Goal: Task Accomplishment & Management: Use online tool/utility

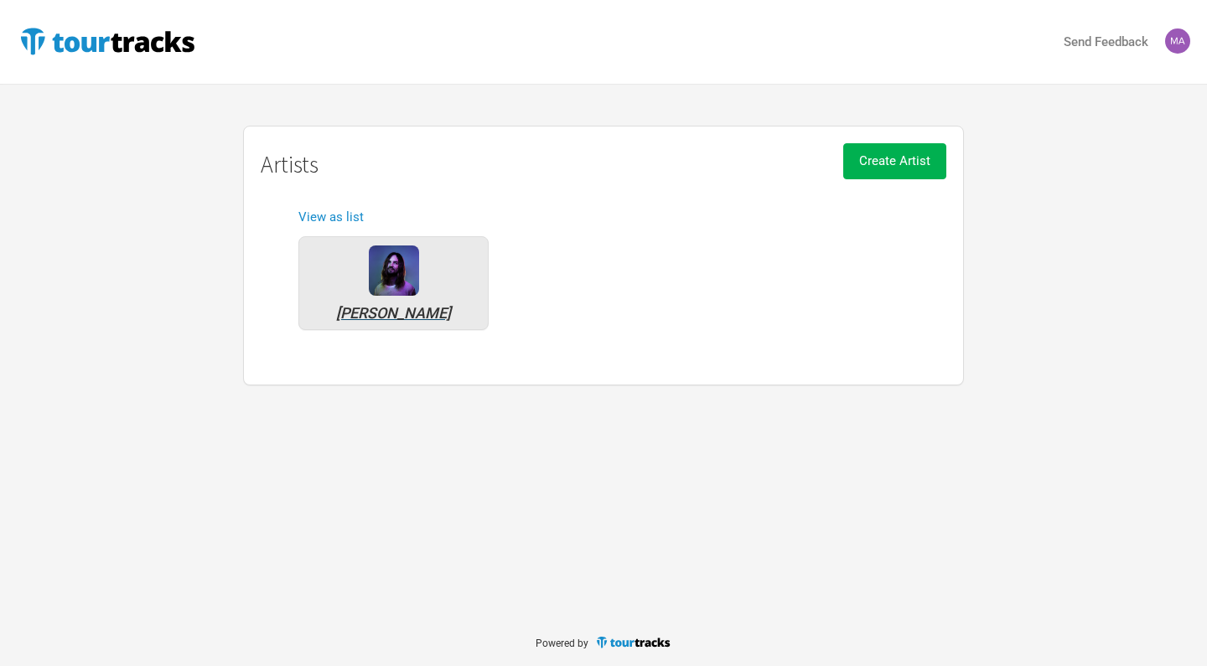
click at [386, 301] on div "[PERSON_NAME]" at bounding box center [393, 283] width 190 height 94
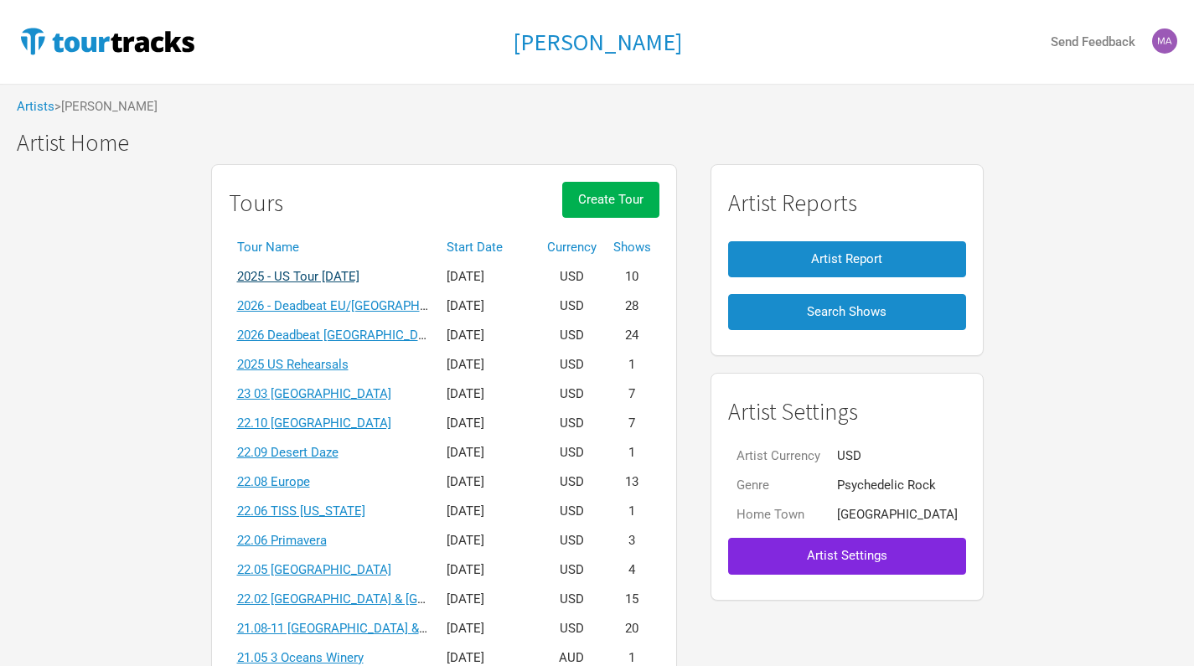
click at [360, 269] on link "2025 - US Tour [DATE]" at bounding box center [298, 276] width 122 height 15
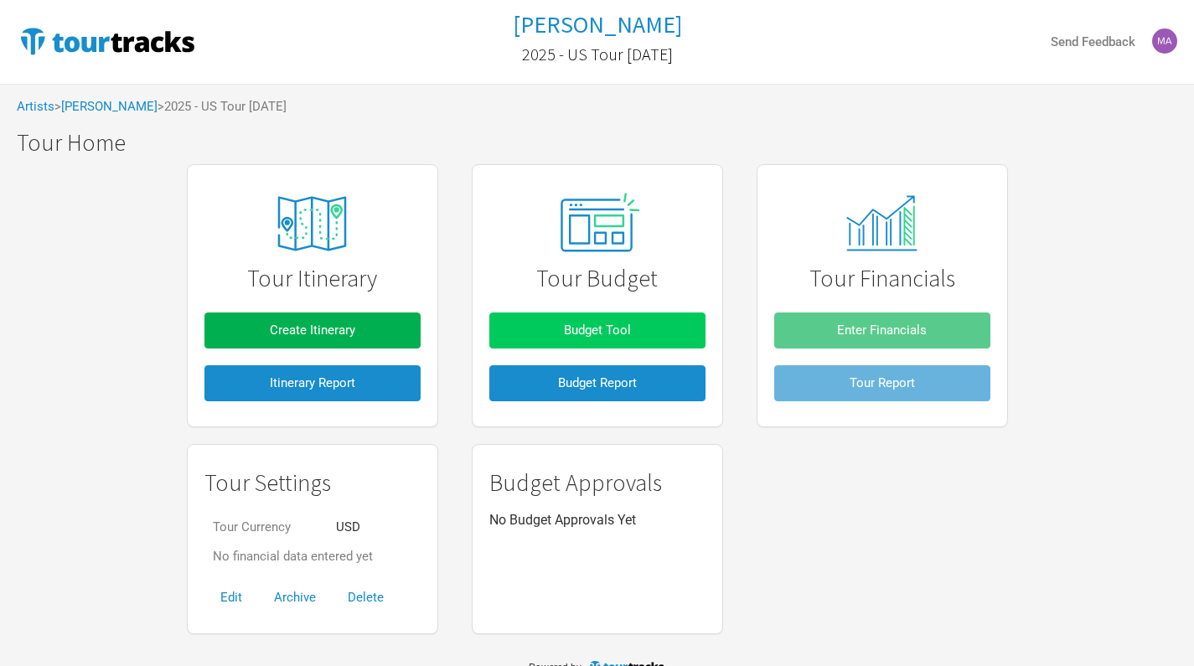
click at [604, 324] on span "Budget Tool" at bounding box center [597, 330] width 67 height 15
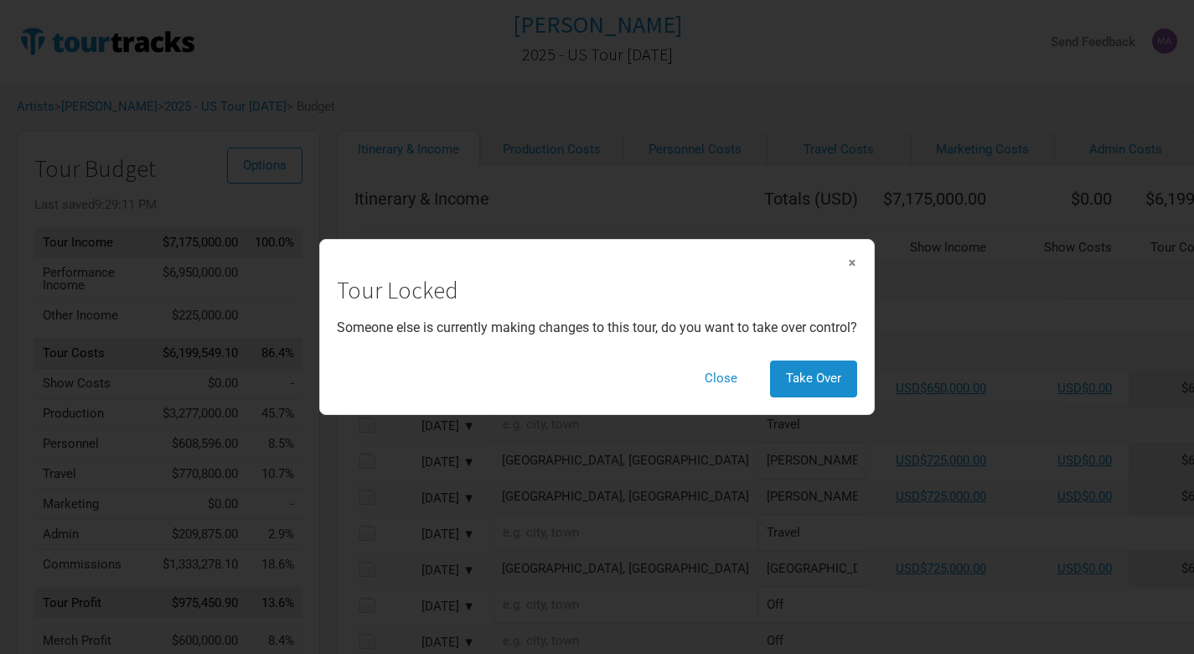
click at [853, 263] on span "×" at bounding box center [852, 262] width 10 height 18
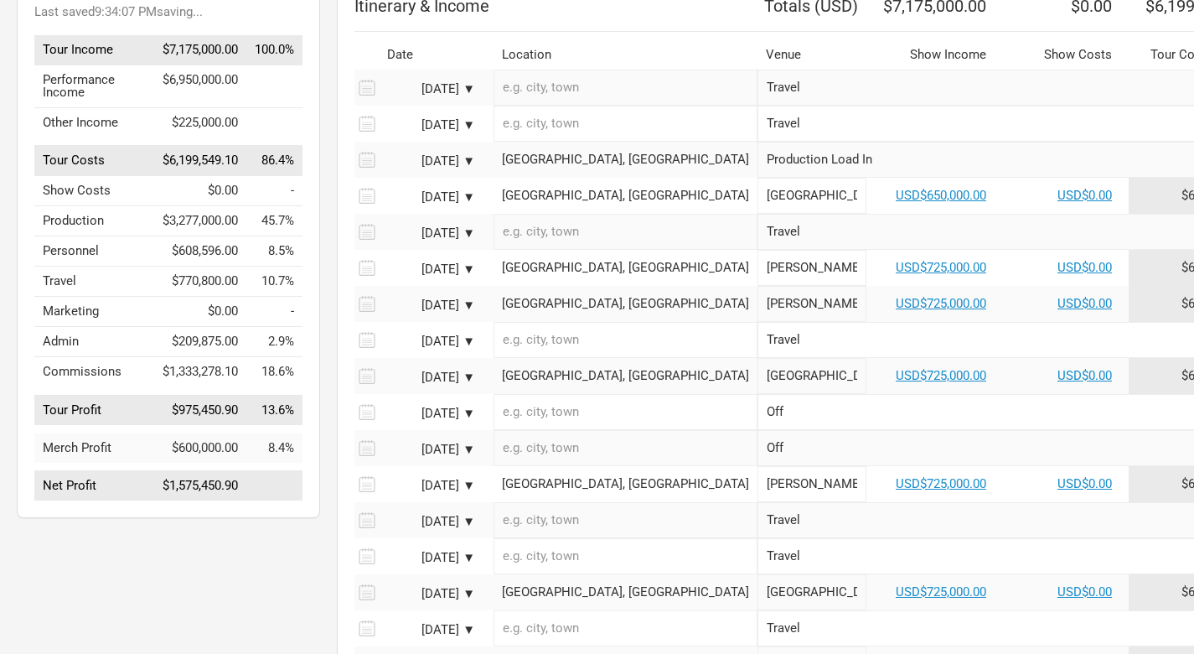
scroll to position [196, 0]
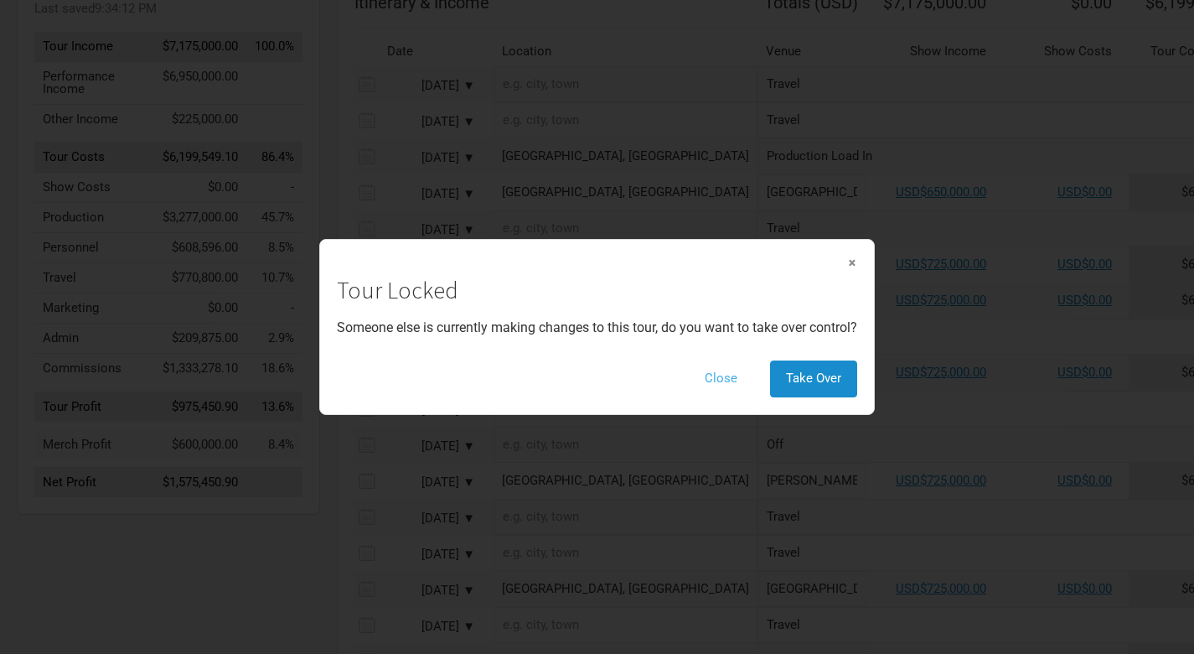
click at [724, 375] on button "Close" at bounding box center [721, 378] width 65 height 36
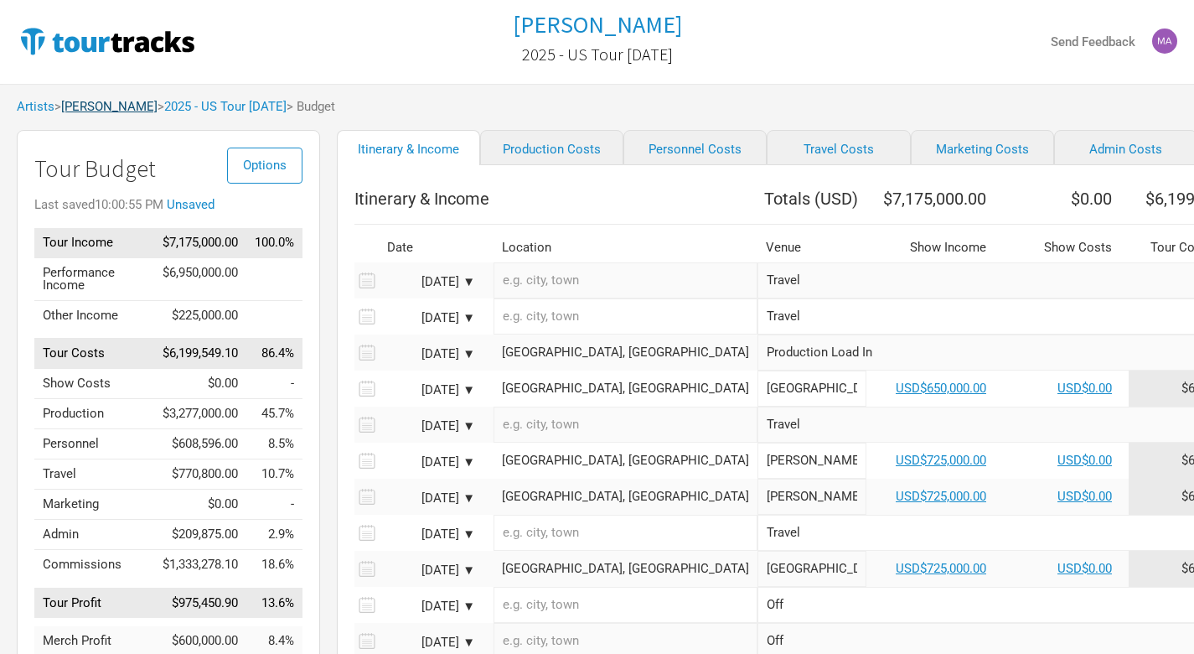
click at [122, 107] on link "[PERSON_NAME]" at bounding box center [109, 106] width 96 height 15
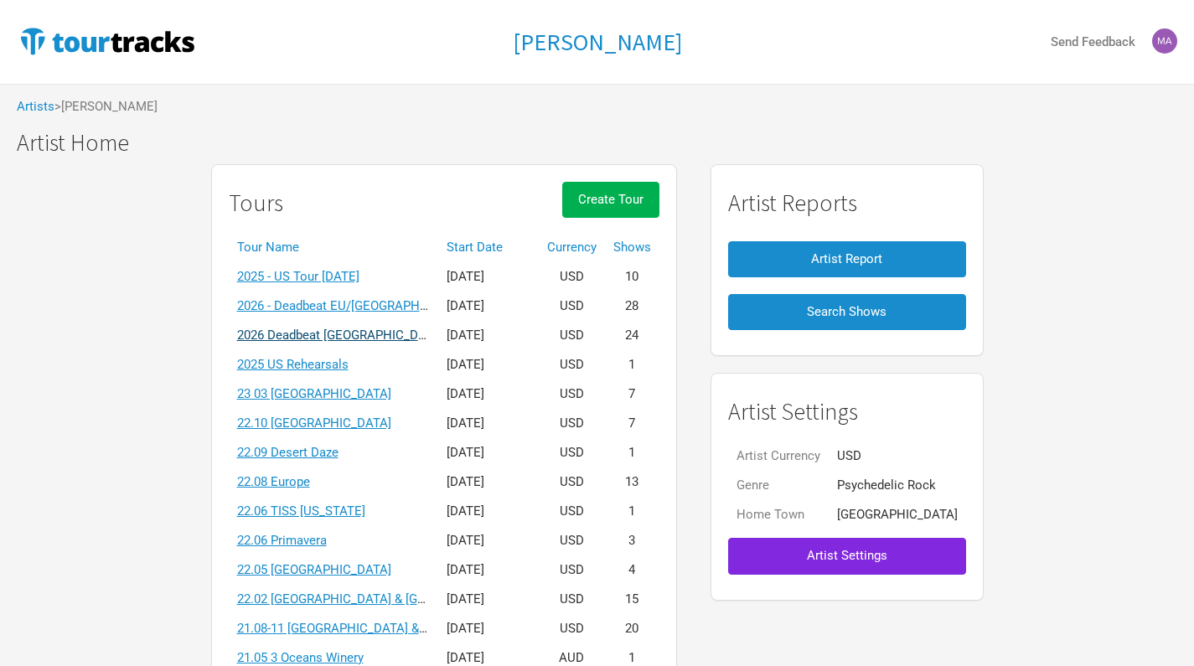
click at [349, 336] on link "2026 Deadbeat [GEOGRAPHIC_DATA] & [GEOGRAPHIC_DATA] Summer" at bounding box center [433, 335] width 392 height 15
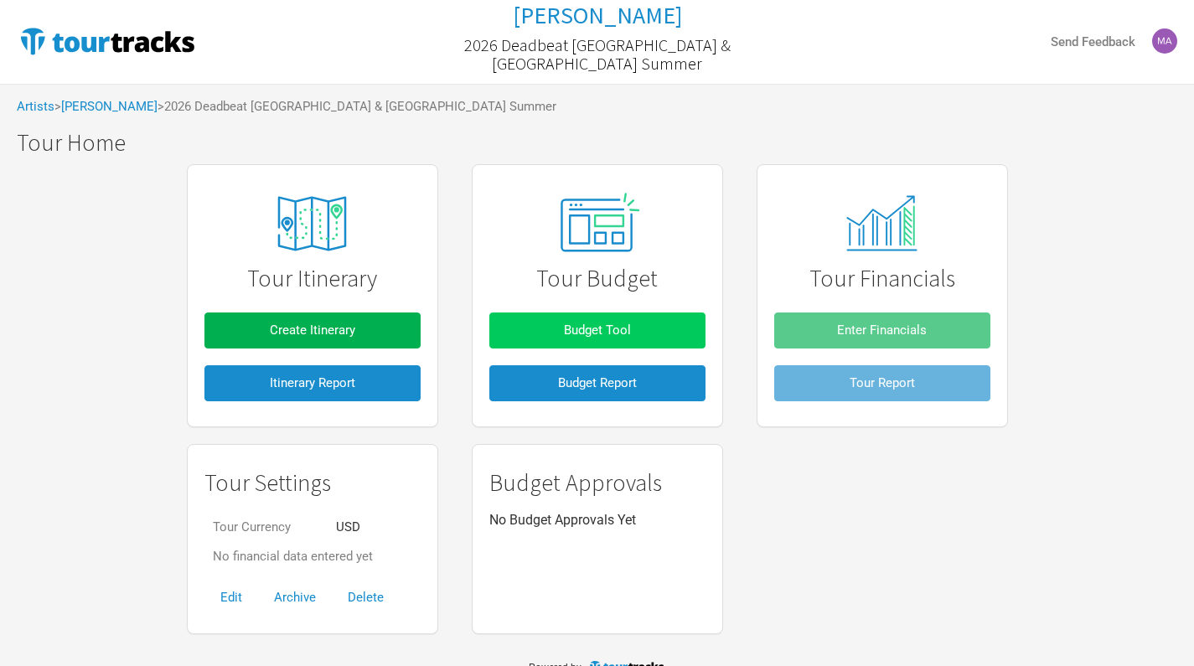
click at [597, 318] on button "Budget Tool" at bounding box center [597, 331] width 216 height 36
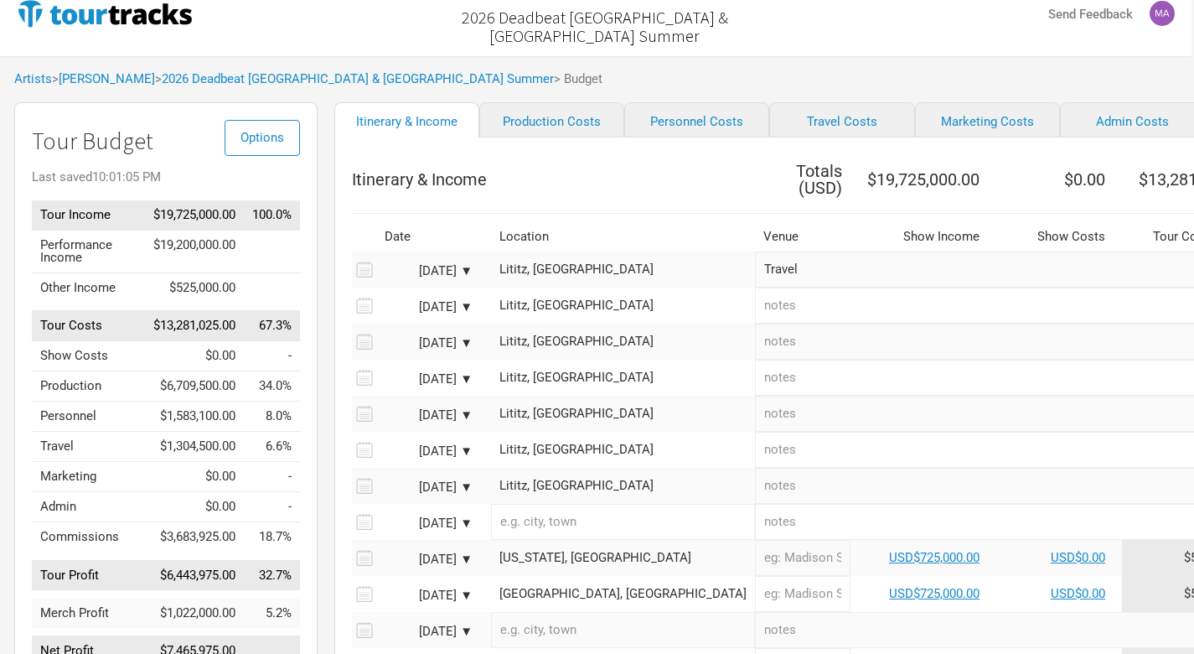
scroll to position [10, 2]
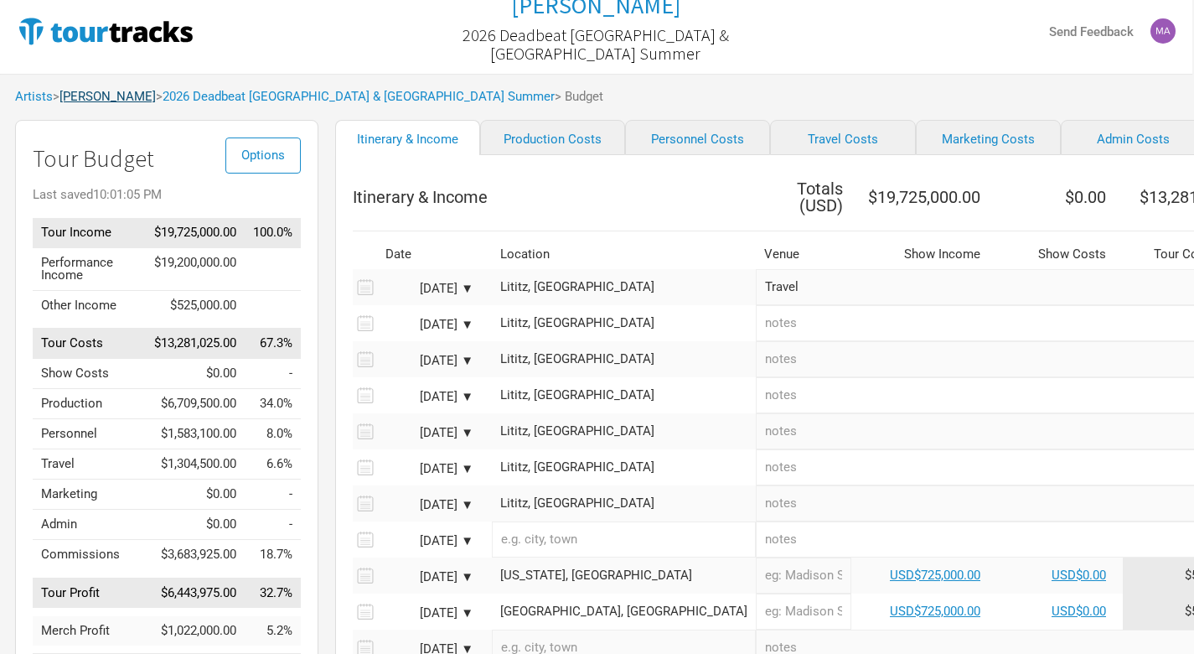
click at [111, 97] on link "[PERSON_NAME]" at bounding box center [108, 96] width 96 height 15
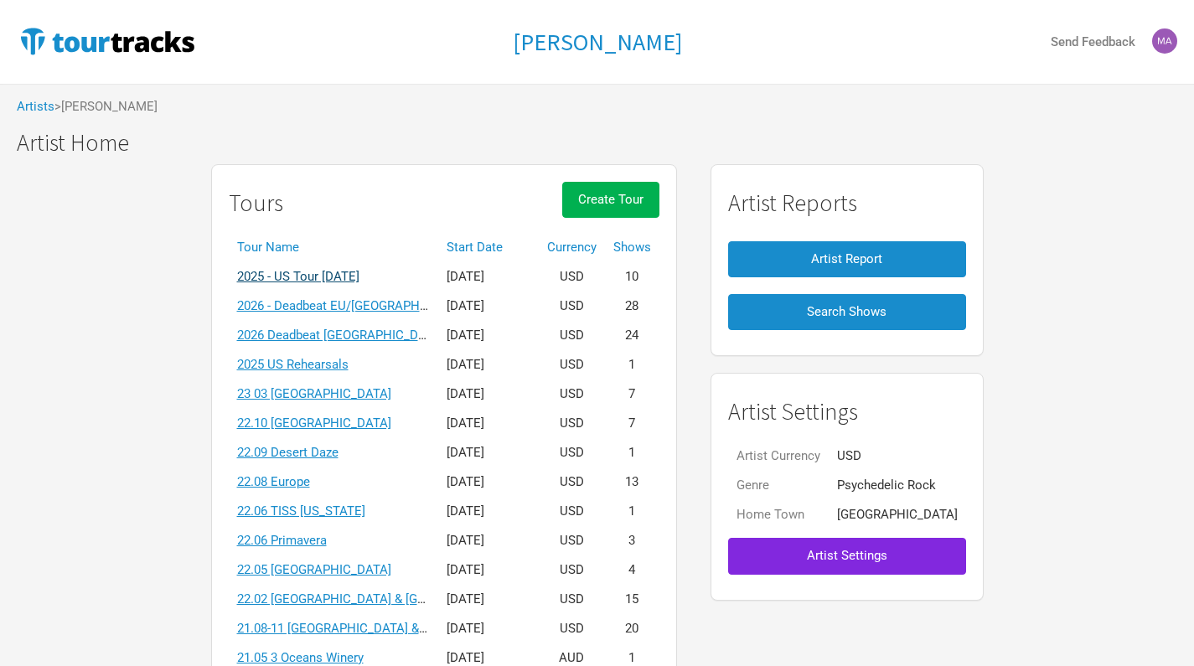
click at [360, 271] on link "2025 - US Tour [DATE]" at bounding box center [298, 276] width 122 height 15
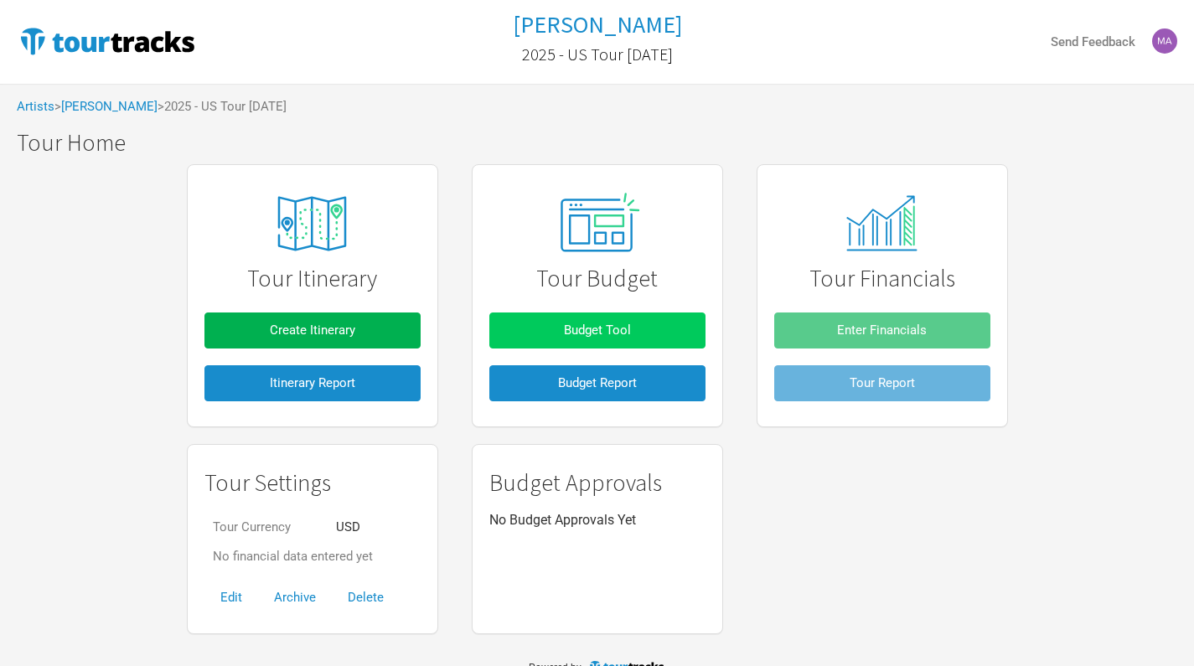
click at [612, 334] on span "Budget Tool" at bounding box center [597, 330] width 67 height 15
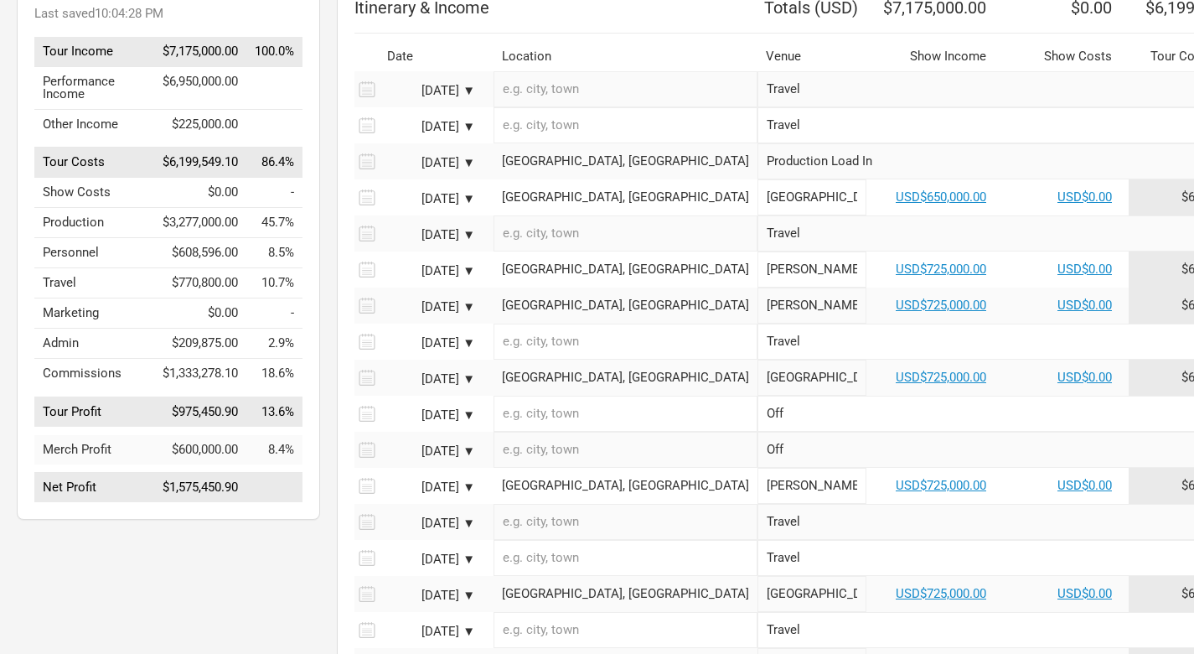
scroll to position [195, 0]
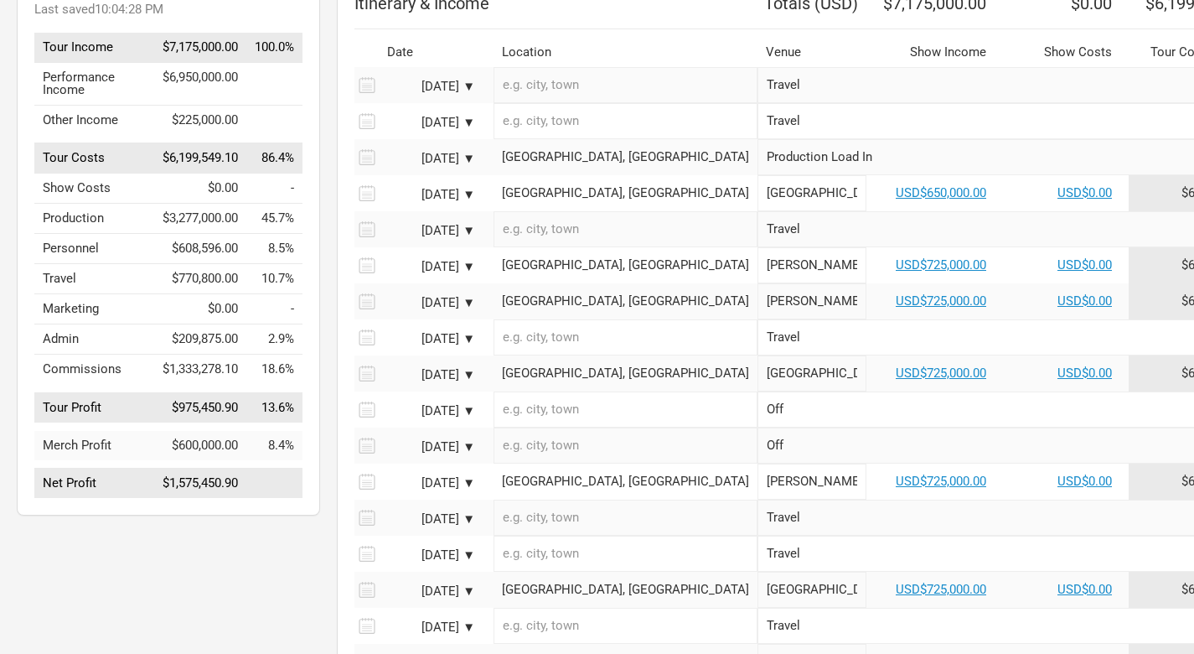
click at [564, 272] on div "[GEOGRAPHIC_DATA], [GEOGRAPHIC_DATA]" at bounding box center [625, 265] width 247 height 13
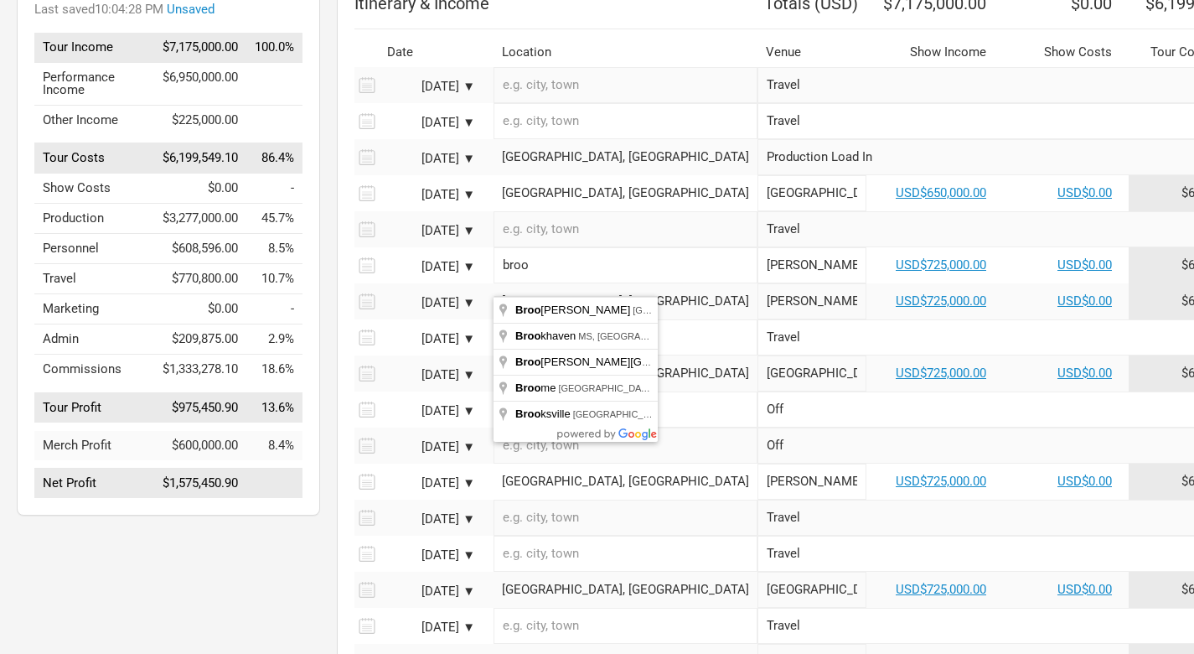
type input "[GEOGRAPHIC_DATA], [GEOGRAPHIC_DATA], [GEOGRAPHIC_DATA]"
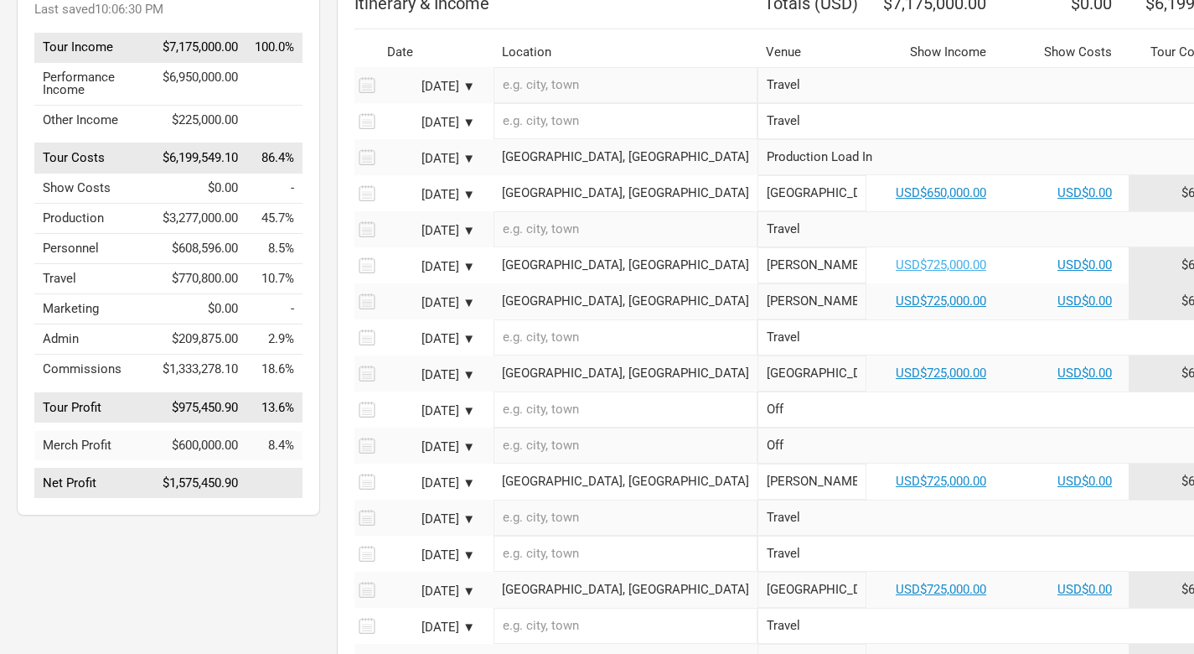
click at [896, 272] on link "USD$725,000.00" at bounding box center [941, 264] width 91 height 15
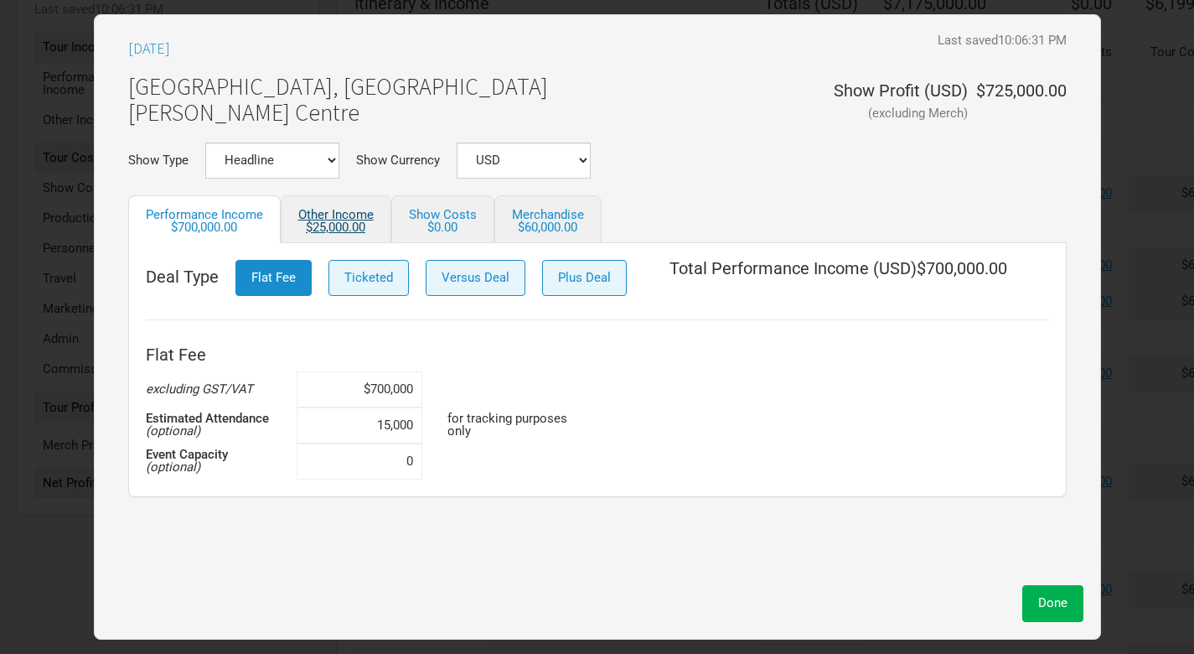
click at [339, 210] on link "Other Income $25,000.00" at bounding box center [336, 219] width 111 height 48
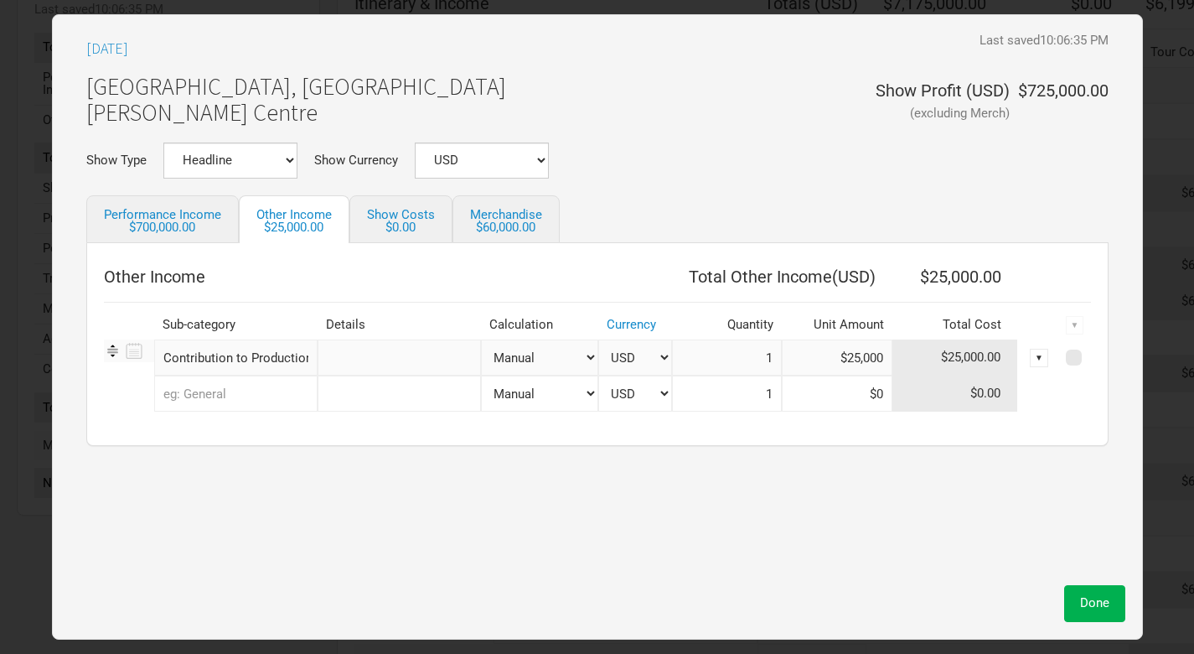
click at [236, 397] on input "text" at bounding box center [235, 393] width 163 height 36
type input "Signing Bonus"
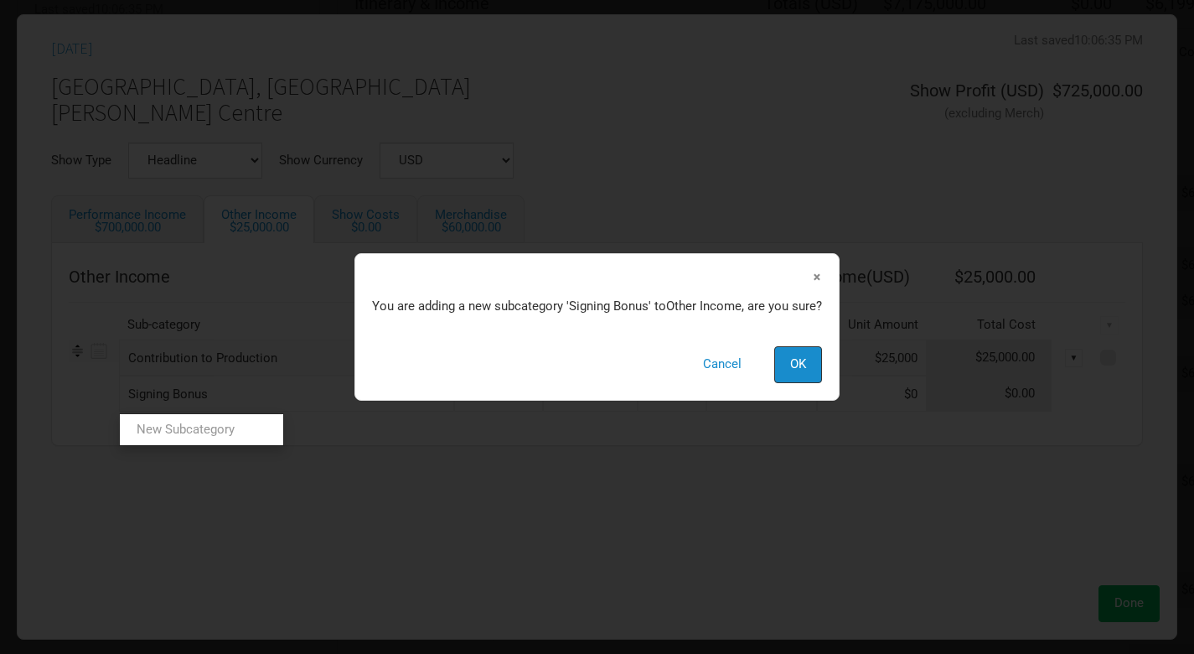
click at [309, 489] on div "[DATE] Last saved 10:06:35 PM [GEOGRAPHIC_DATA], [GEOGRAPHIC_DATA] [PERSON_NAME…" at bounding box center [597, 304] width 1126 height 545
click at [800, 358] on span "OK" at bounding box center [798, 363] width 16 height 15
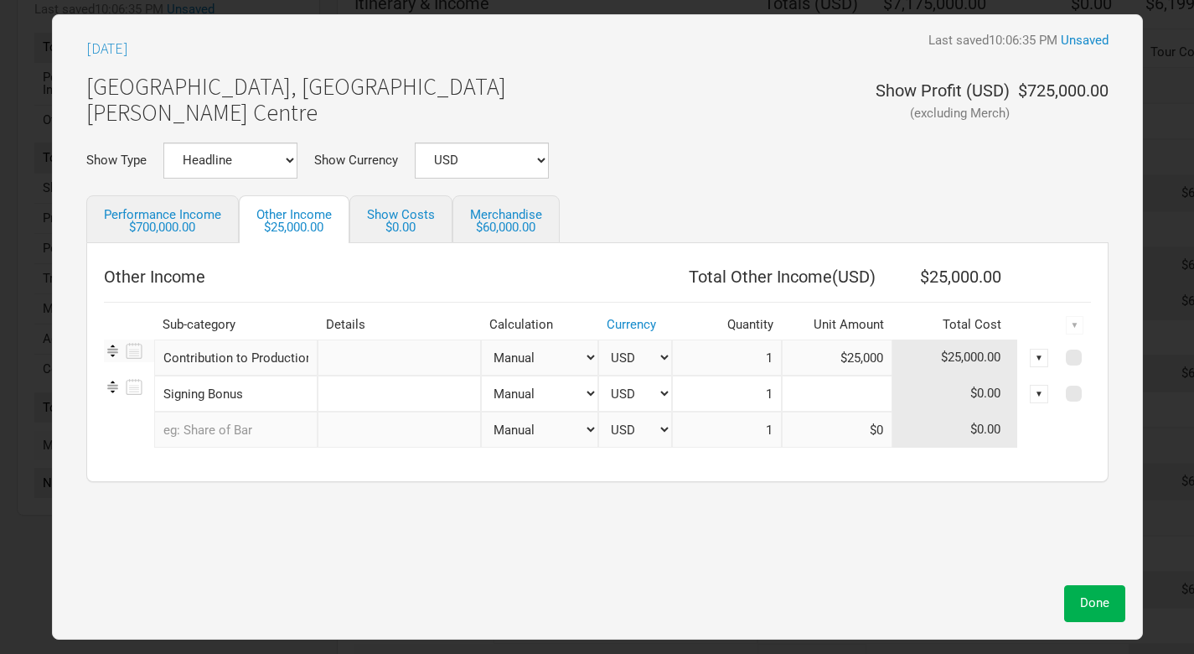
click at [877, 395] on input at bounding box center [837, 393] width 111 height 36
type input "$40,000"
click at [1095, 594] on button "Done" at bounding box center [1094, 603] width 61 height 36
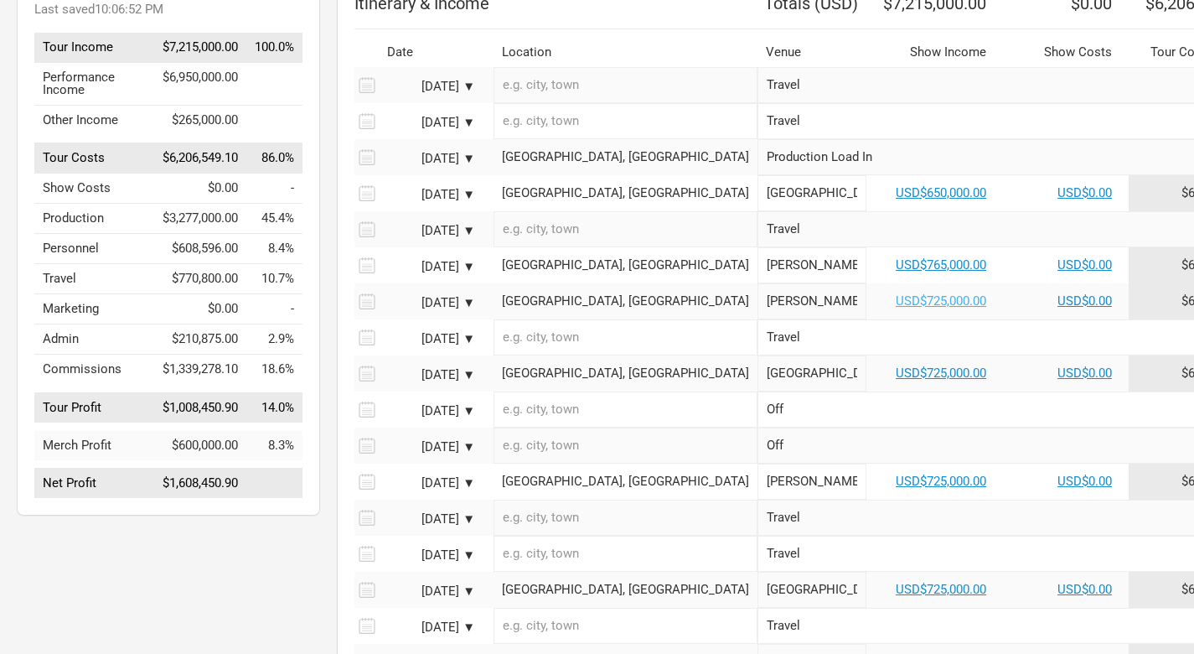
click at [896, 308] on link "USD$725,000.00" at bounding box center [941, 300] width 91 height 15
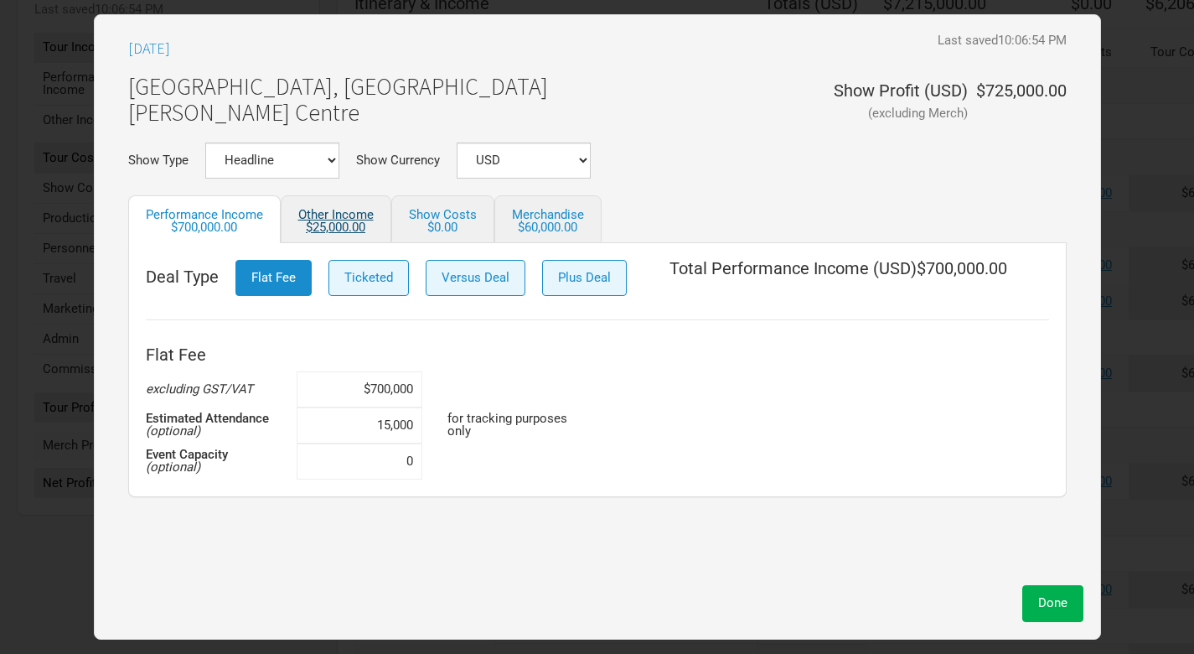
click at [344, 225] on div "$25,000.00" at bounding box center [335, 227] width 75 height 13
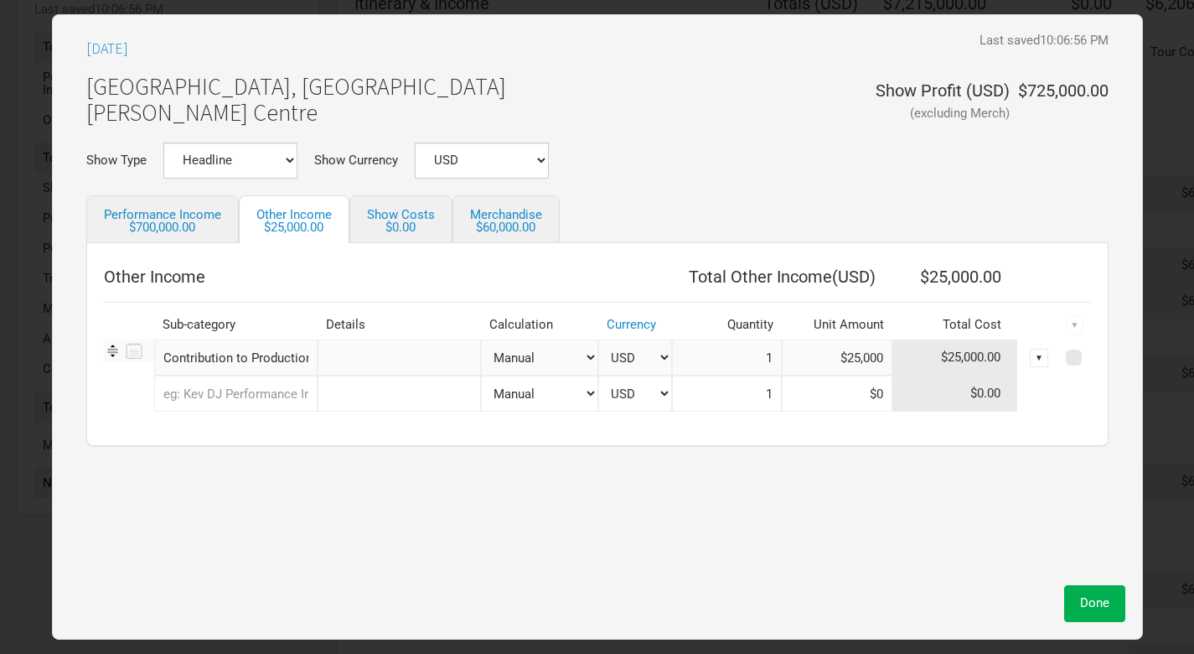
click at [265, 391] on input "text" at bounding box center [235, 393] width 163 height 36
type input "sig"
type input "sign"
click at [246, 426] on span "ing Bonus" at bounding box center [223, 429] width 55 height 15
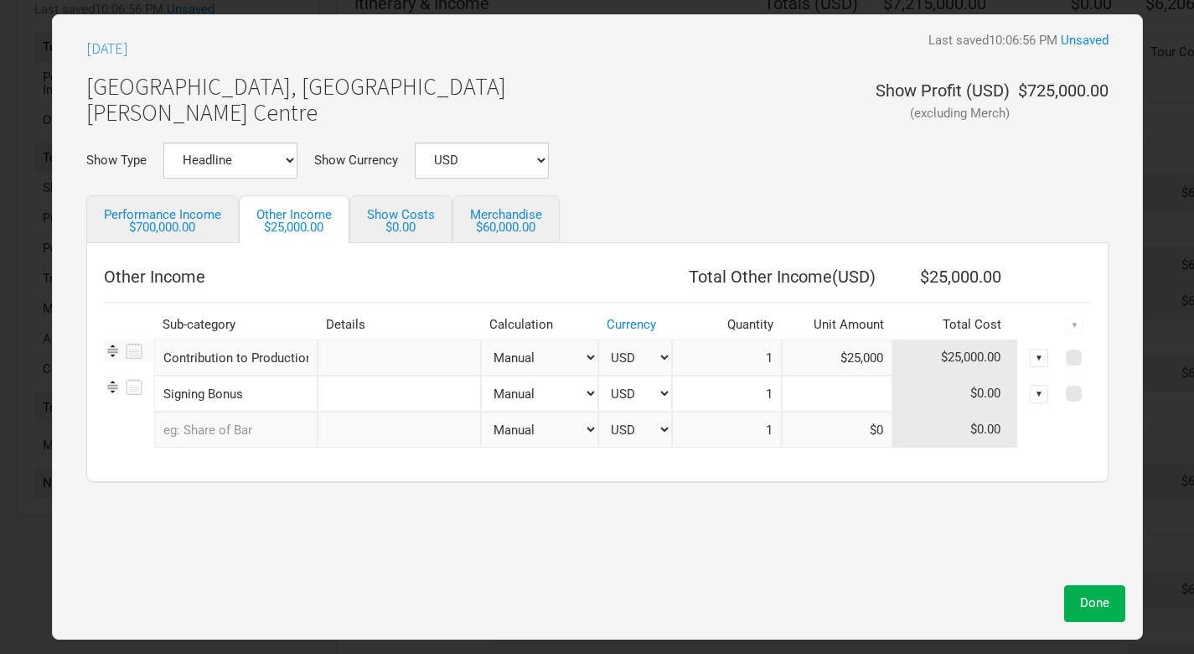
click at [849, 396] on input at bounding box center [837, 393] width 111 height 36
type input "$40,000"
click at [864, 393] on input "$40,000" at bounding box center [837, 393] width 111 height 36
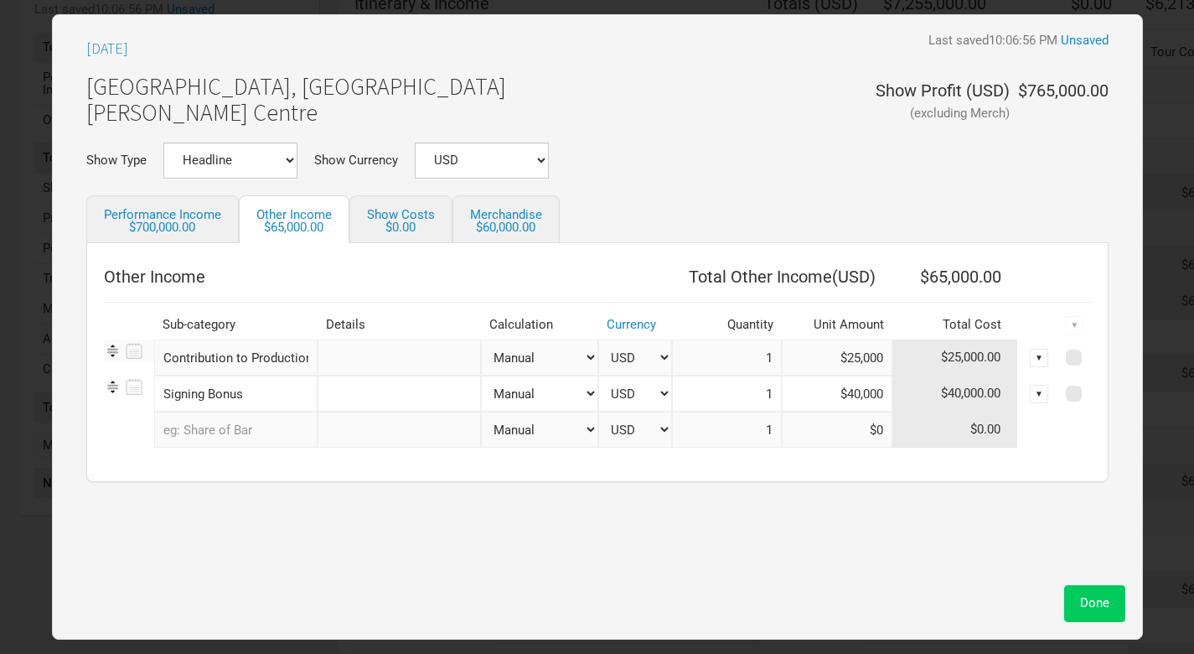
click at [1107, 602] on span "Done" at bounding box center [1094, 602] width 29 height 15
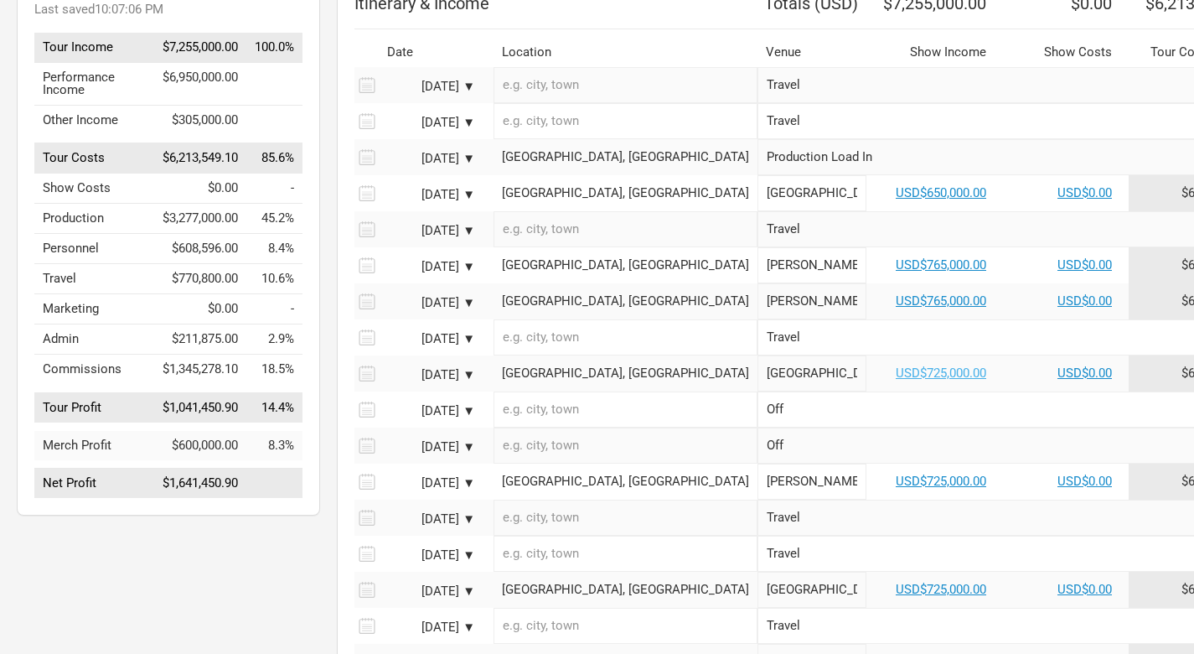
click at [896, 381] on link "USD$725,000.00" at bounding box center [941, 372] width 91 height 15
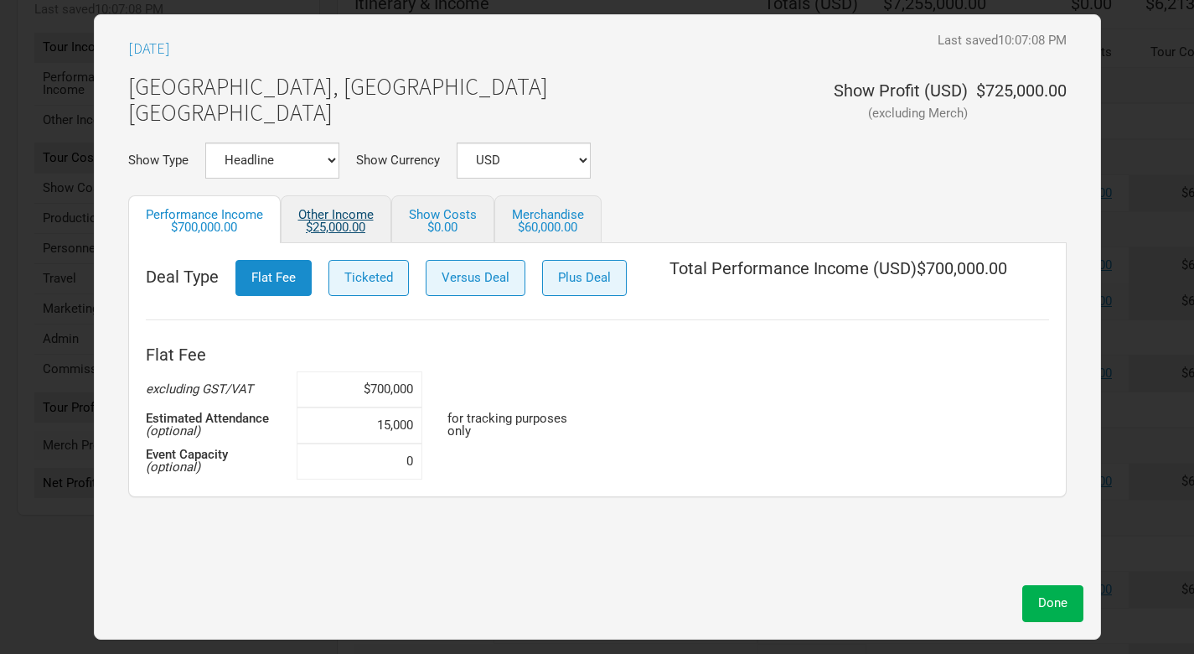
click at [338, 216] on link "Other Income $25,000.00" at bounding box center [336, 219] width 111 height 48
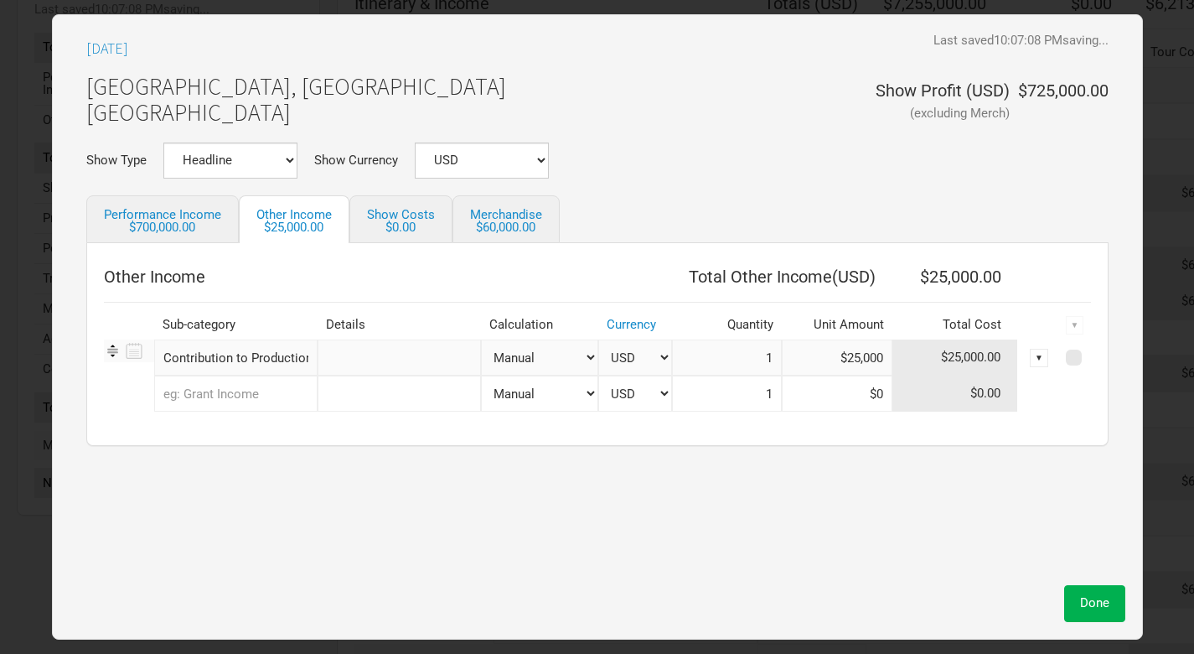
click at [251, 396] on input "text" at bounding box center [235, 393] width 163 height 36
type input "is"
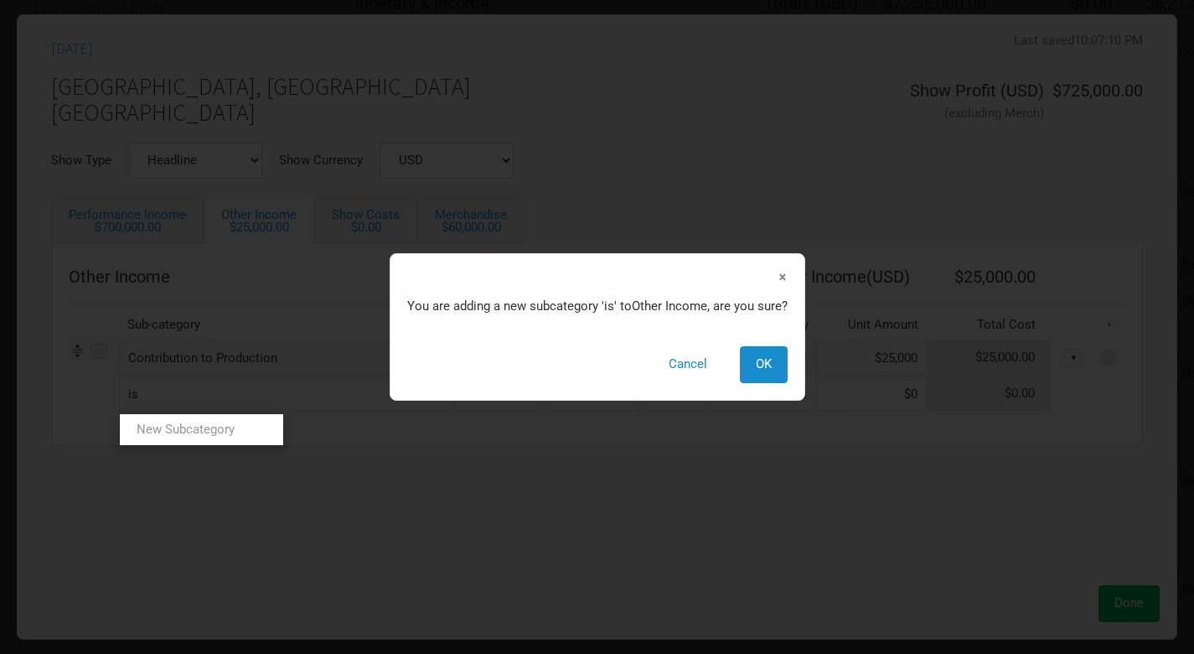
click at [779, 276] on span "×" at bounding box center [783, 276] width 10 height 18
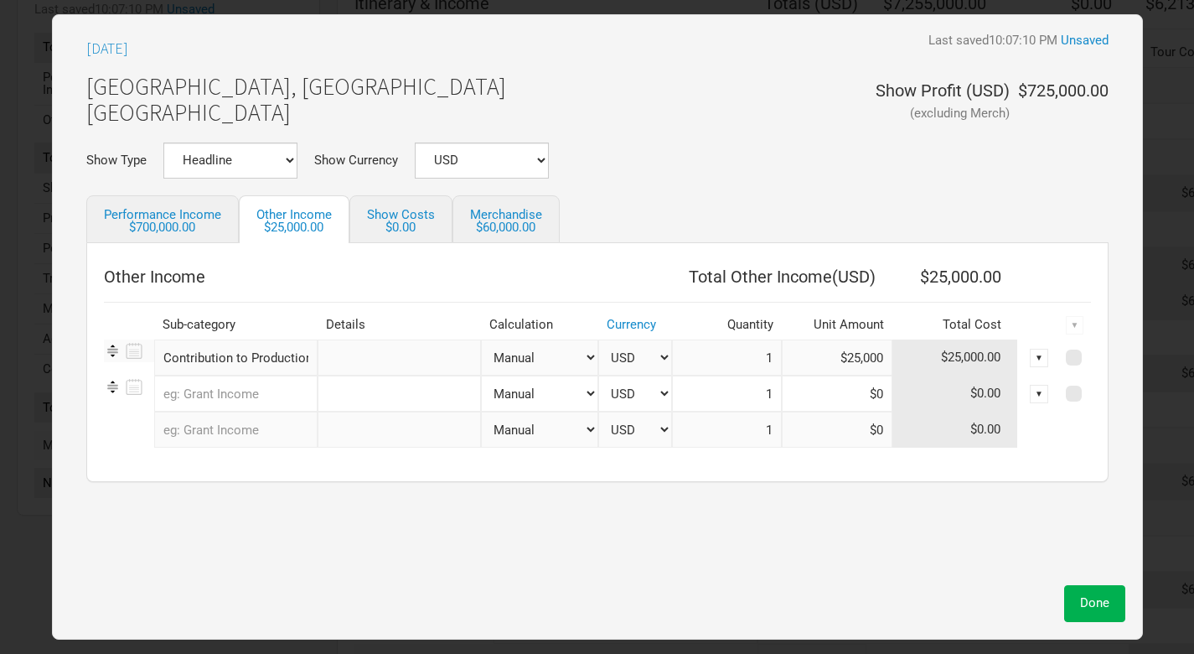
click at [242, 398] on input "text" at bounding box center [235, 393] width 163 height 36
type input "sig"
click at [205, 422] on span "ning Bonus" at bounding box center [220, 429] width 62 height 15
click at [866, 394] on input at bounding box center [837, 393] width 111 height 36
paste input "$40,000"
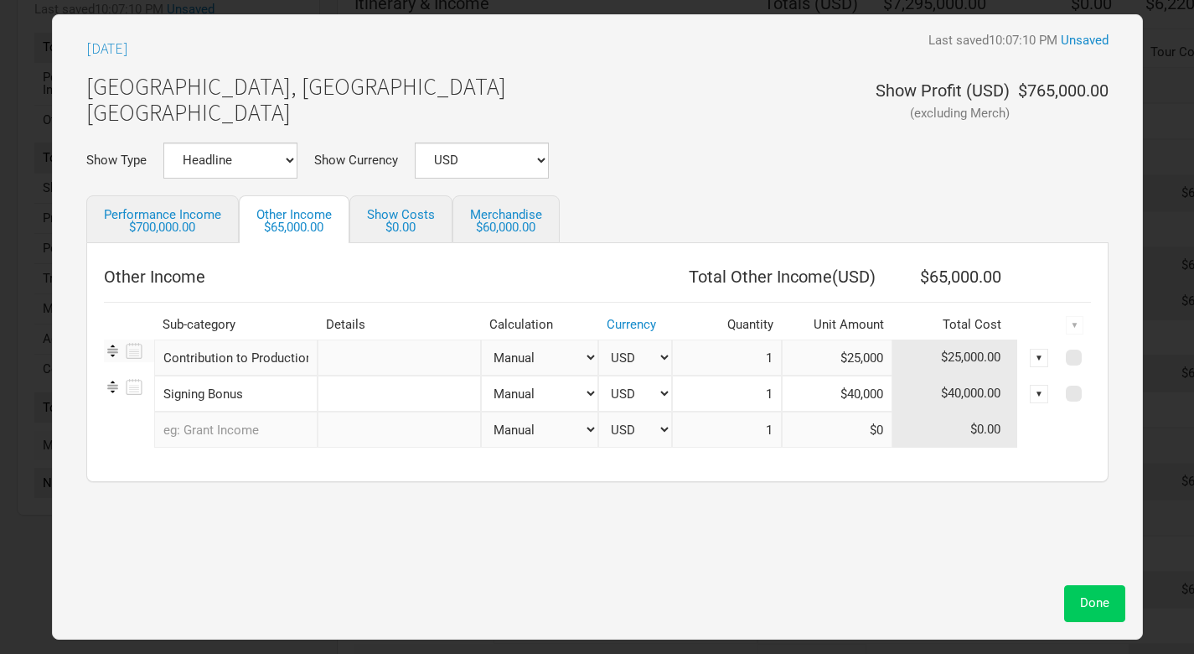
type input "$40,000"
click at [1094, 605] on span "Done" at bounding box center [1094, 602] width 29 height 15
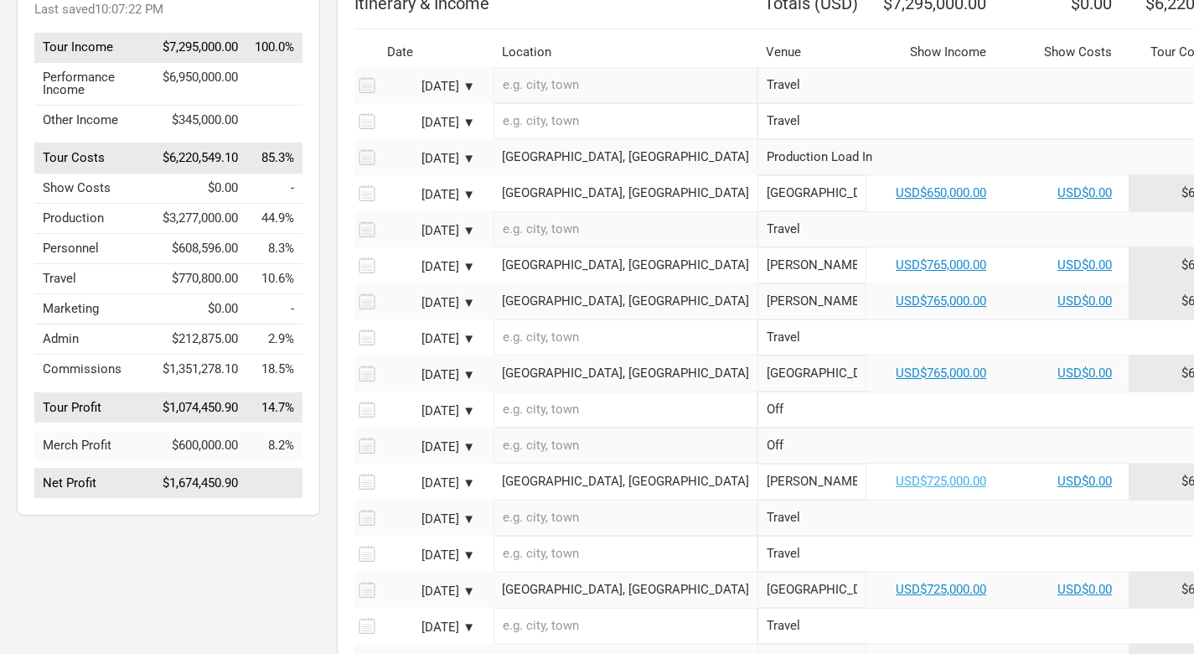
click at [896, 489] on link "USD$725,000.00" at bounding box center [941, 481] width 91 height 15
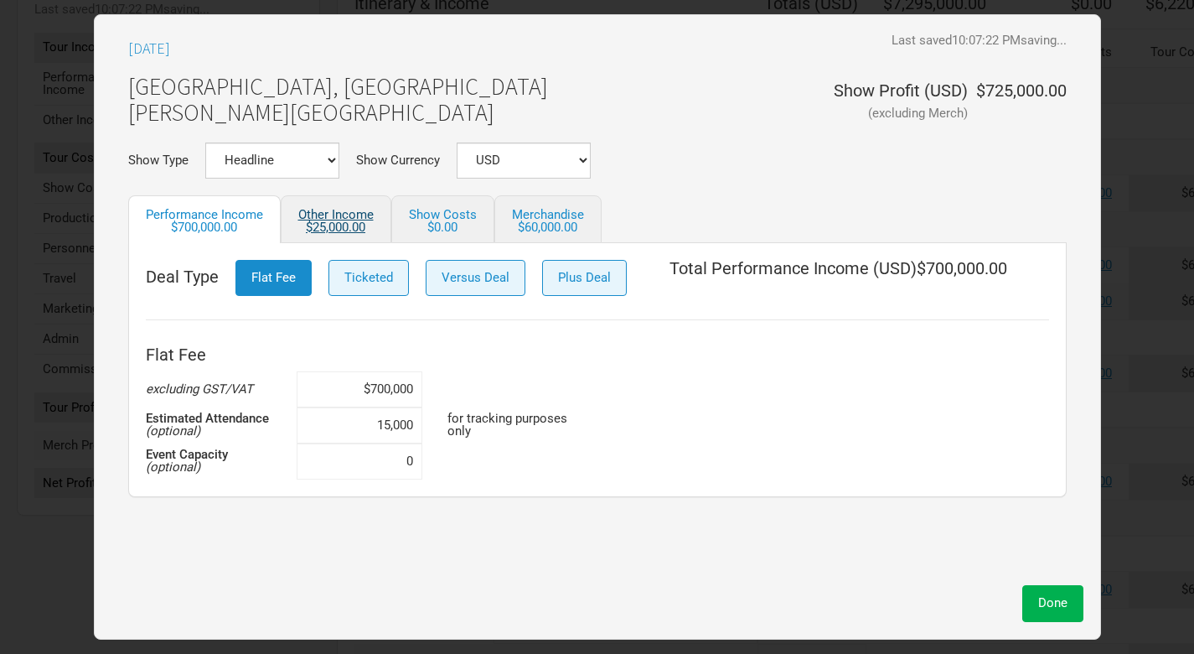
click at [339, 224] on div "$25,000.00" at bounding box center [335, 227] width 75 height 13
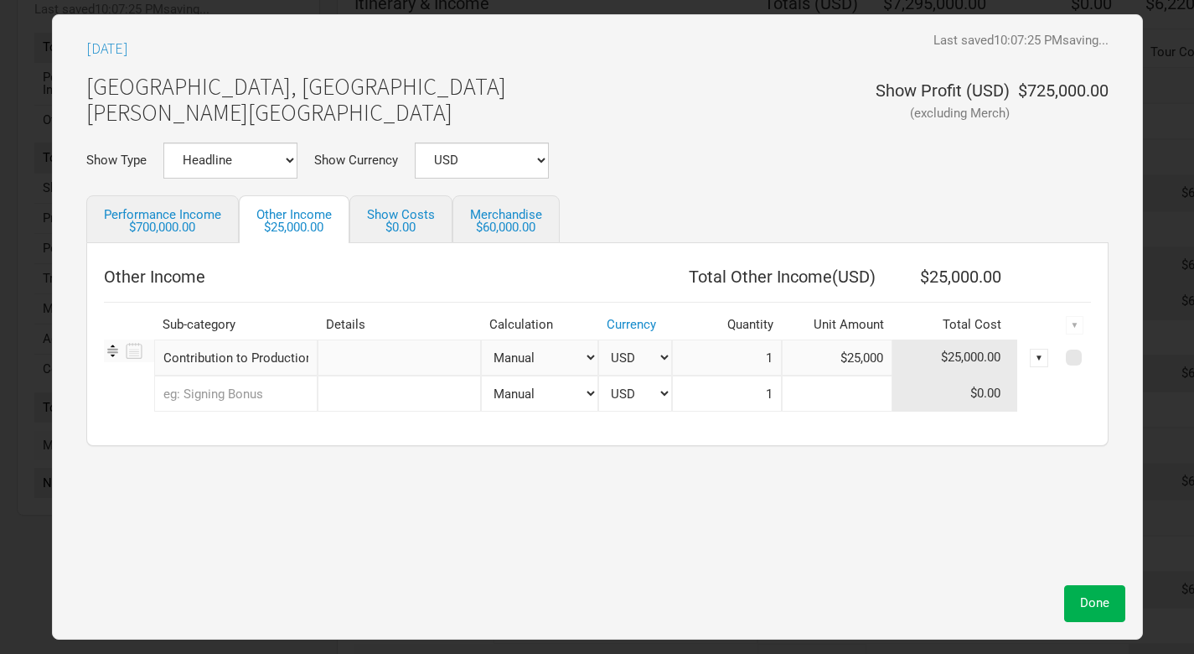
click at [869, 397] on input at bounding box center [837, 393] width 111 height 36
paste input "$40,000"
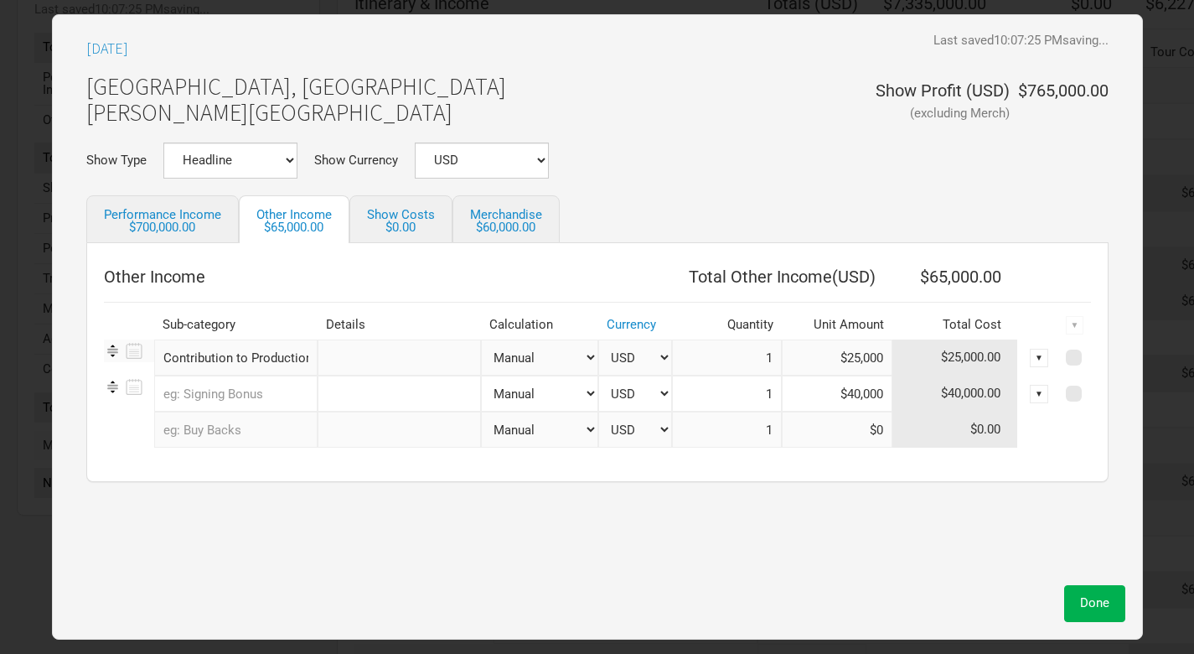
type input "$40,000"
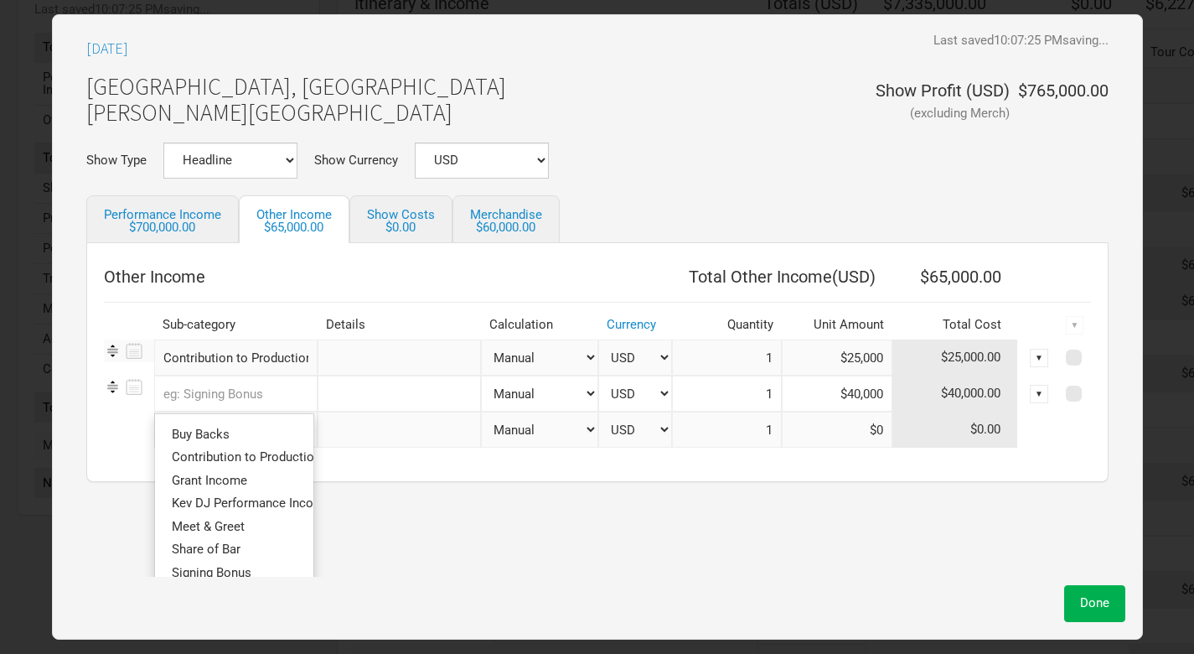
click at [227, 395] on input "text" at bounding box center [235, 393] width 163 height 36
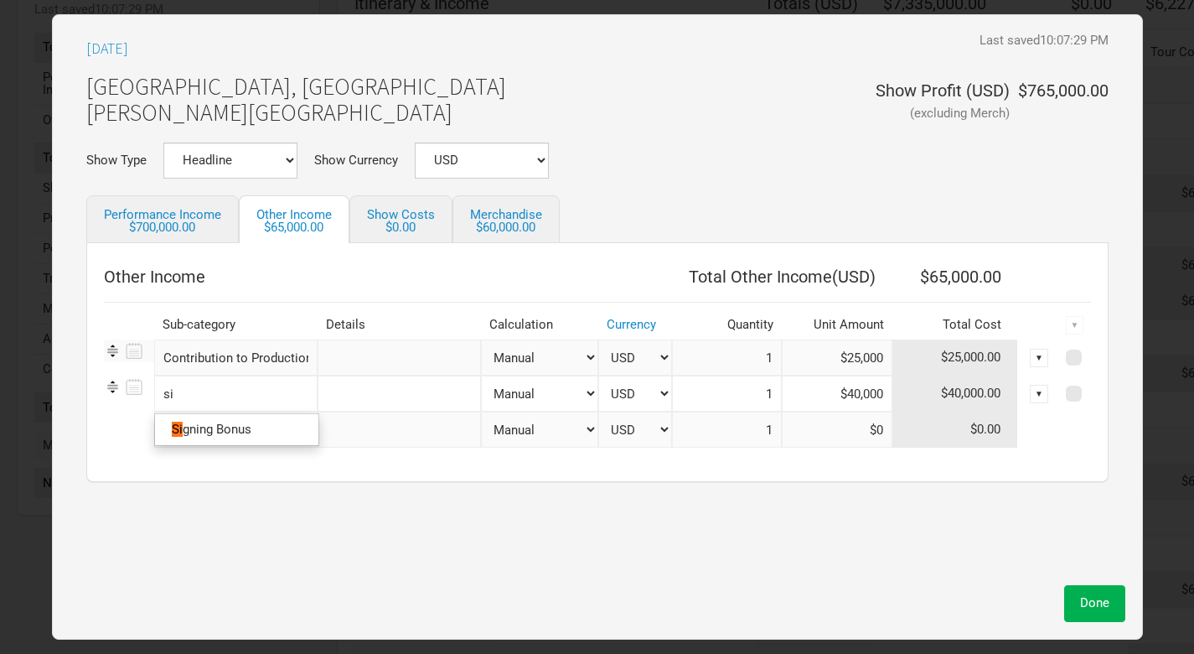
type input "sig"
click at [219, 427] on span "ning Bonus" at bounding box center [220, 429] width 62 height 15
click at [1091, 608] on span "Done" at bounding box center [1094, 602] width 29 height 15
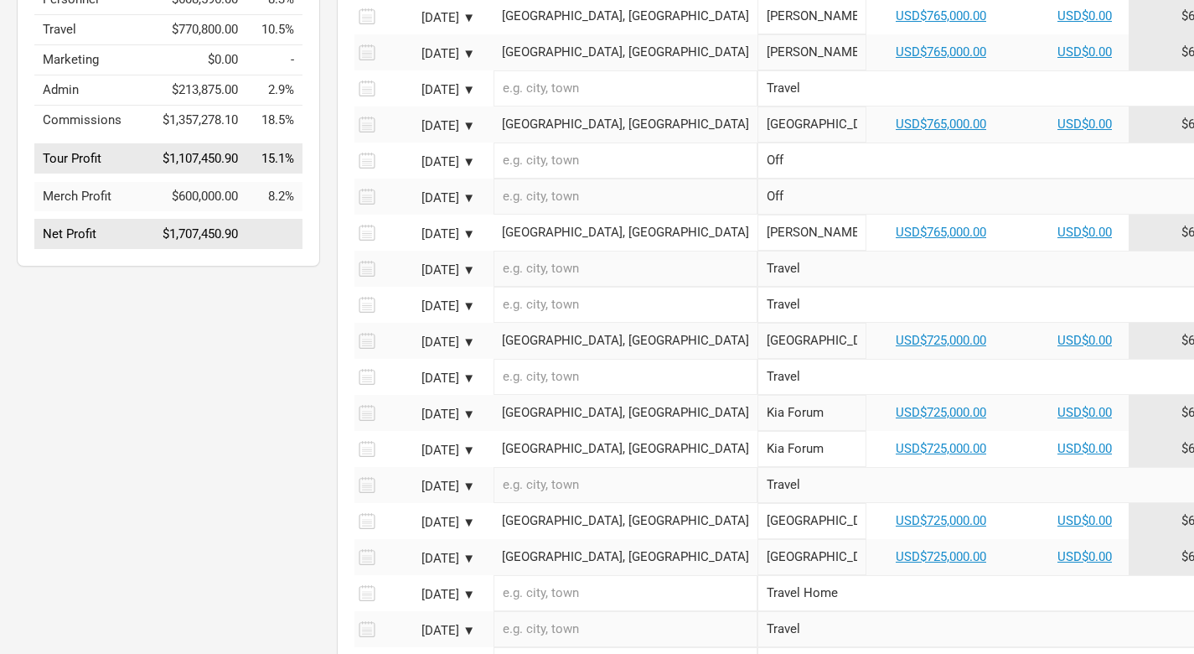
scroll to position [445, 0]
click at [896, 347] on link "USD$725,000.00" at bounding box center [941, 339] width 91 height 15
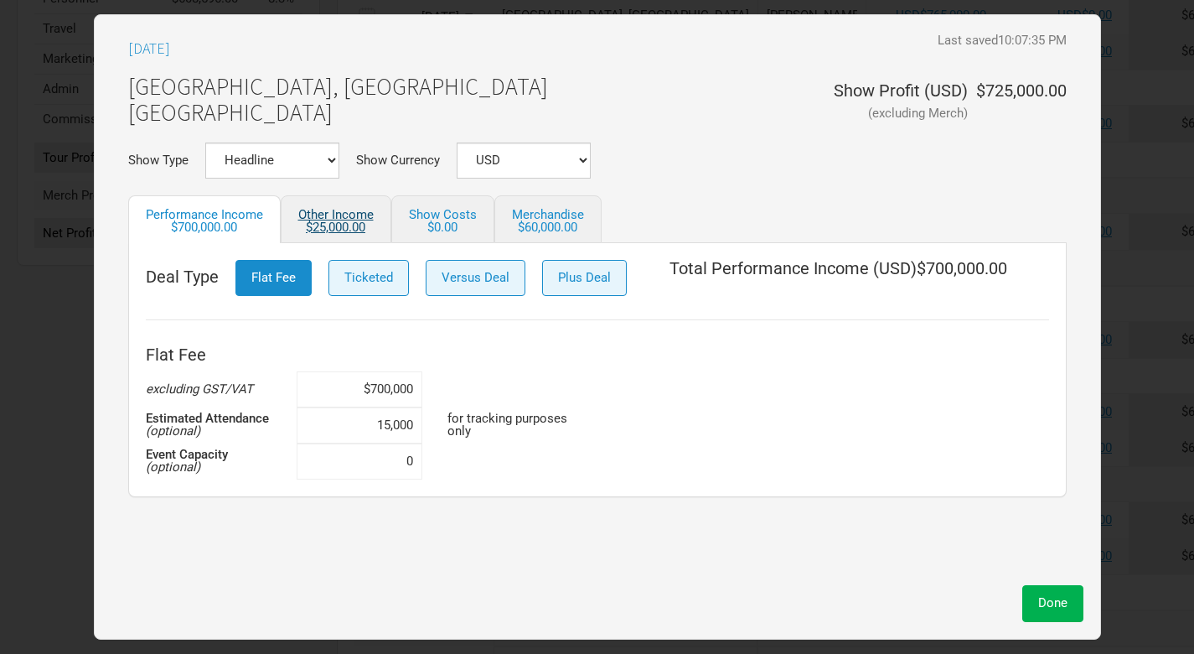
click at [360, 221] on div "$25,000.00" at bounding box center [335, 227] width 75 height 13
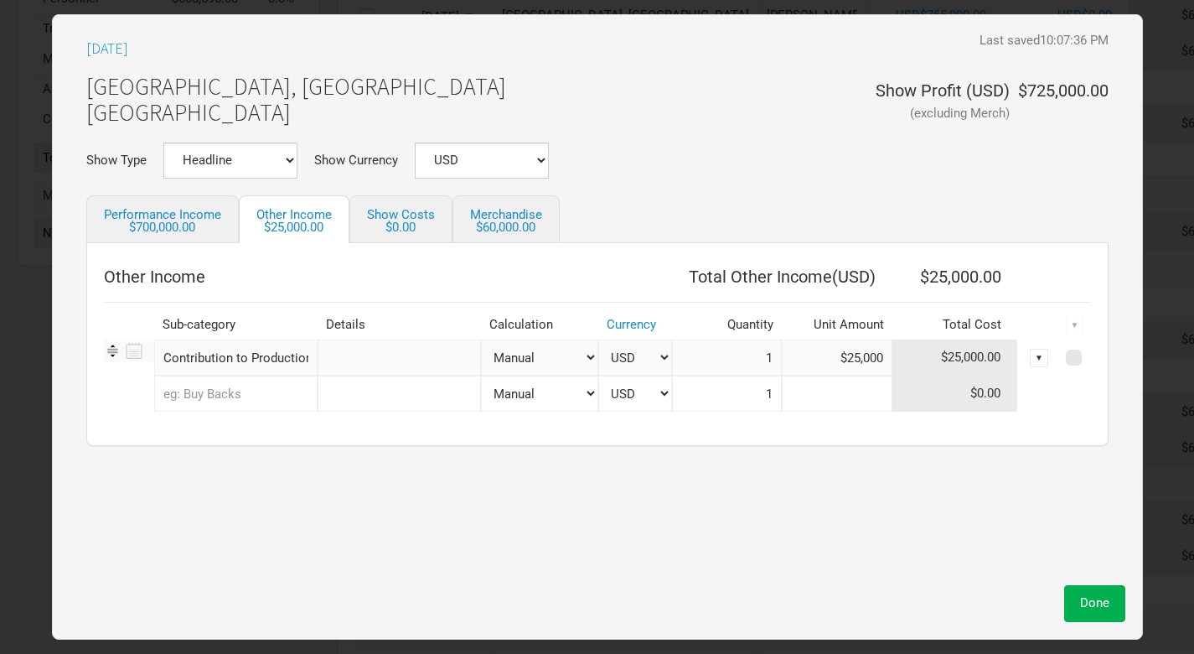
click at [865, 383] on input at bounding box center [837, 393] width 111 height 36
paste input "$40,000"
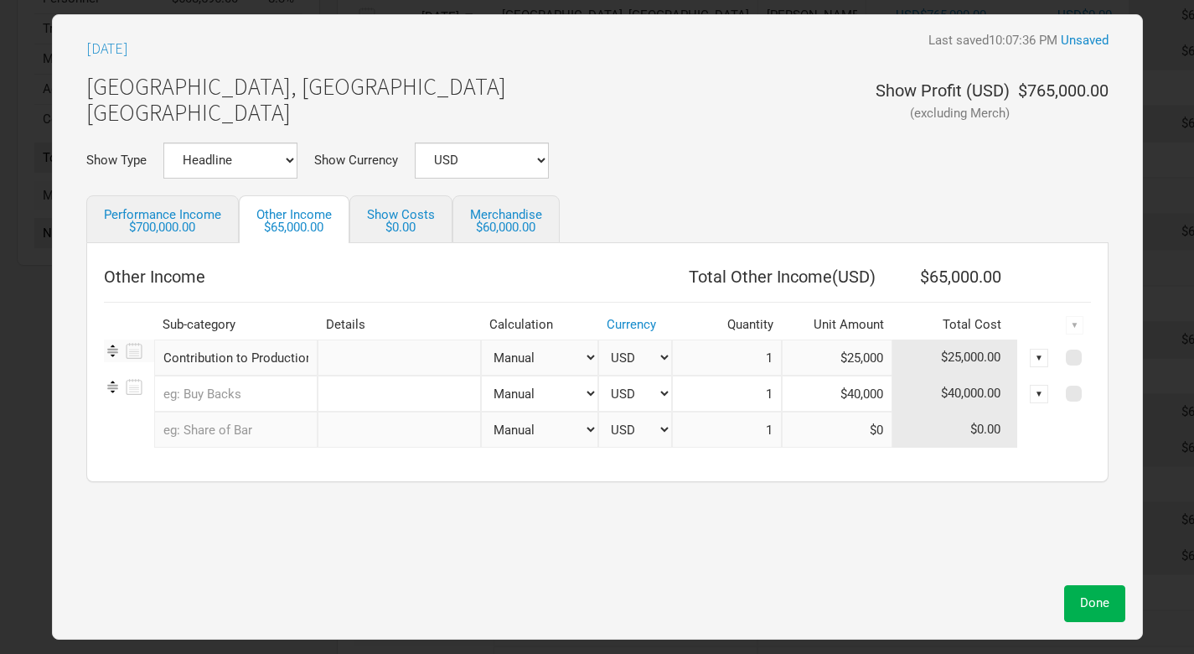
type input "$40,000"
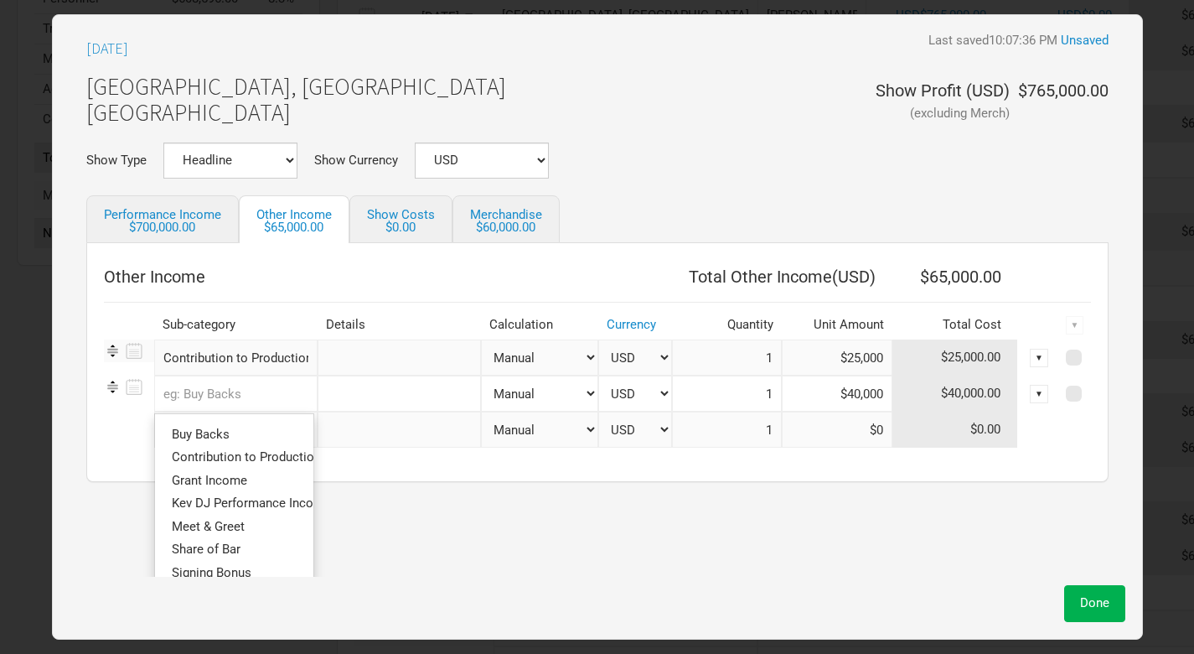
click at [277, 400] on input "text" at bounding box center [235, 393] width 163 height 36
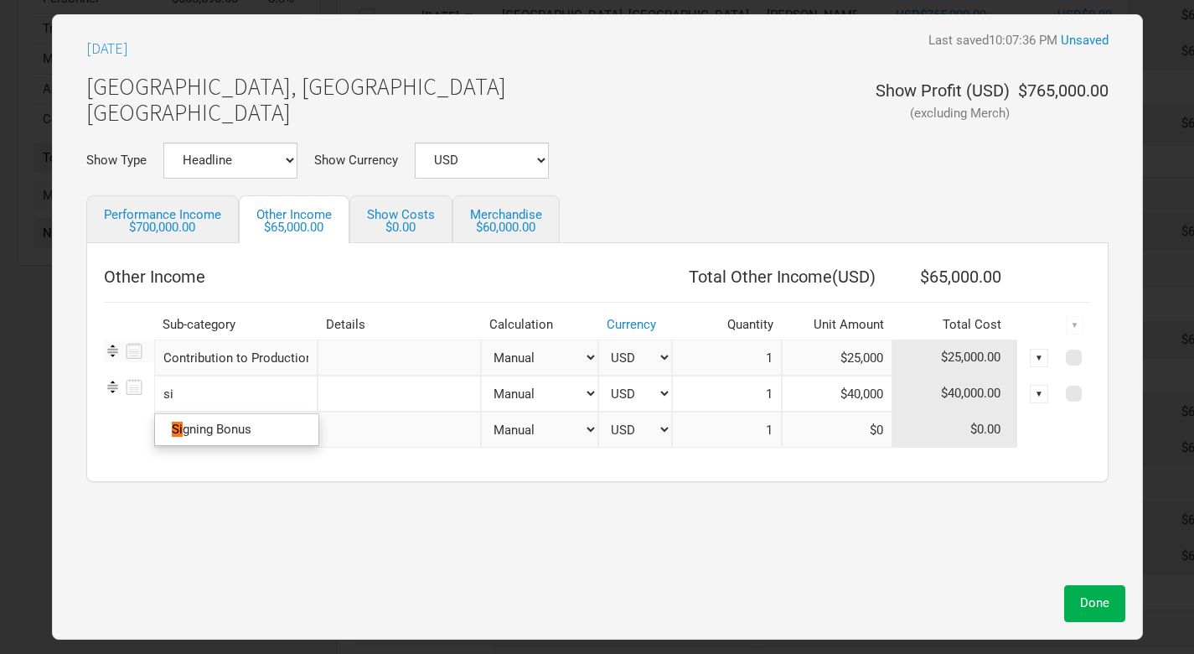
type input "sig"
type input "sign"
click at [238, 427] on span "ing Bonus" at bounding box center [223, 429] width 55 height 15
click at [1086, 600] on span "Done" at bounding box center [1094, 602] width 29 height 15
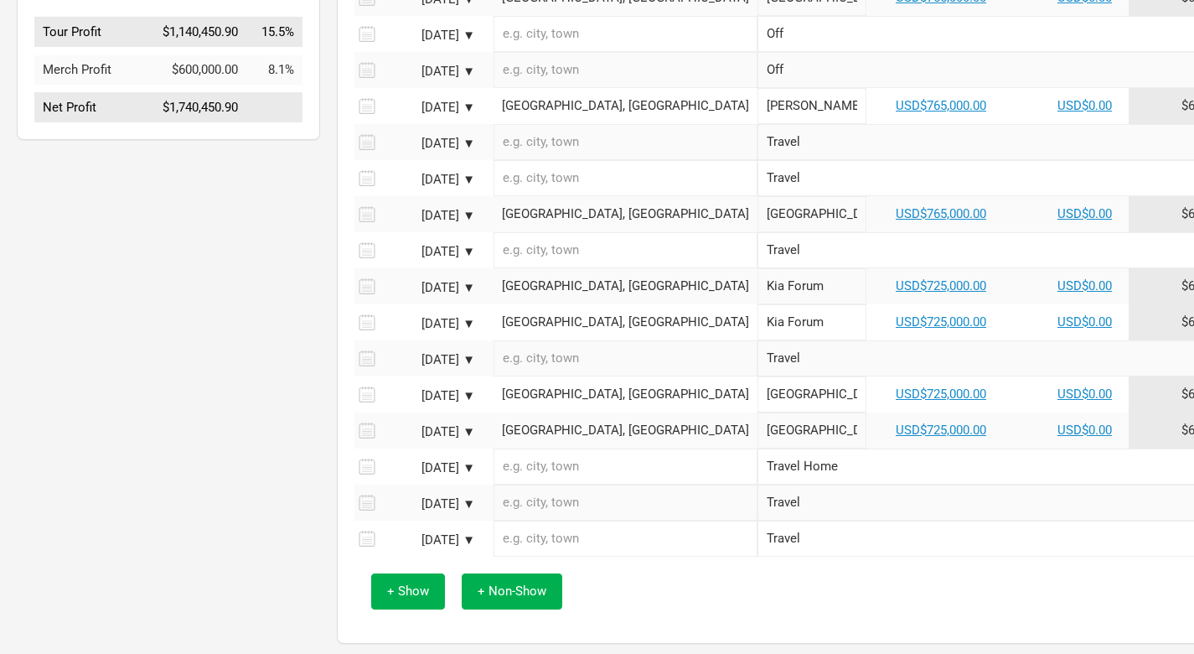
scroll to position [598, 0]
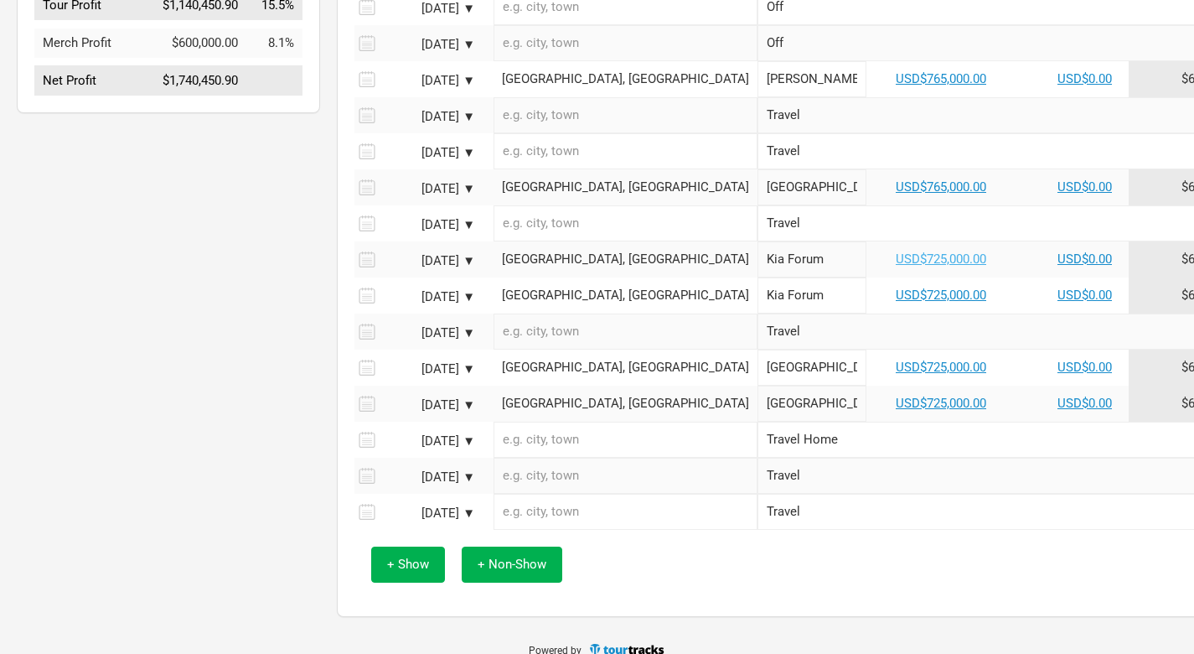
click at [896, 267] on link "USD$725,000.00" at bounding box center [941, 258] width 91 height 15
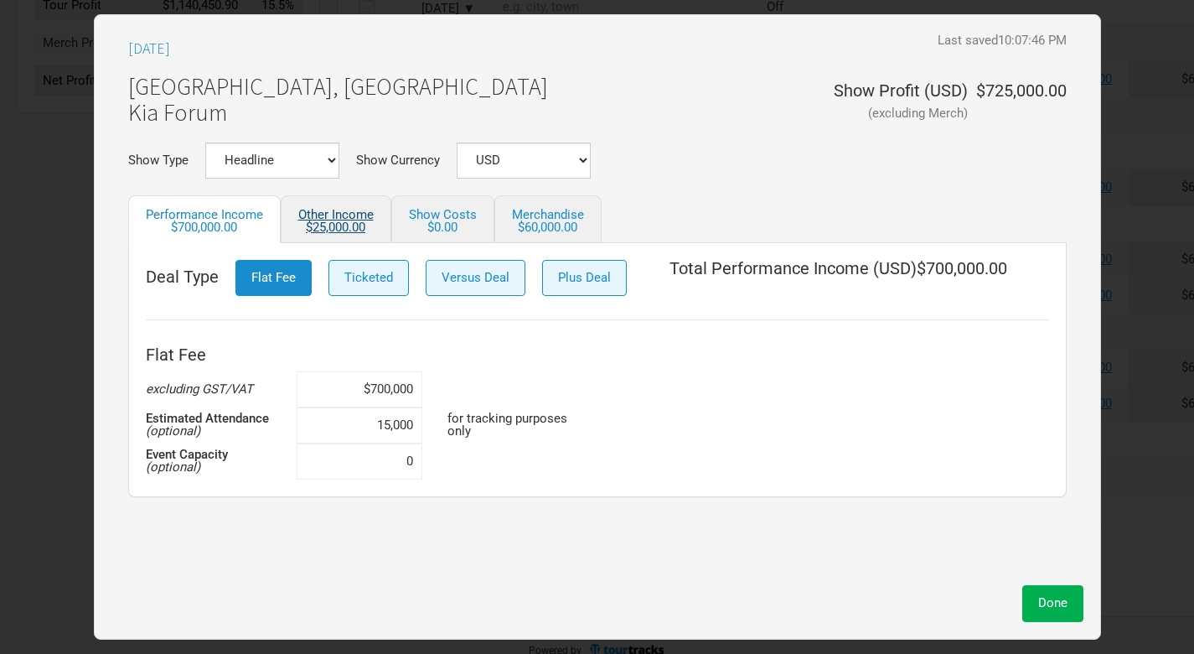
click at [350, 221] on div "$25,000.00" at bounding box center [335, 227] width 75 height 13
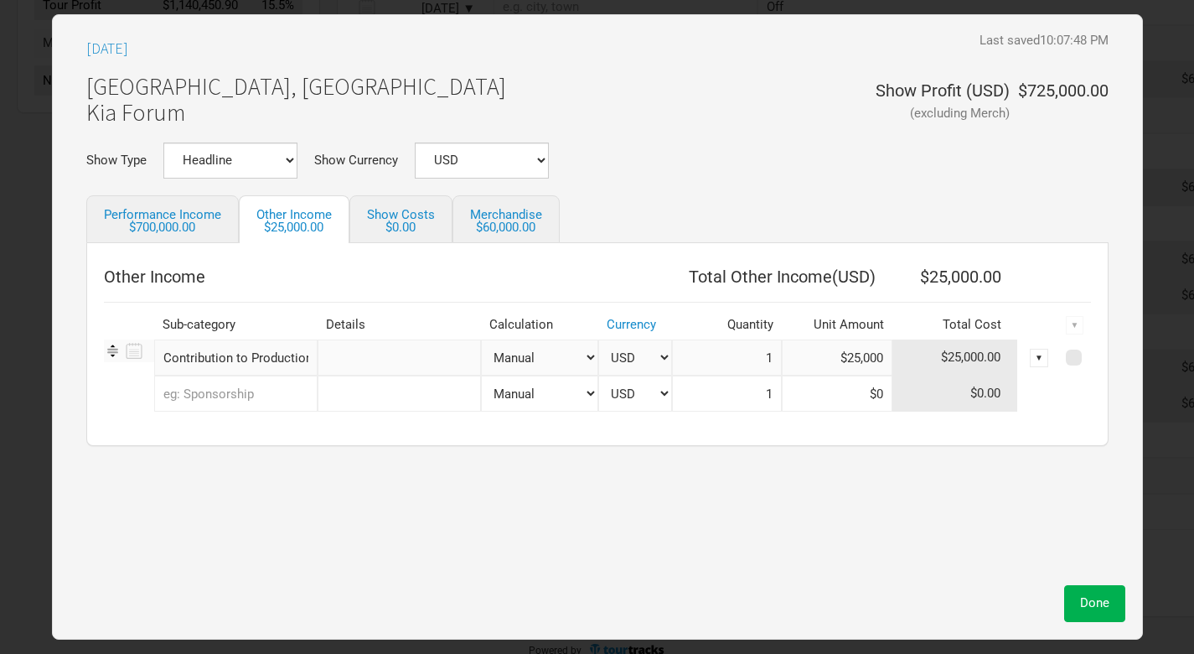
click at [248, 400] on input "text" at bounding box center [235, 393] width 163 height 36
type input "sig"
type input "sign"
click at [252, 431] on link "Sign ing Bonus" at bounding box center [236, 429] width 163 height 23
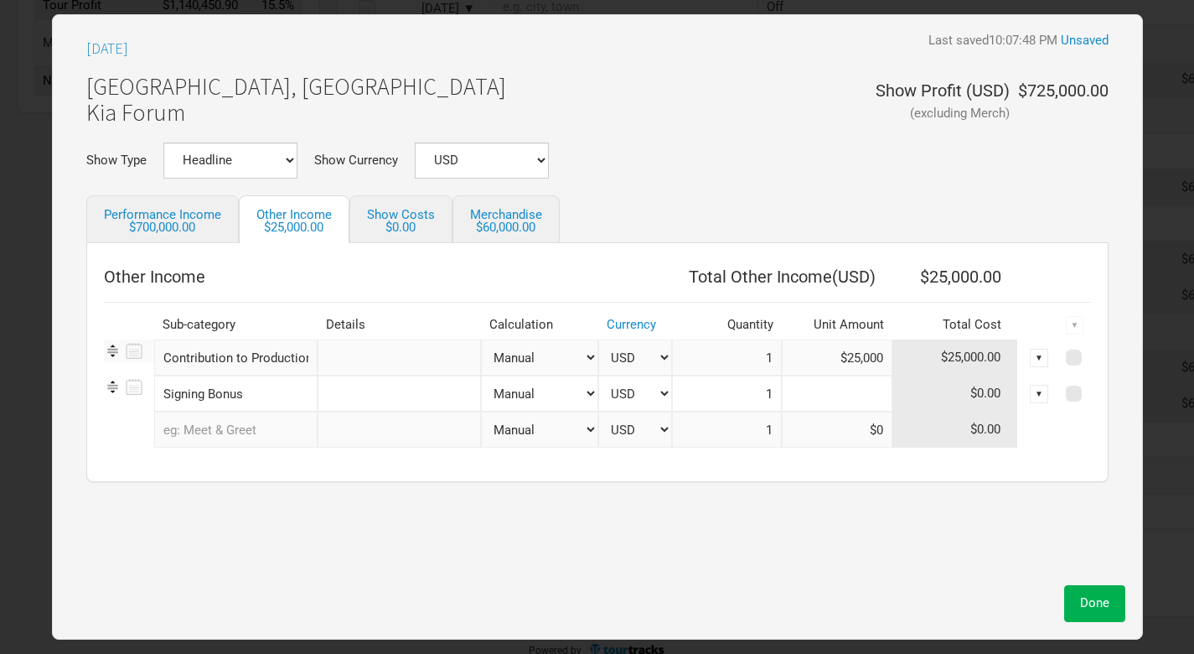
click at [874, 396] on input at bounding box center [837, 393] width 111 height 36
paste input "$40,000"
type input "$40,000"
click at [1108, 607] on span "Done" at bounding box center [1094, 602] width 29 height 15
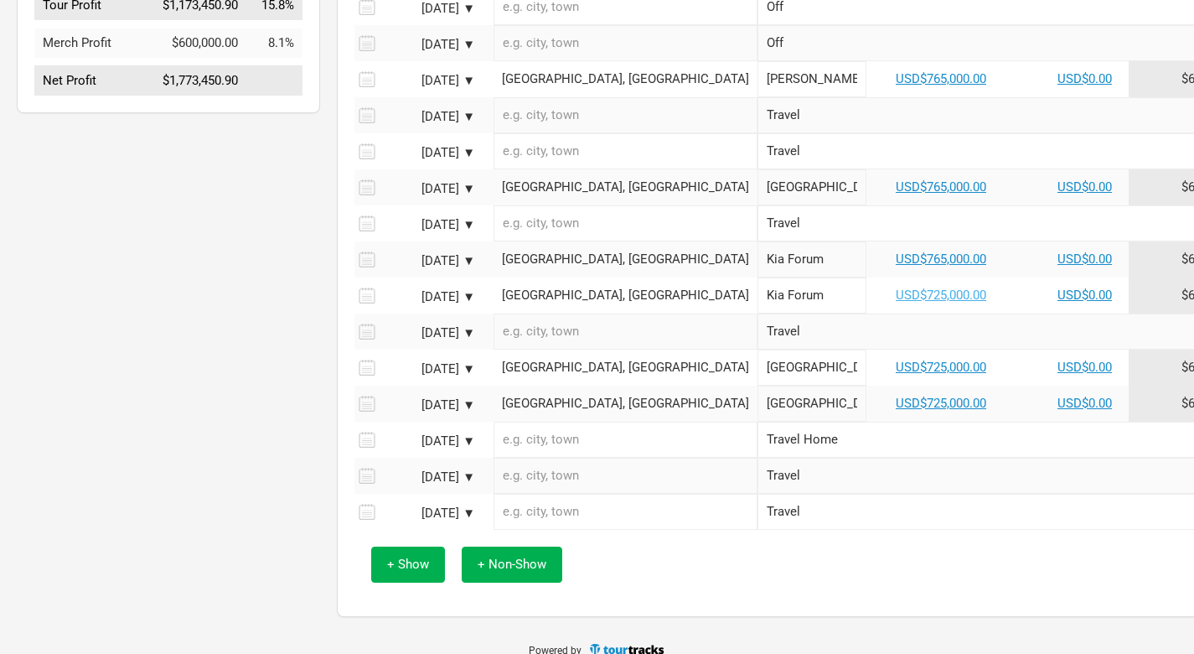
click at [896, 303] on link "USD$725,000.00" at bounding box center [941, 294] width 91 height 15
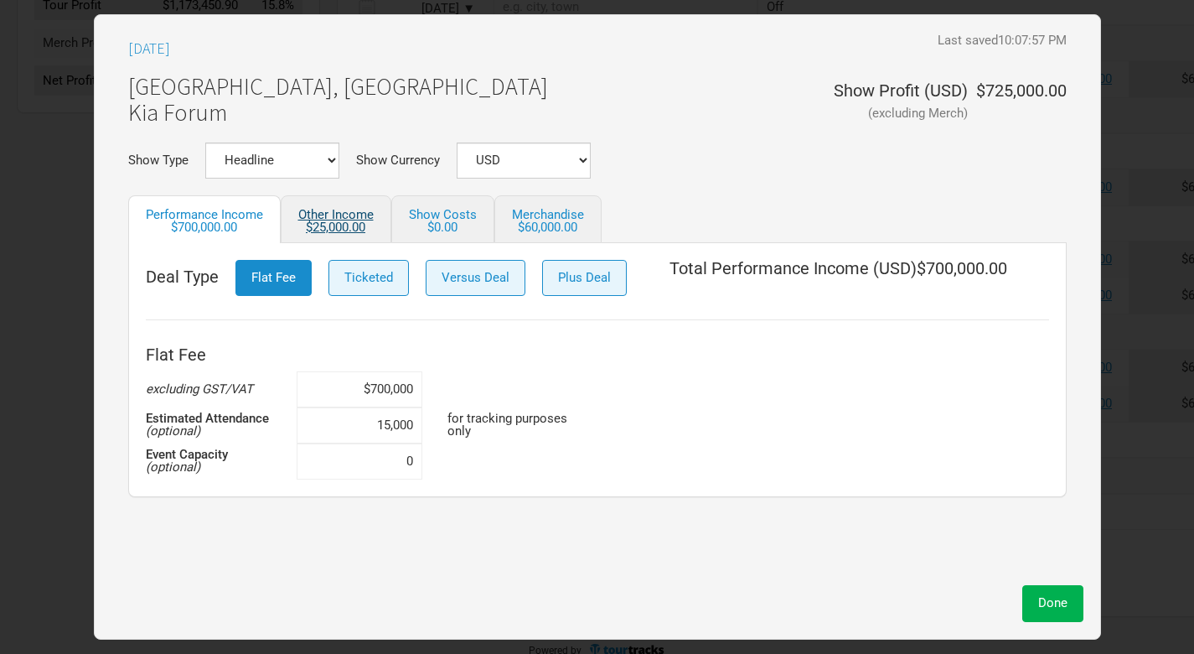
click at [352, 214] on link "Other Income $25,000.00" at bounding box center [336, 219] width 111 height 48
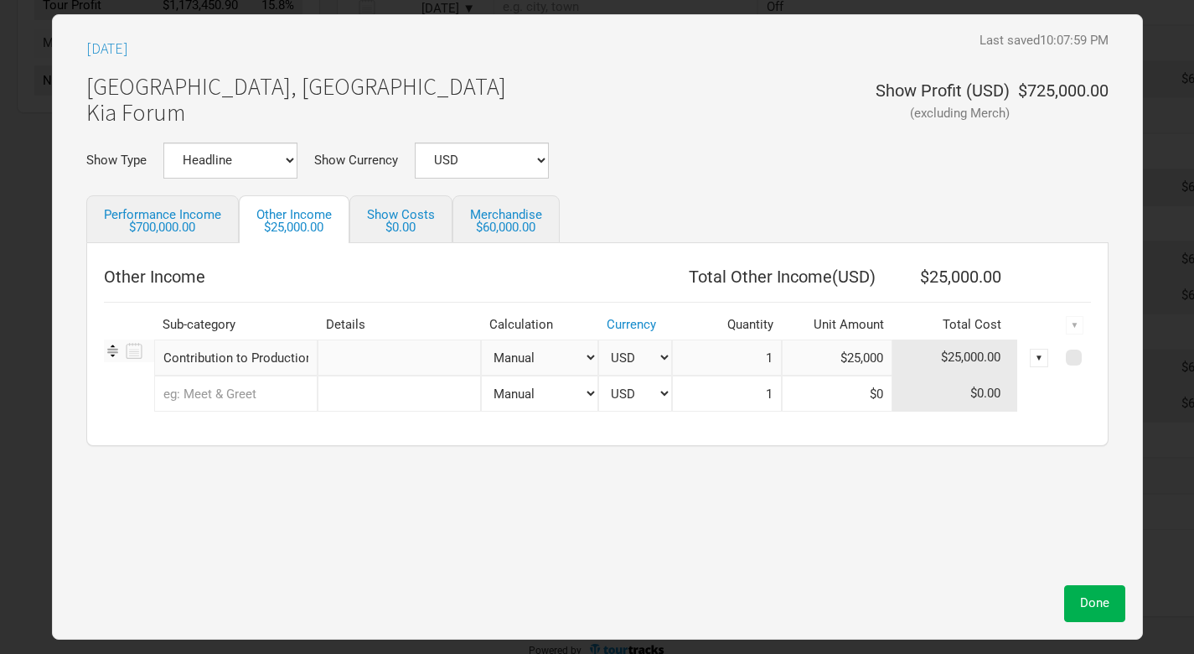
click at [292, 401] on input "text" at bounding box center [235, 393] width 163 height 36
type input "sig"
type input "sign"
click at [239, 433] on span "ing Bonus" at bounding box center [223, 429] width 55 height 15
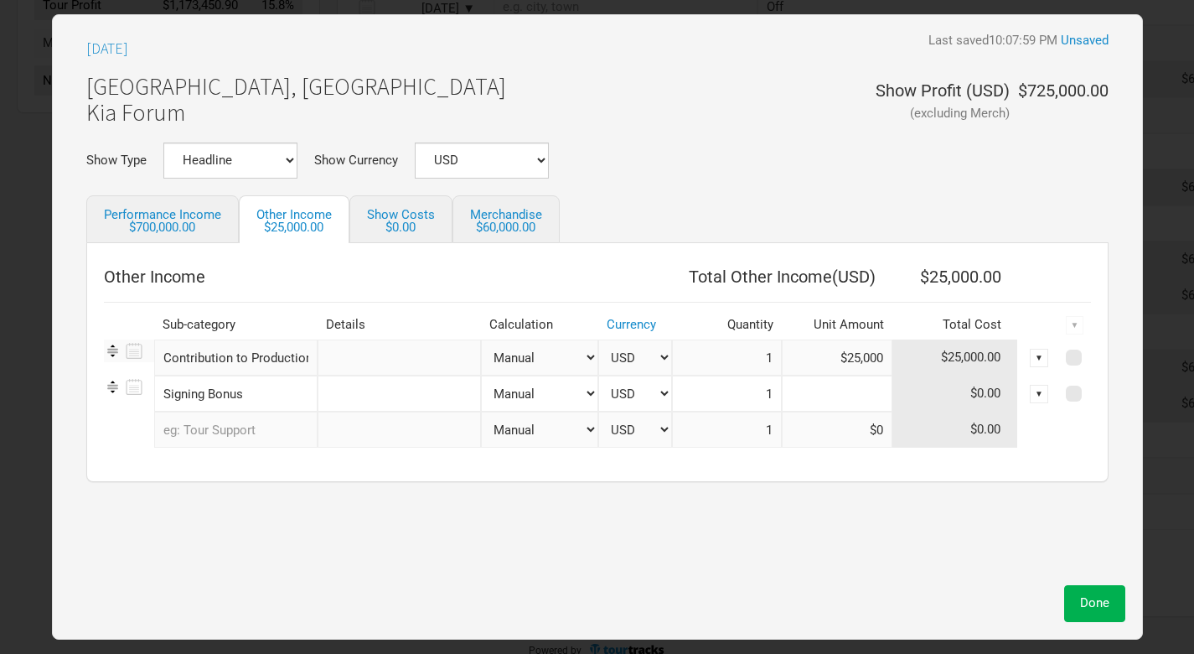
click at [846, 391] on input at bounding box center [837, 393] width 111 height 36
paste input "$40,000"
type input "$40,000"
click at [1104, 605] on span "Done" at bounding box center [1094, 602] width 29 height 15
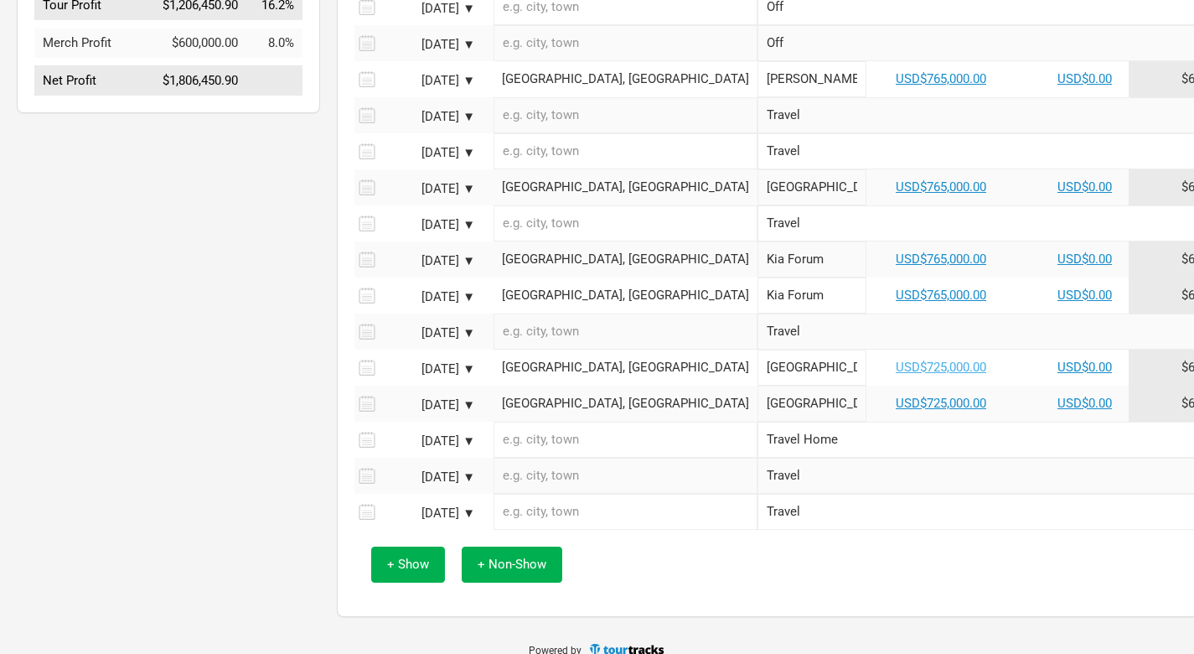
click at [896, 375] on link "USD$725,000.00" at bounding box center [941, 367] width 91 height 15
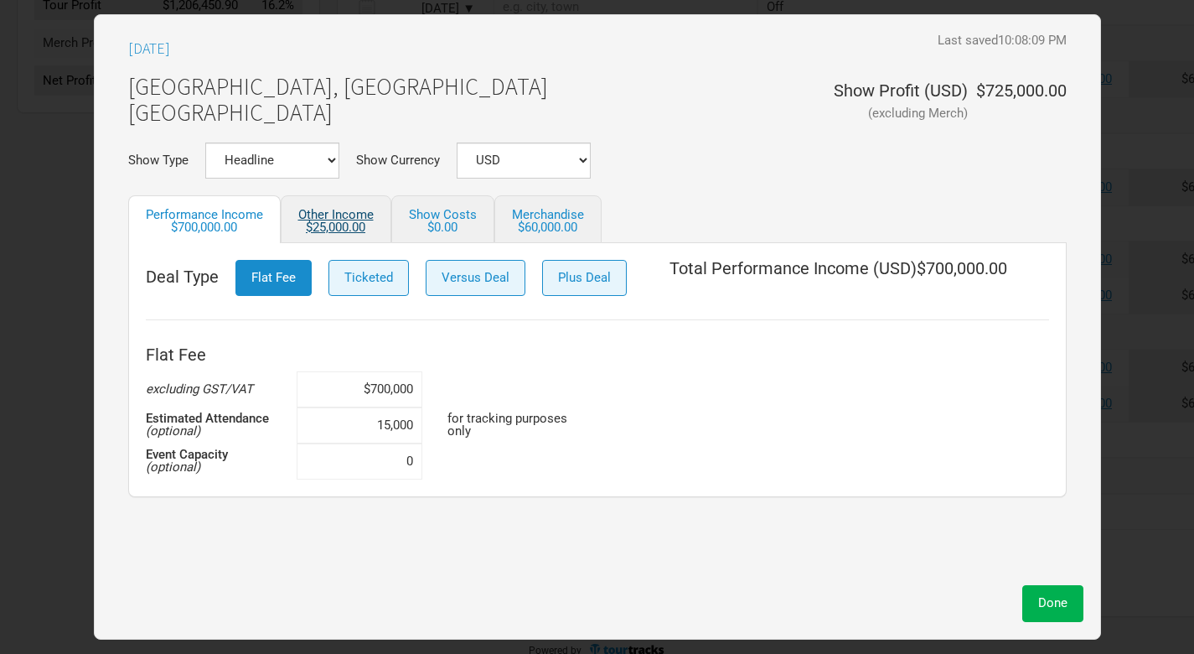
click at [359, 225] on div "$25,000.00" at bounding box center [335, 227] width 75 height 13
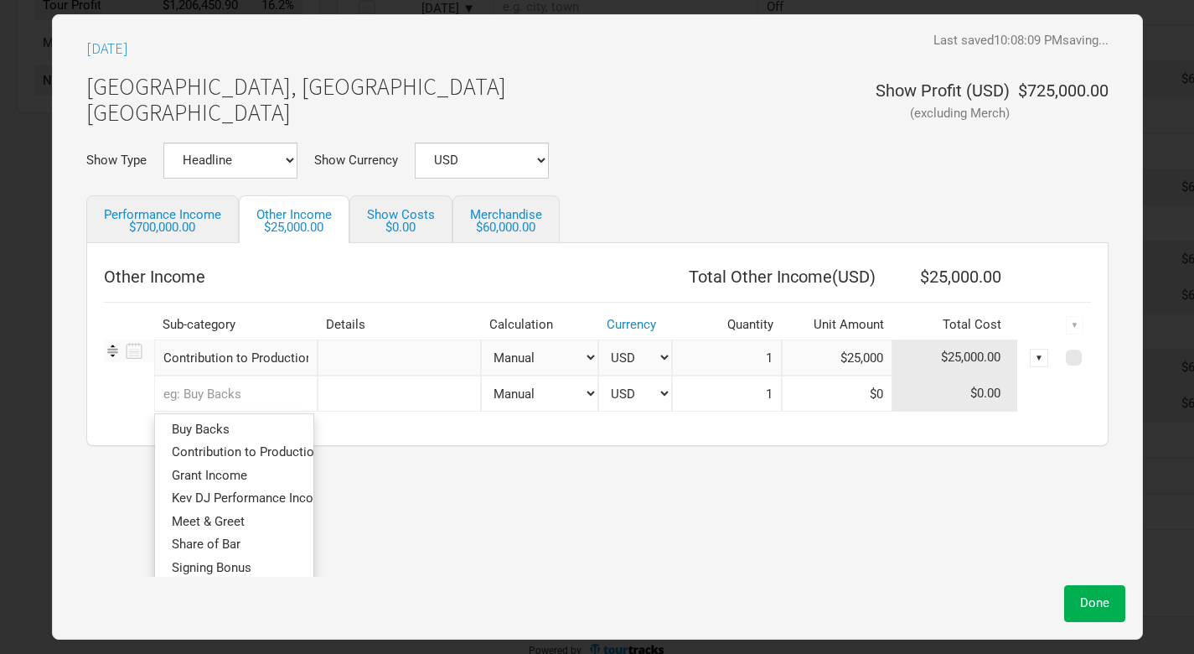
click at [267, 391] on input "text" at bounding box center [235, 393] width 163 height 36
type input "si"
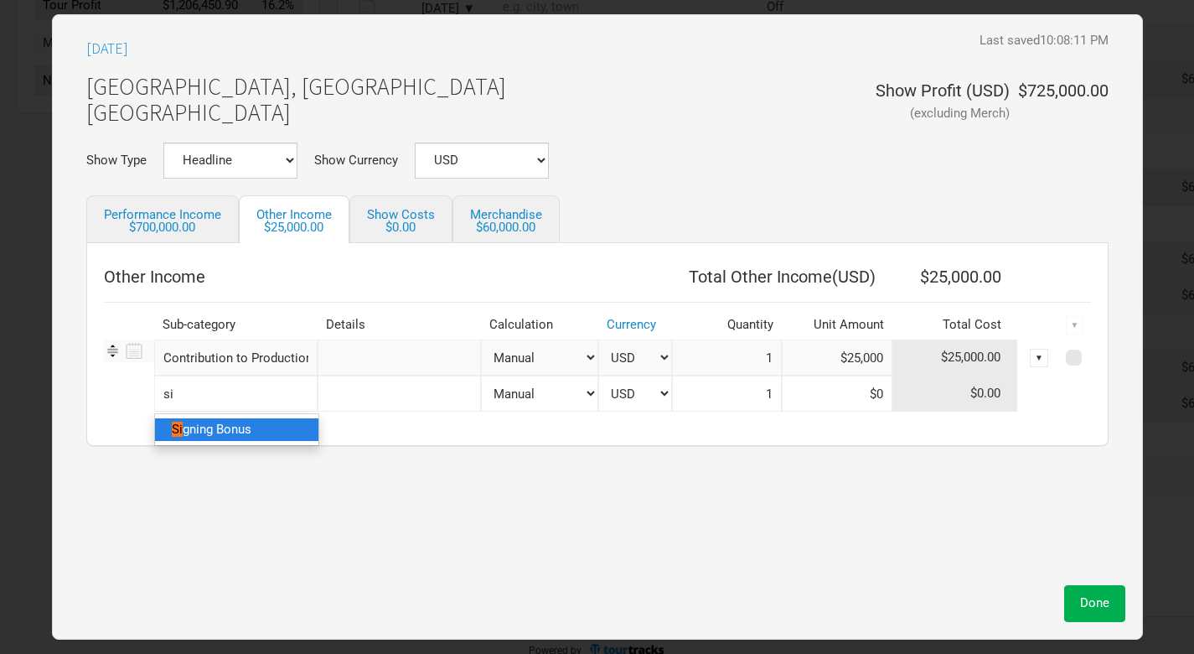
click at [219, 419] on link "Si gning Bonus" at bounding box center [236, 429] width 163 height 23
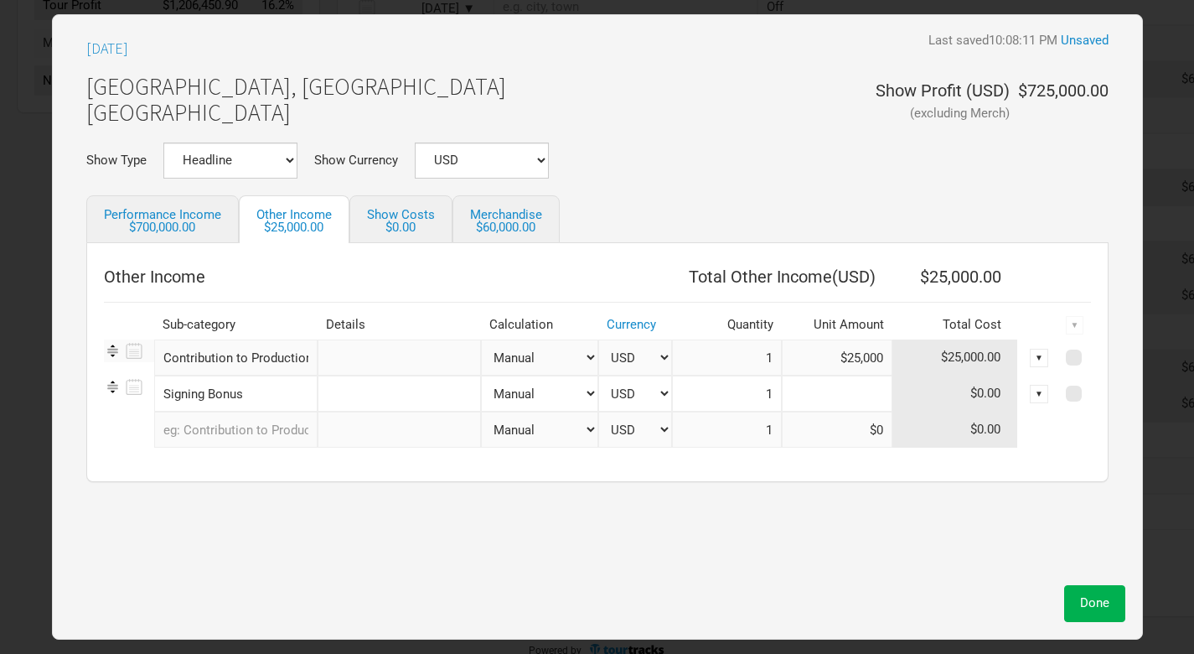
click at [868, 390] on input at bounding box center [837, 393] width 111 height 36
paste input "$40,000"
type input "$40,000"
click at [1088, 603] on span "Done" at bounding box center [1094, 602] width 29 height 15
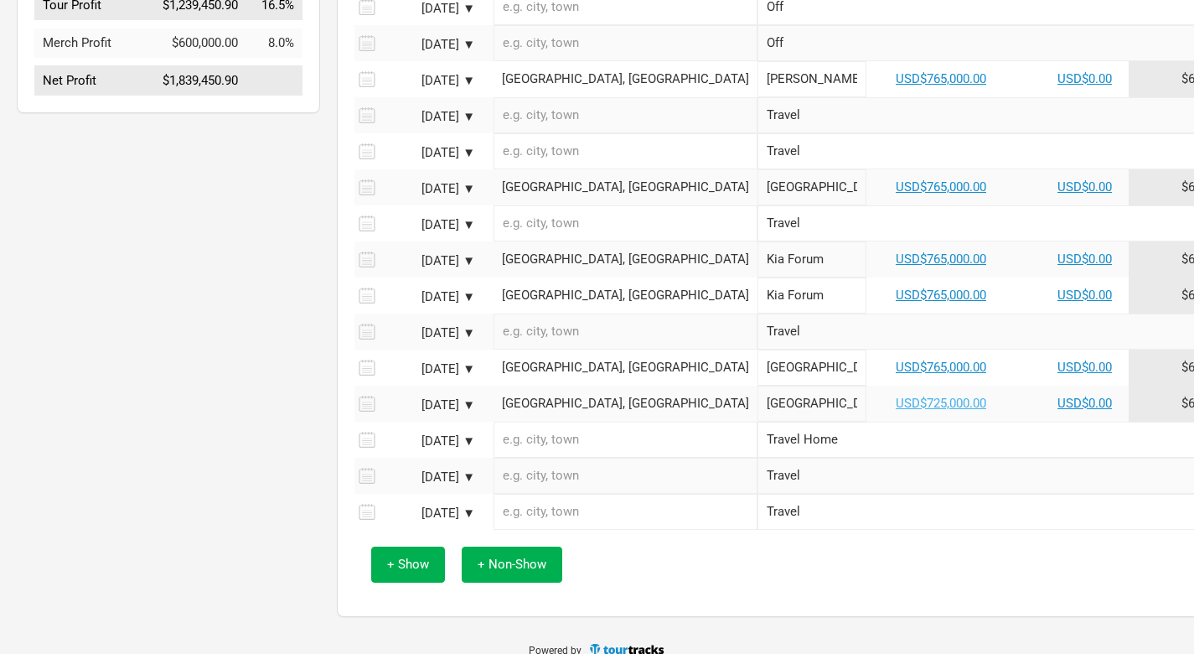
click at [896, 411] on link "USD$725,000.00" at bounding box center [941, 403] width 91 height 15
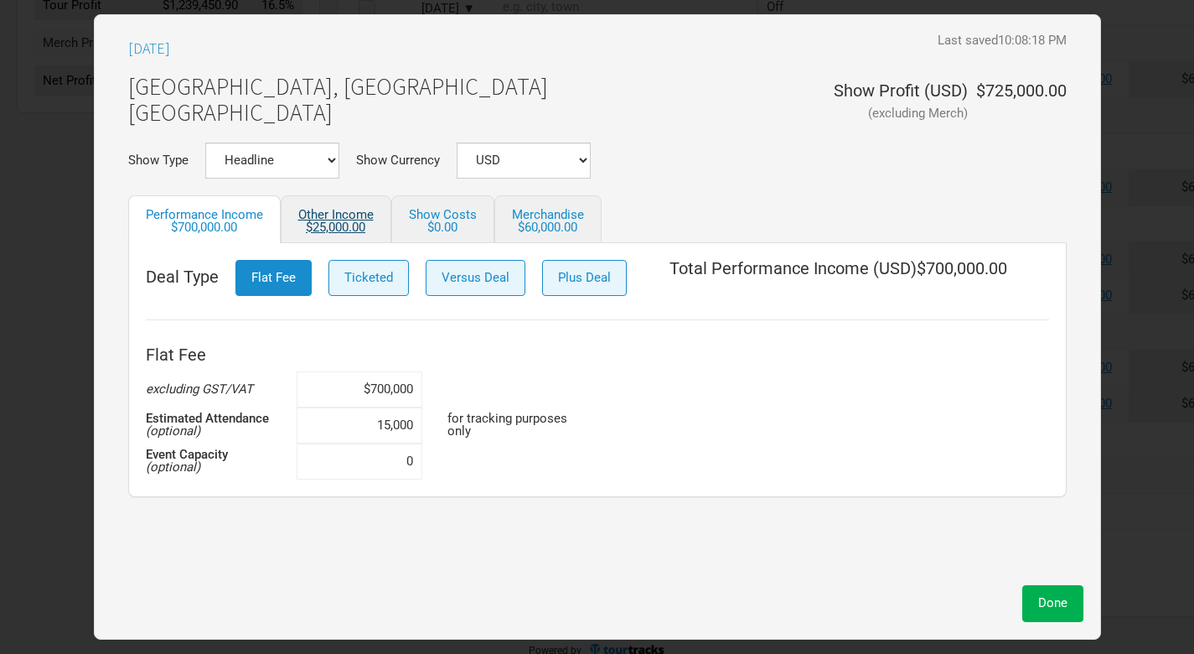
click at [341, 221] on div "$25,000.00" at bounding box center [335, 227] width 75 height 13
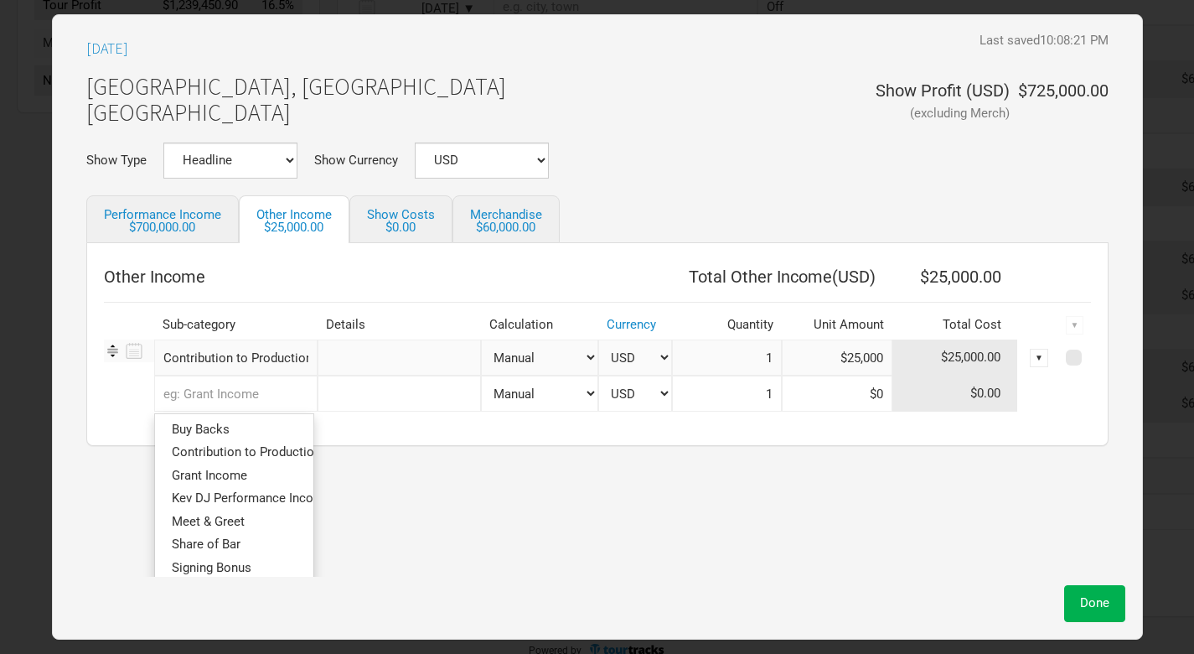
click at [225, 395] on input "text" at bounding box center [235, 393] width 163 height 36
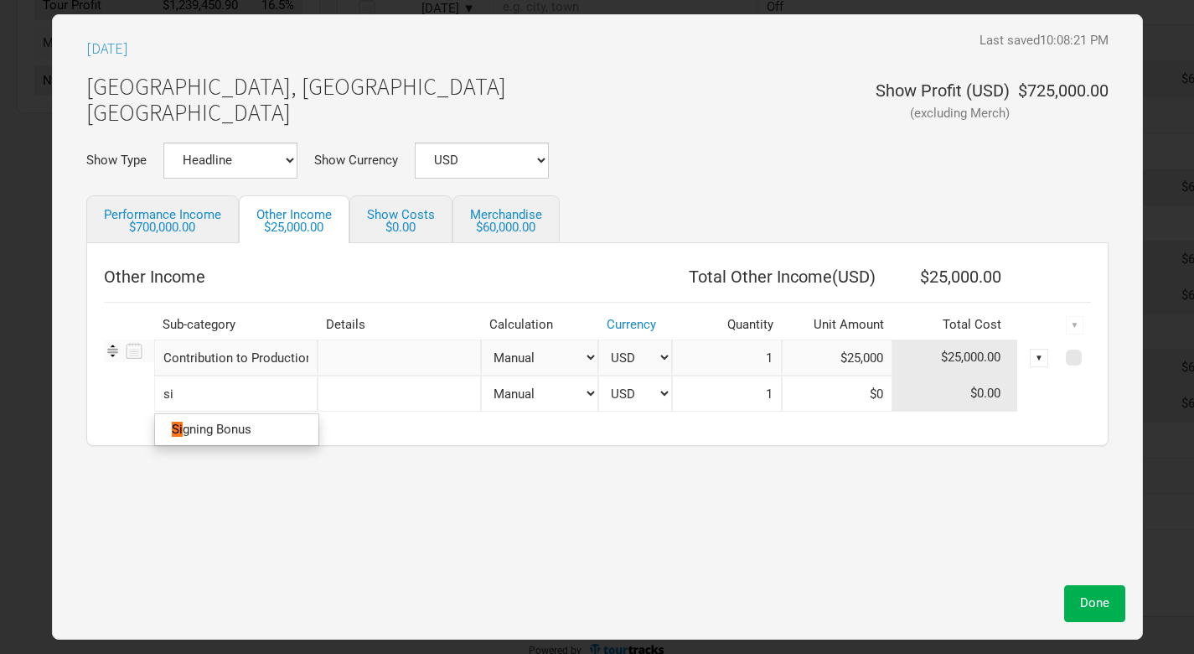
type input "sig"
type input "sign"
click at [214, 426] on span "ing Bonus" at bounding box center [223, 429] width 55 height 15
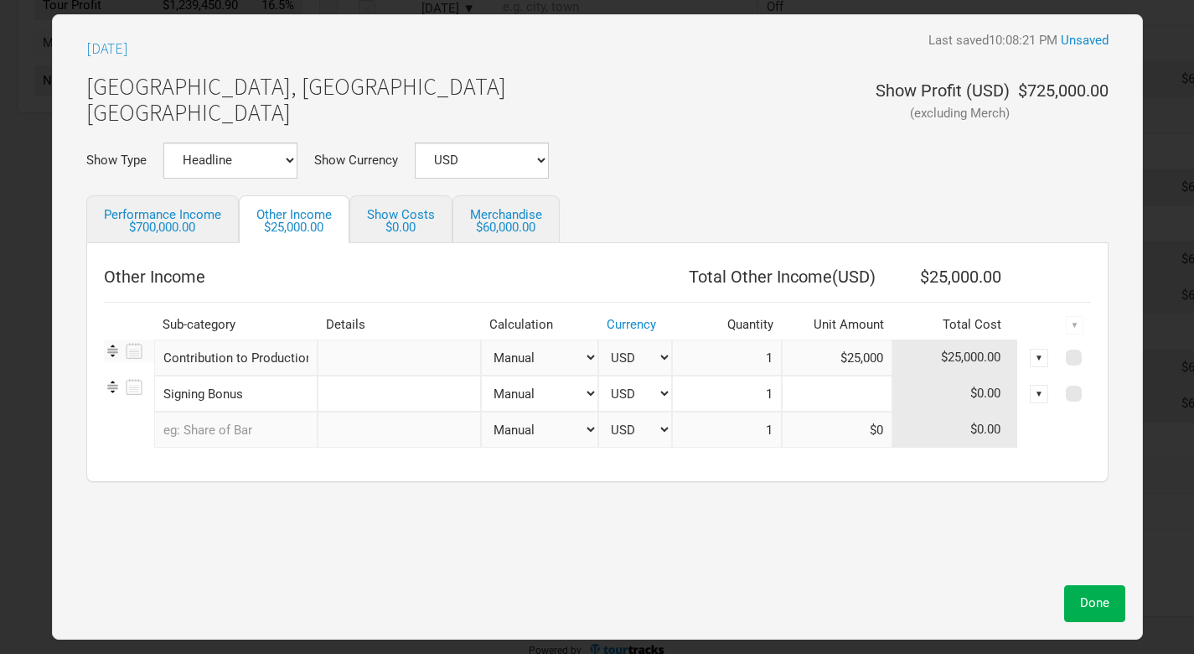
click at [873, 391] on input at bounding box center [837, 393] width 111 height 36
paste input "$40,000"
type input "$40,000"
click at [1094, 599] on span "Done" at bounding box center [1094, 602] width 29 height 15
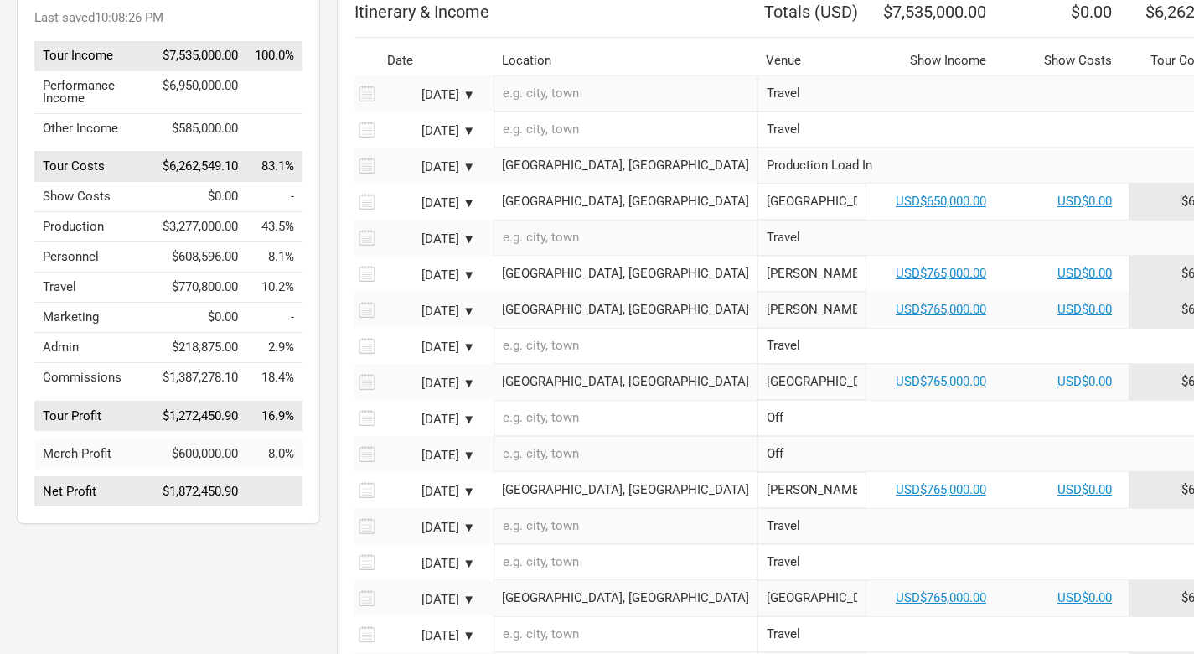
scroll to position [189, 0]
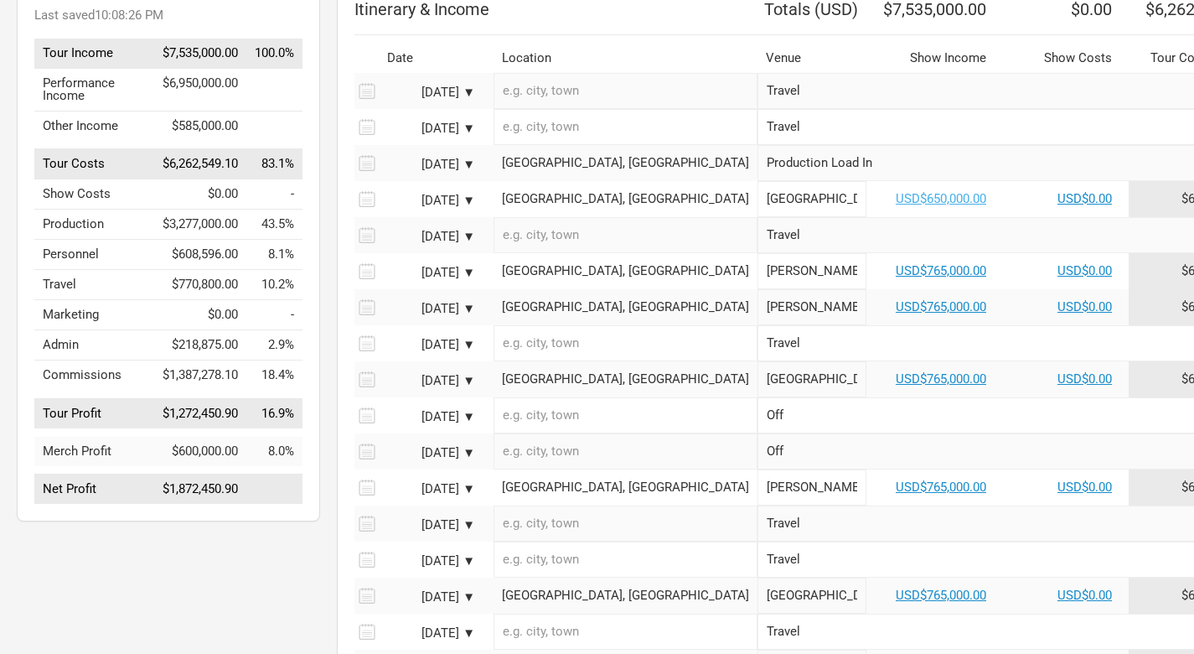
click at [896, 206] on link "USD$650,000.00" at bounding box center [941, 198] width 91 height 15
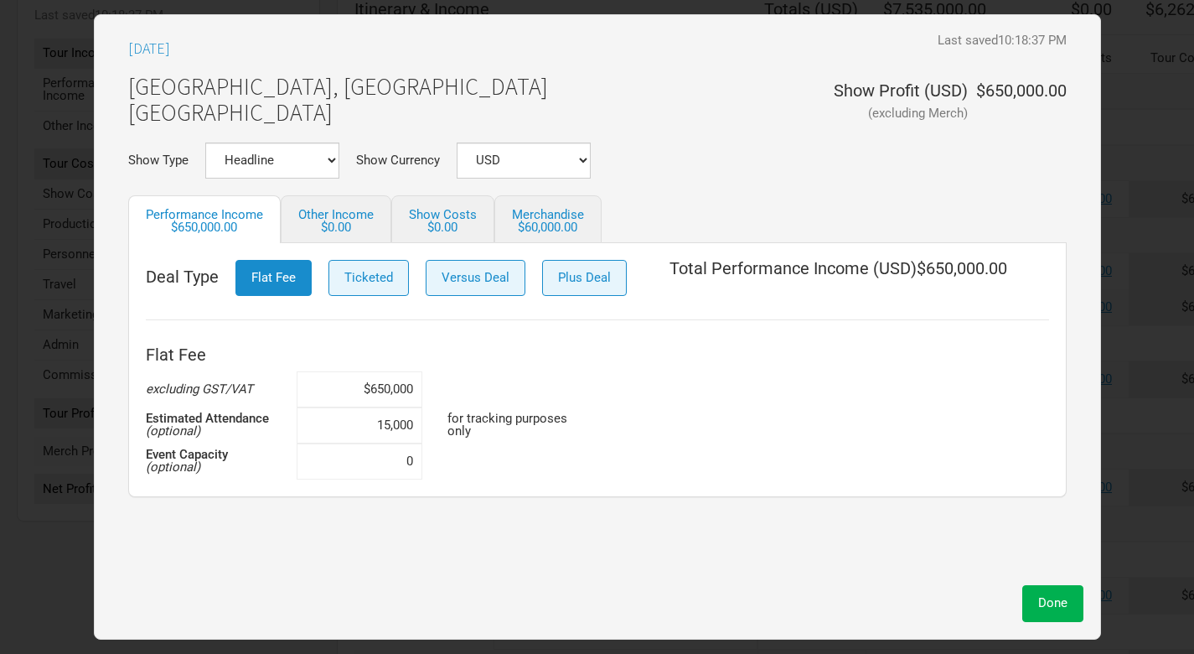
click at [381, 388] on input "$650,000" at bounding box center [360, 389] width 126 height 36
type input "$60,000"
type input "$300,000"
click at [1045, 603] on span "Done" at bounding box center [1052, 602] width 29 height 15
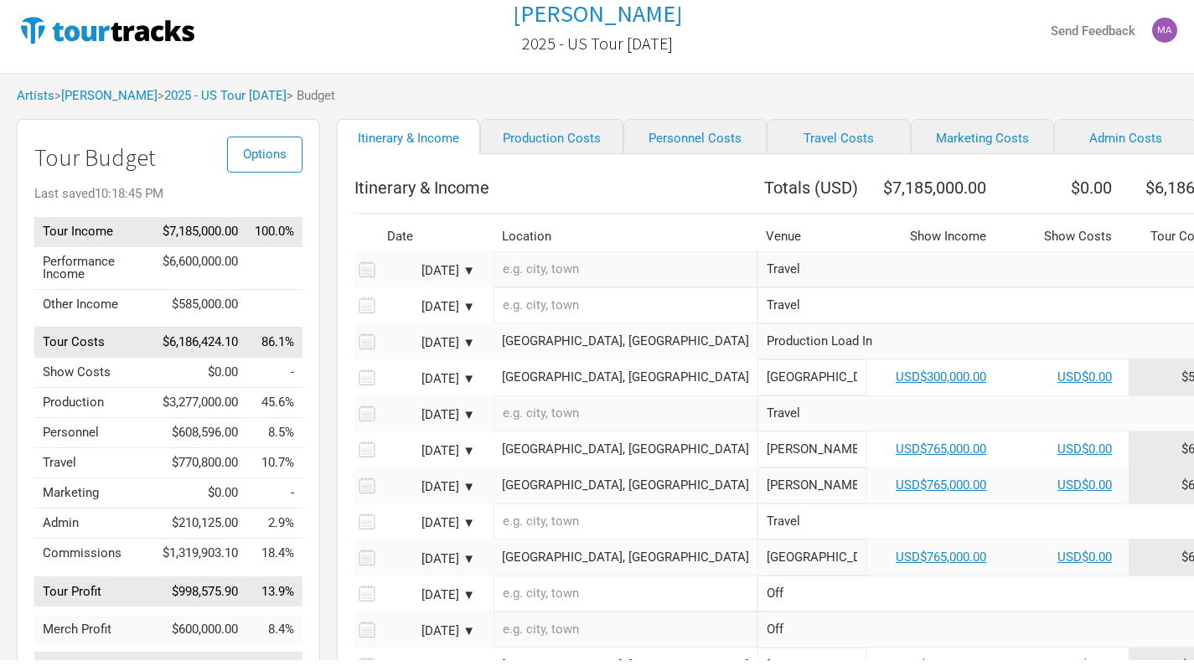
scroll to position [30, 0]
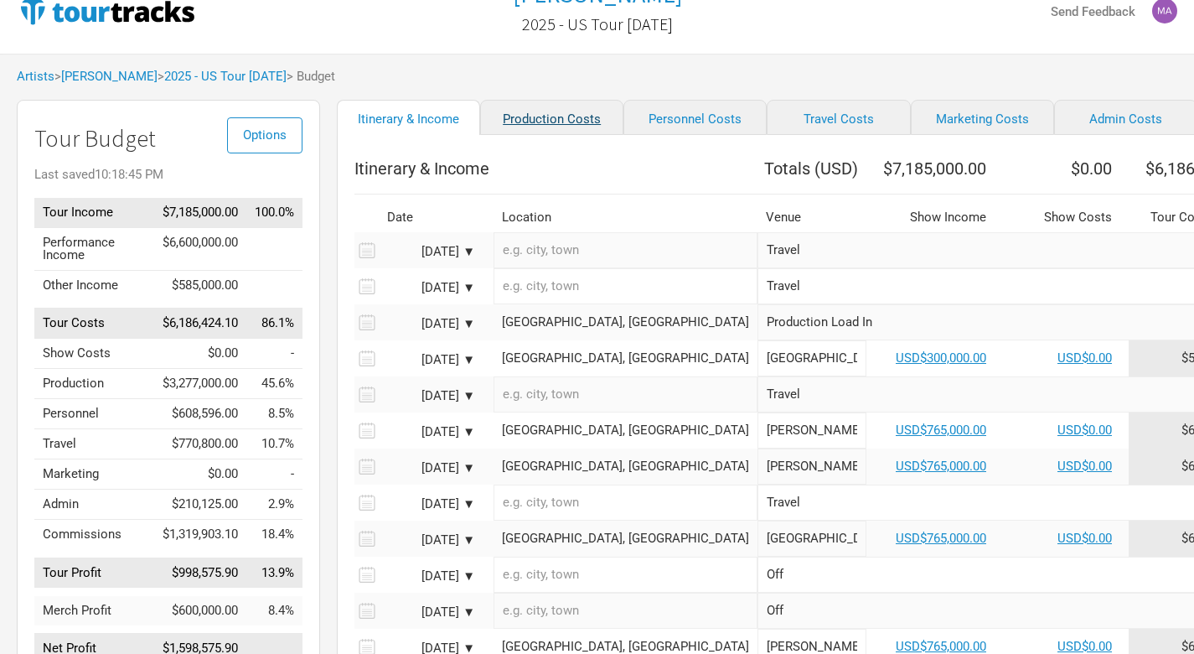
click at [546, 125] on link "Production Costs" at bounding box center [551, 117] width 143 height 35
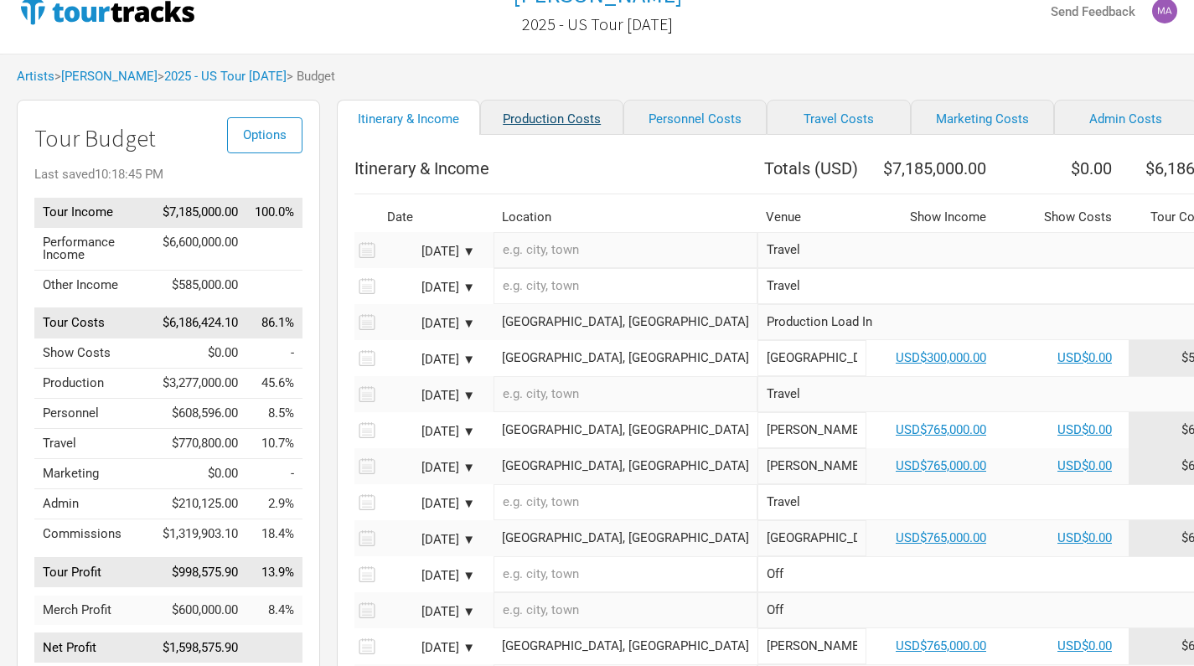
select select "Show Days"
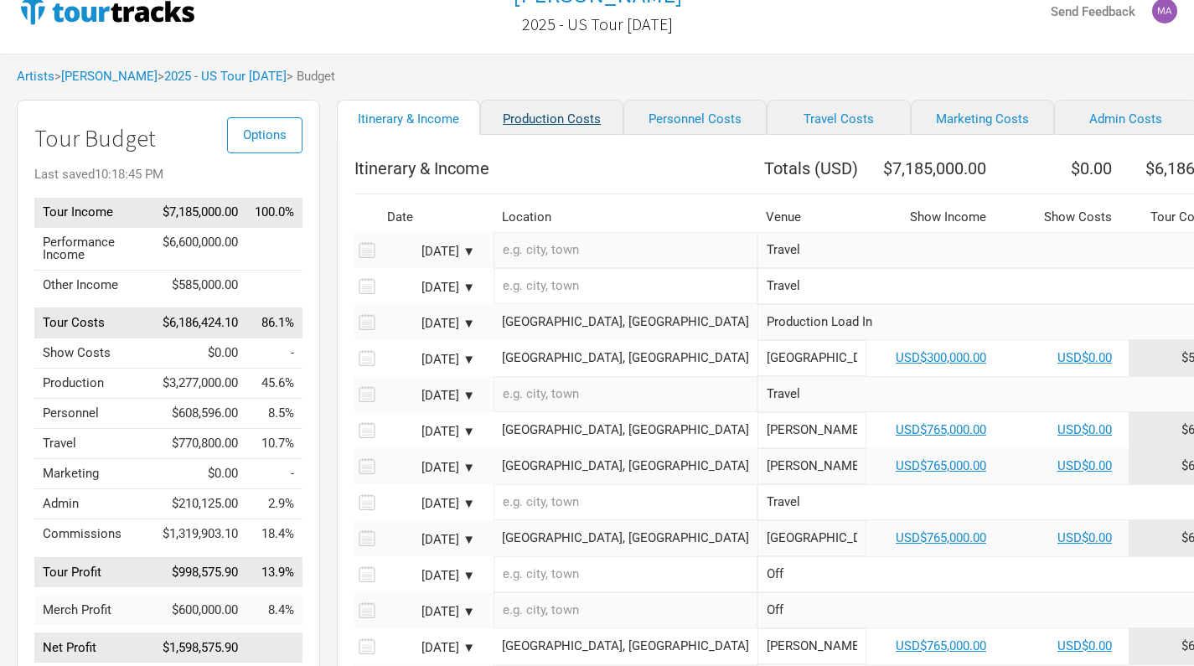
select select "Show Days"
select select "Shows"
select select "Show Days"
select select "Shows"
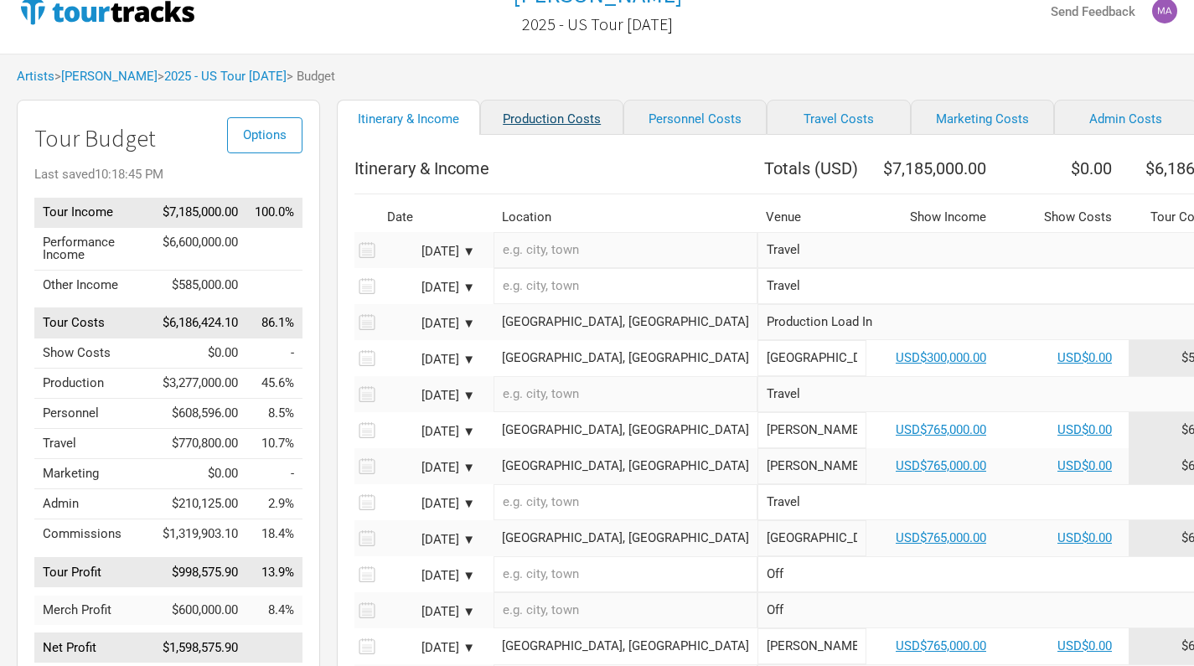
select select "Shows"
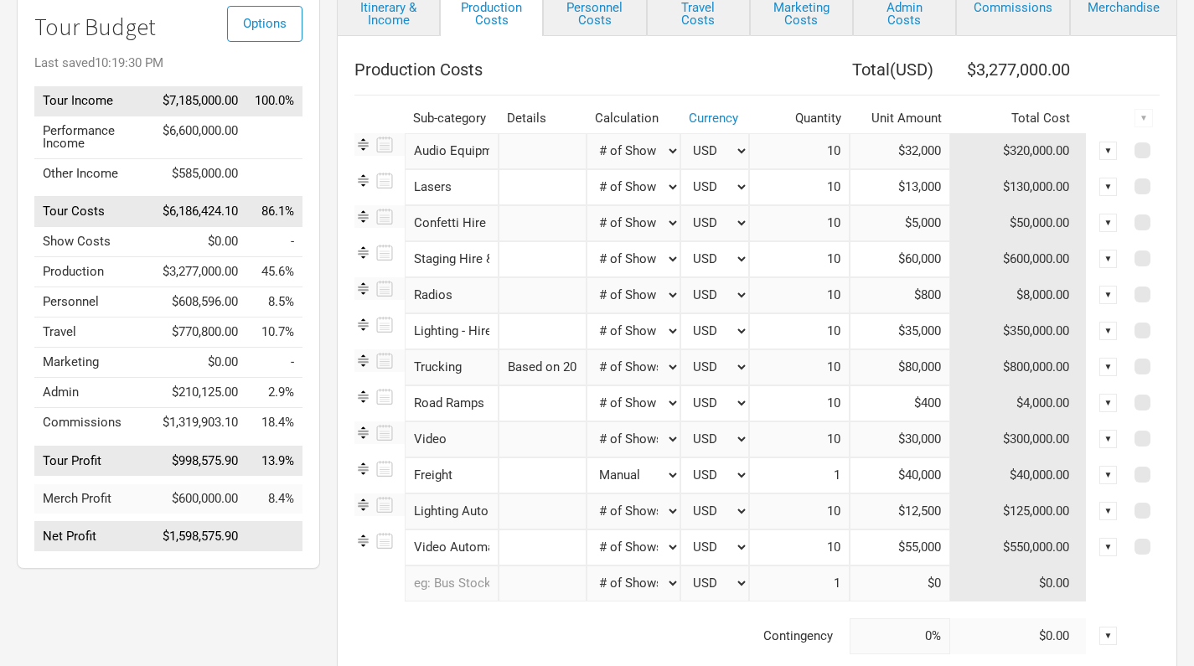
scroll to position [137, 0]
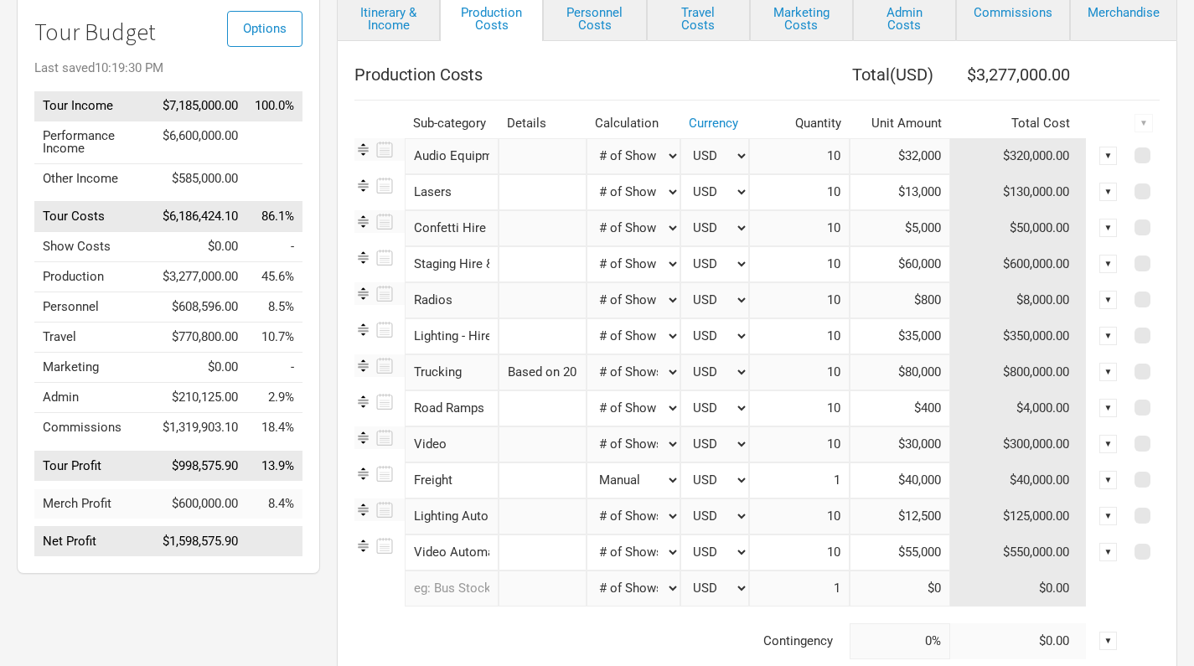
click at [914, 264] on input "$60,000" at bounding box center [900, 264] width 101 height 36
type input "$6,000"
type input "$5"
type input "$45,000"
click at [671, 640] on td "Contingency" at bounding box center [602, 642] width 495 height 36
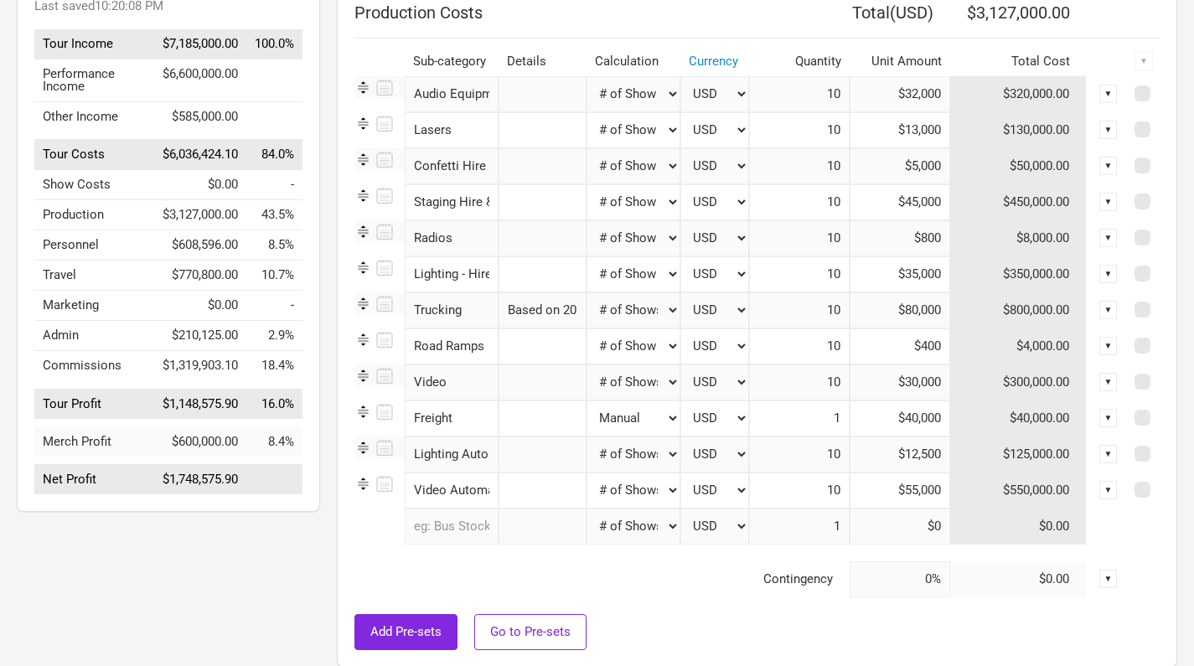
scroll to position [199, 0]
click at [922, 455] on input "$12,500" at bounding box center [900, 454] width 101 height 36
type input "$8,700"
click at [524, 492] on input "text" at bounding box center [543, 490] width 88 height 36
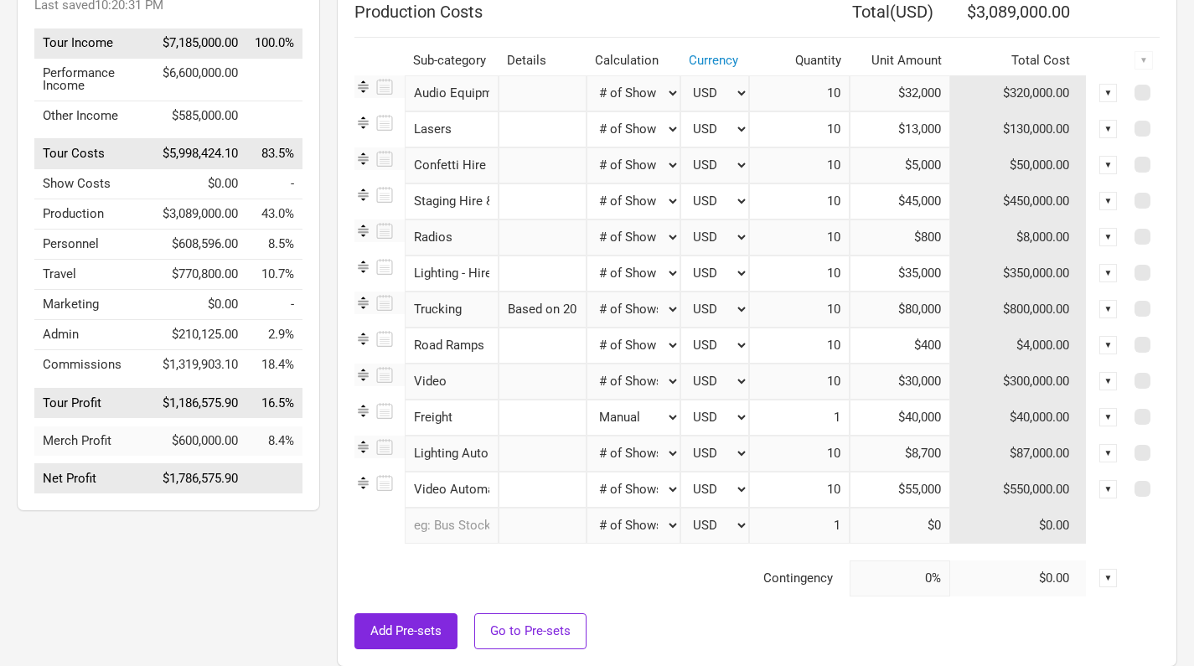
type input "U"
click at [914, 491] on input "$55,000" at bounding box center [900, 490] width 101 height 36
type input "$52,500"
click at [710, 610] on div at bounding box center [757, 605] width 805 height 17
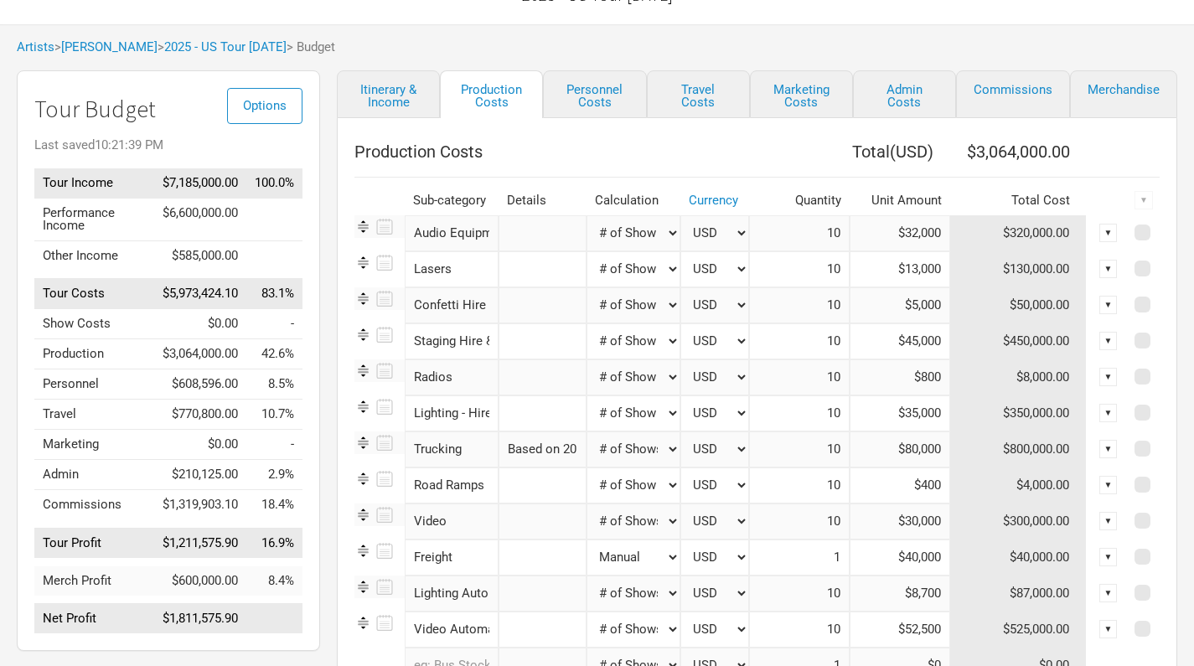
scroll to position [12, 0]
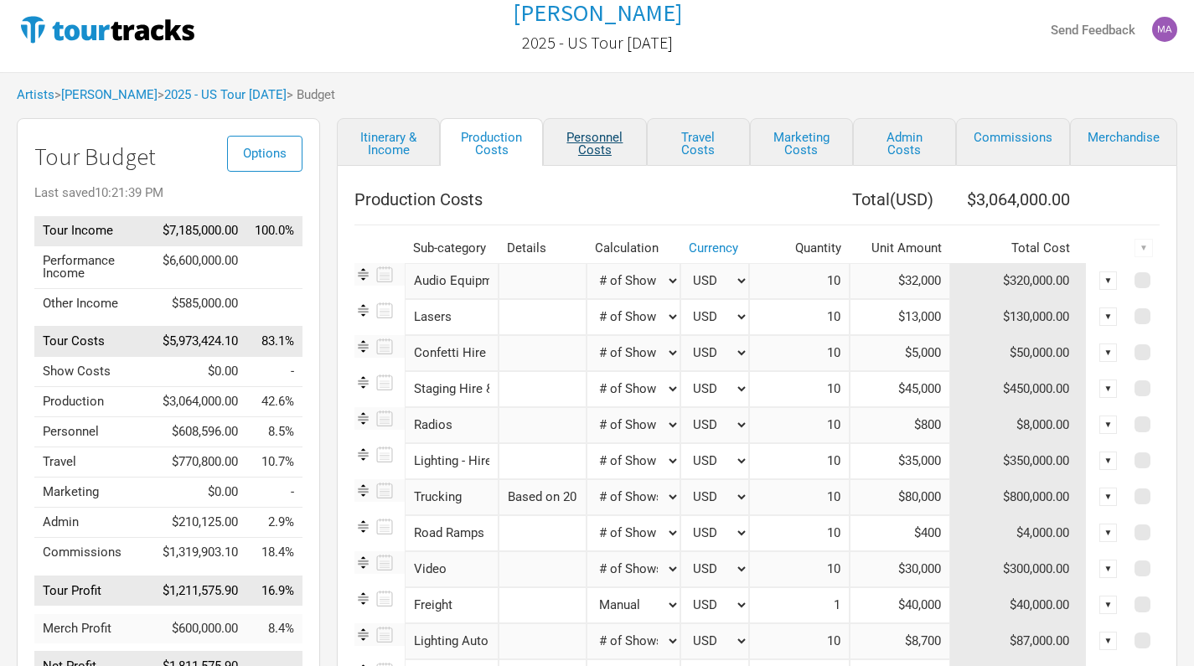
click at [593, 149] on link "Personnel Costs" at bounding box center [594, 142] width 103 height 48
select select "Total Days"
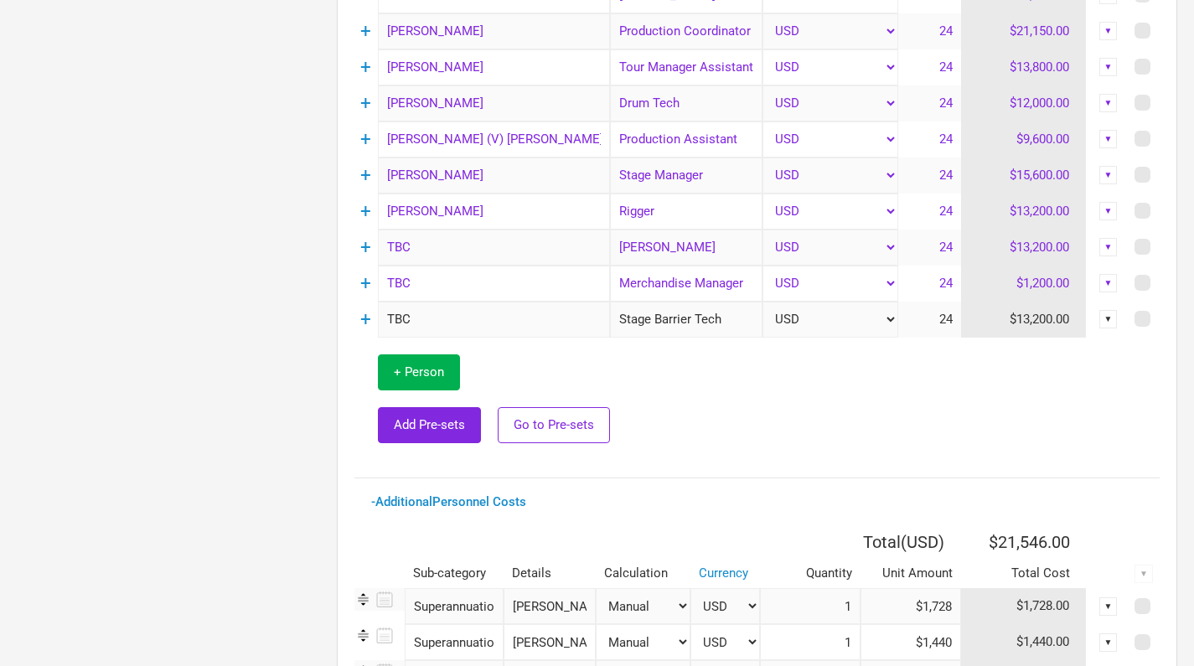
scroll to position [981, 0]
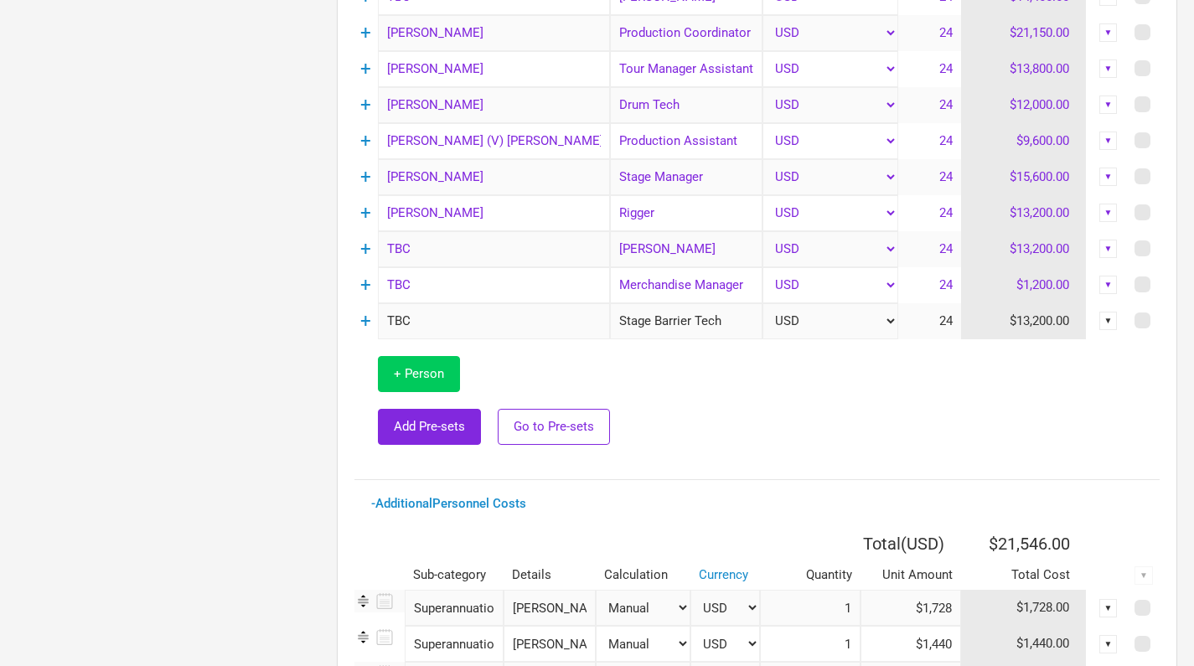
click at [422, 377] on span "+ Person" at bounding box center [419, 373] width 50 height 15
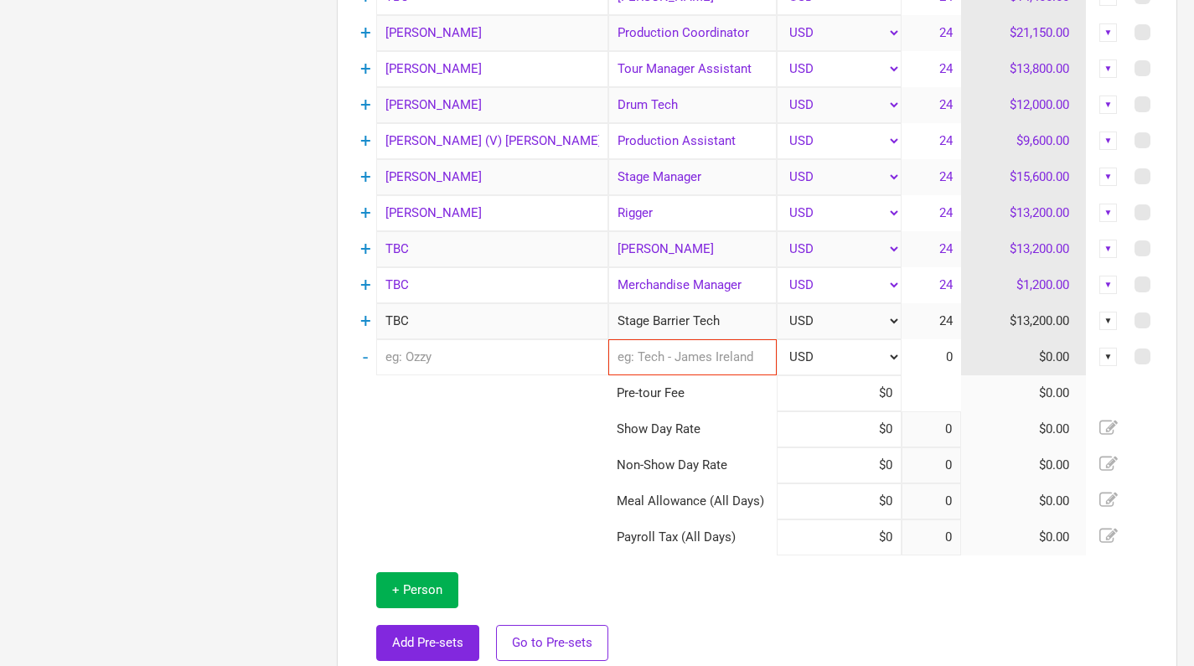
type input "10"
type input "14"
type input "24"
click at [437, 360] on input "text" at bounding box center [492, 357] width 232 height 36
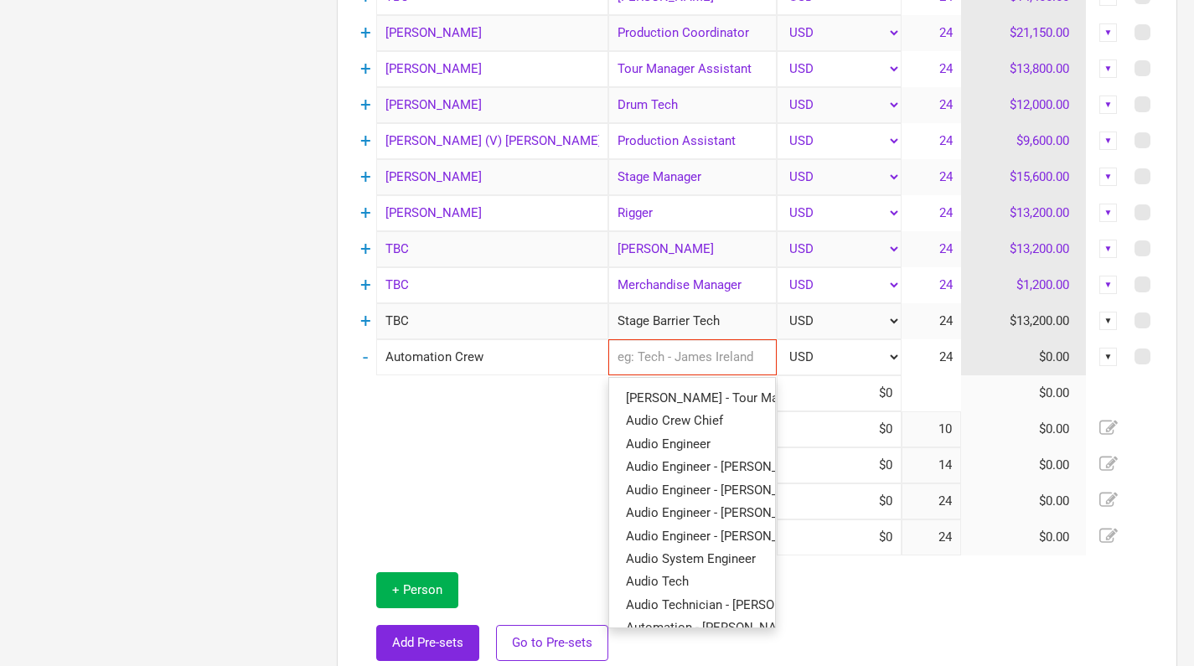
click at [645, 356] on input "text" at bounding box center [692, 357] width 168 height 36
click at [458, 359] on input "Automation Crew" at bounding box center [492, 357] width 232 height 36
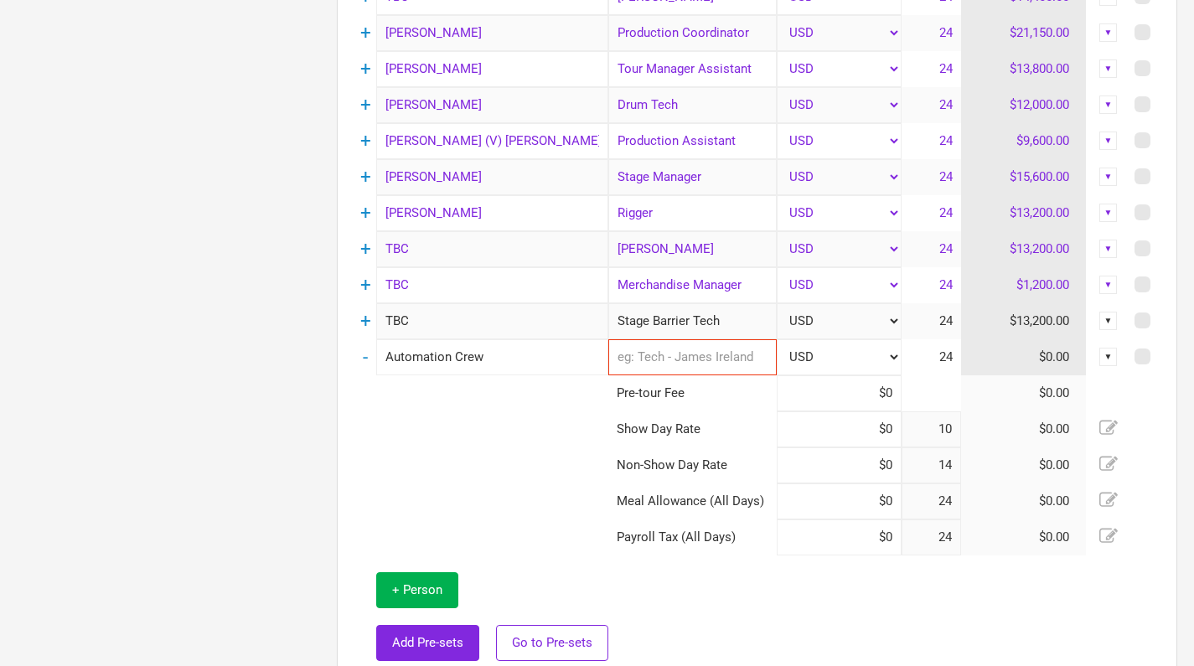
click at [458, 359] on input "Automation Crew" at bounding box center [492, 357] width 232 height 36
type input "TBC"
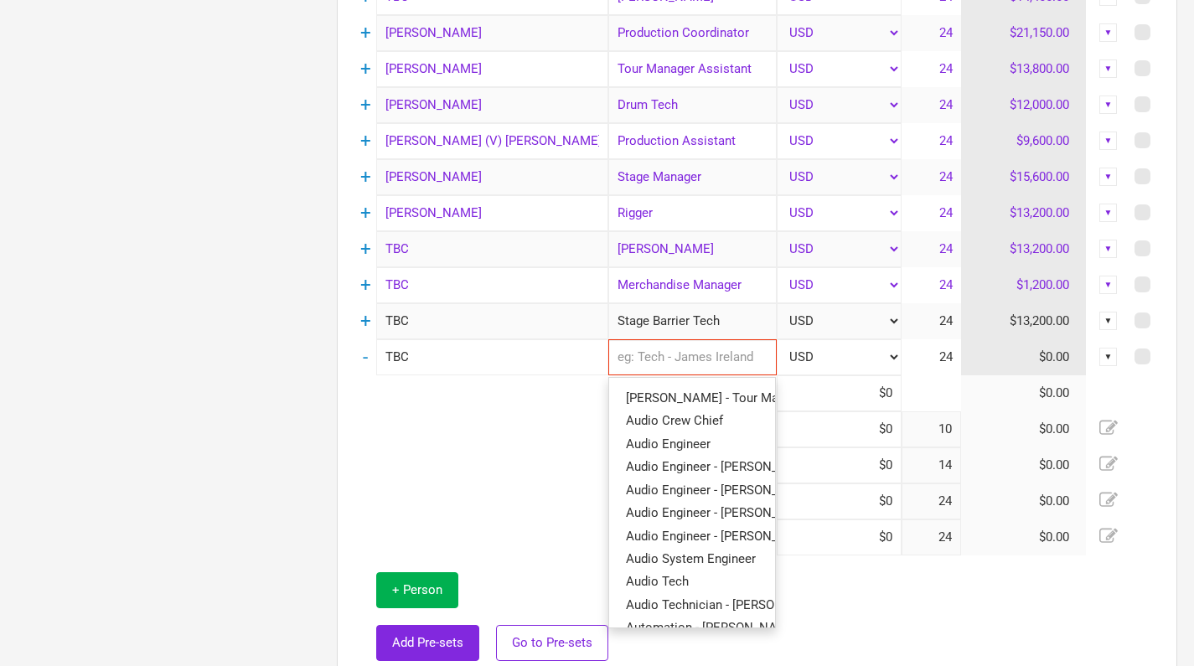
click at [645, 362] on input "text" at bounding box center [692, 357] width 168 height 36
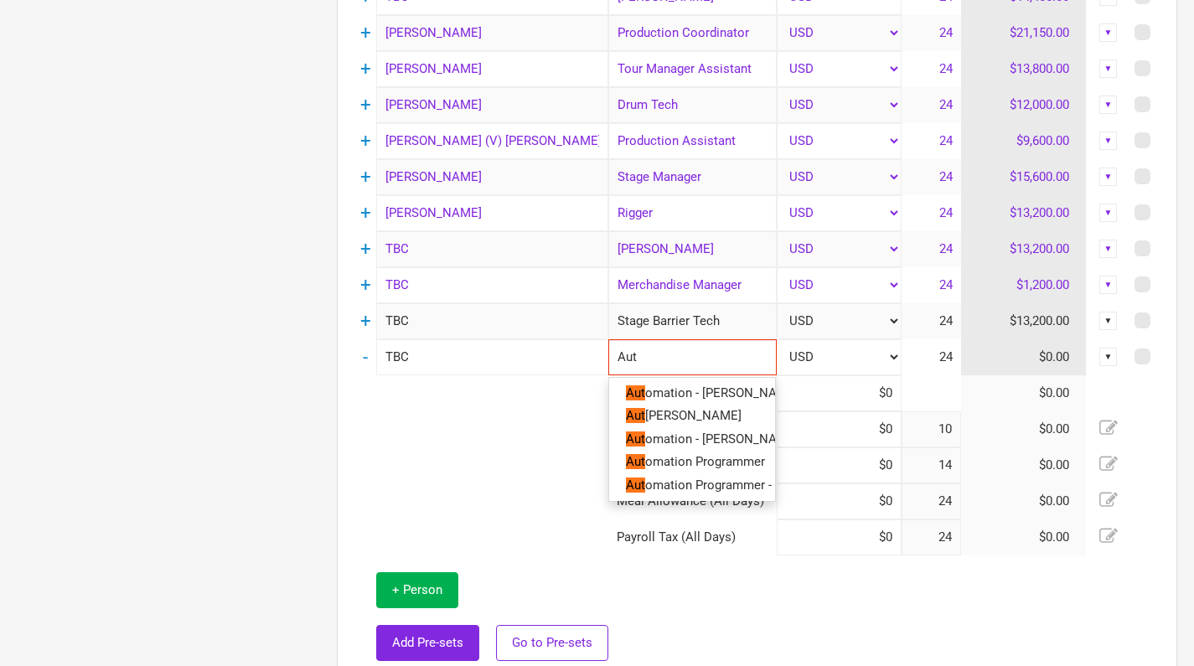
type input "Auto"
type input "Autom"
type input "Automa"
type input "Automat"
type input "Automati"
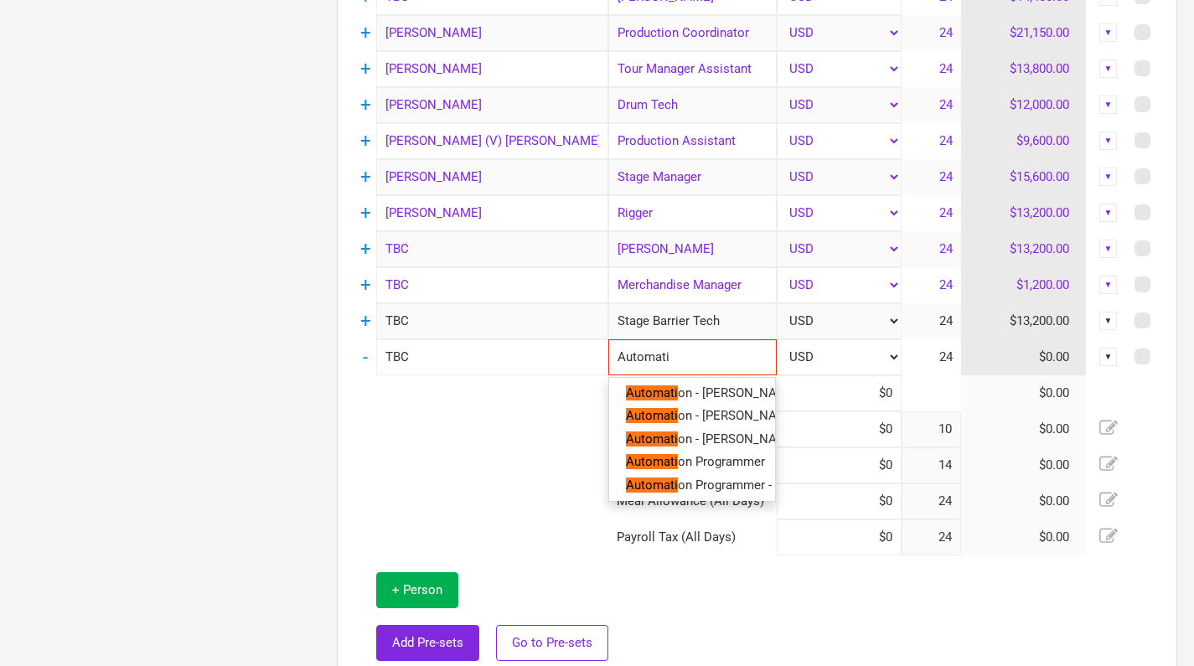
type input "Automatio"
type input "Automation"
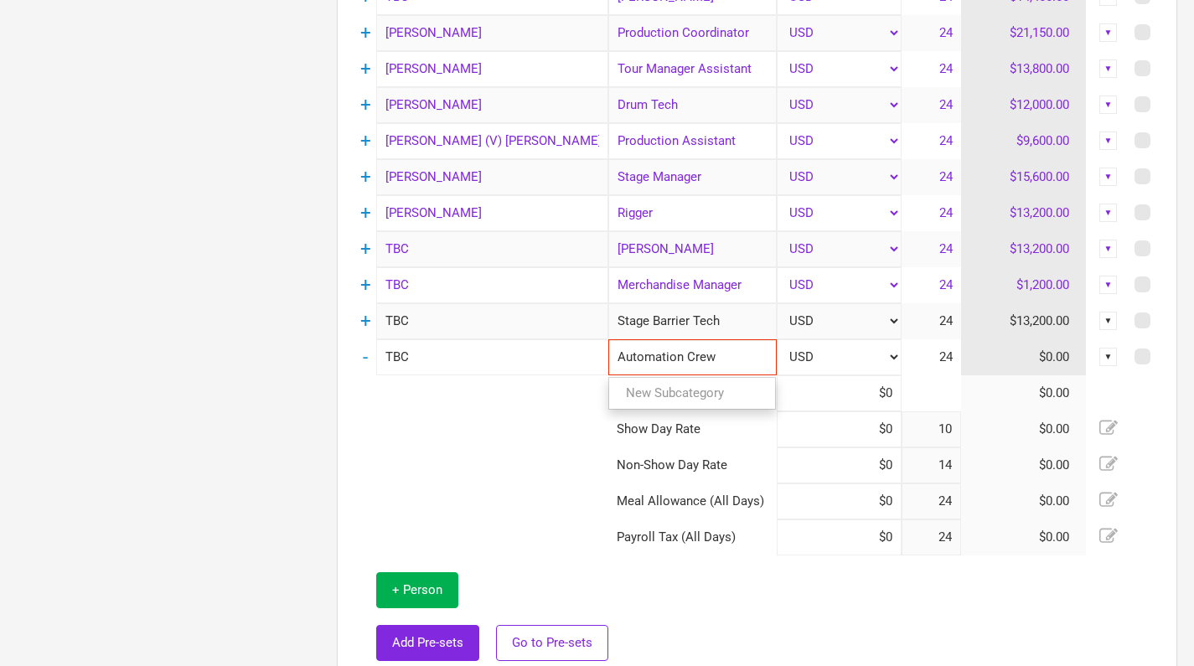
type input "Automation Crew"
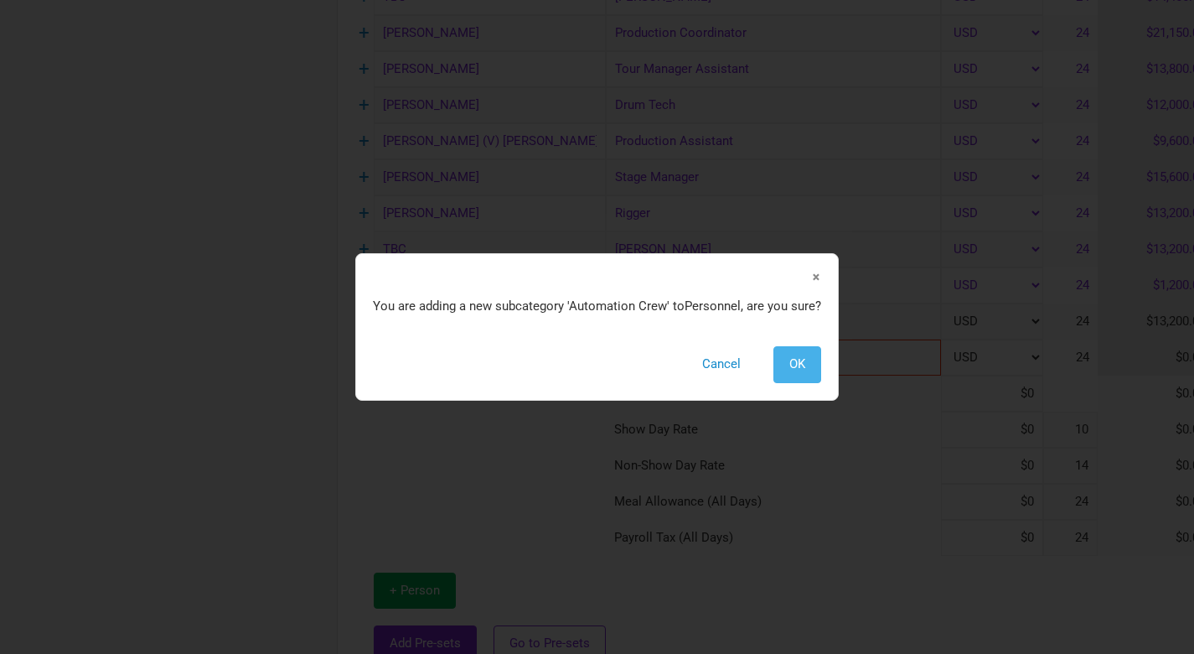
click at [809, 355] on button "OK" at bounding box center [798, 364] width 48 height 36
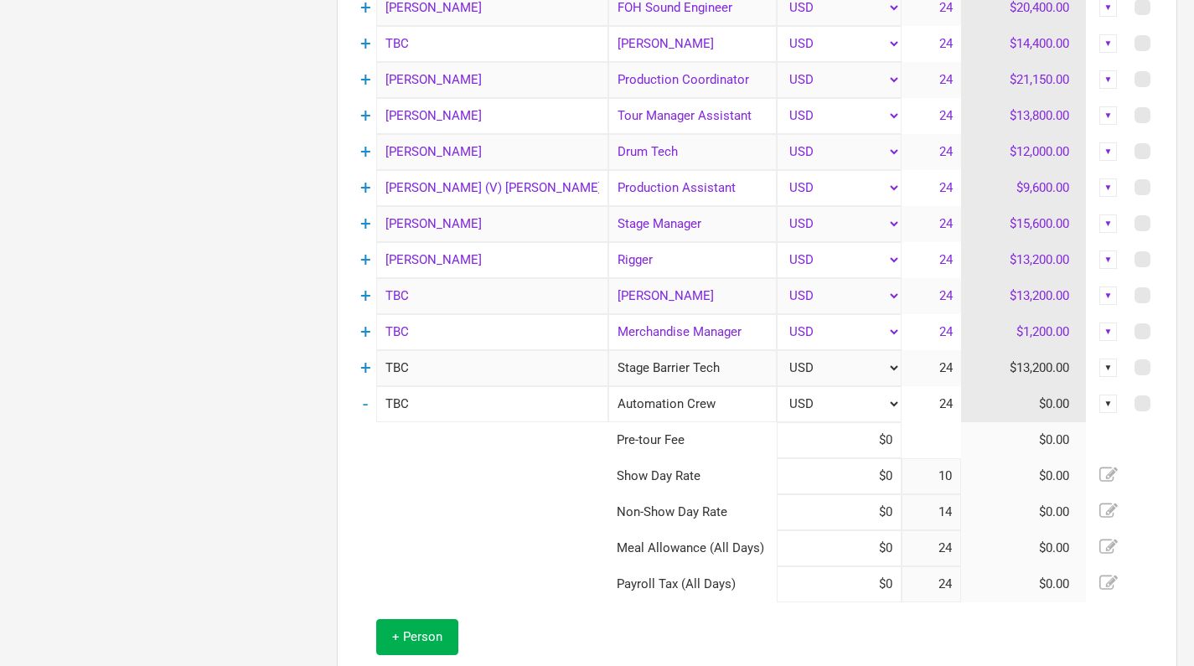
scroll to position [931, 0]
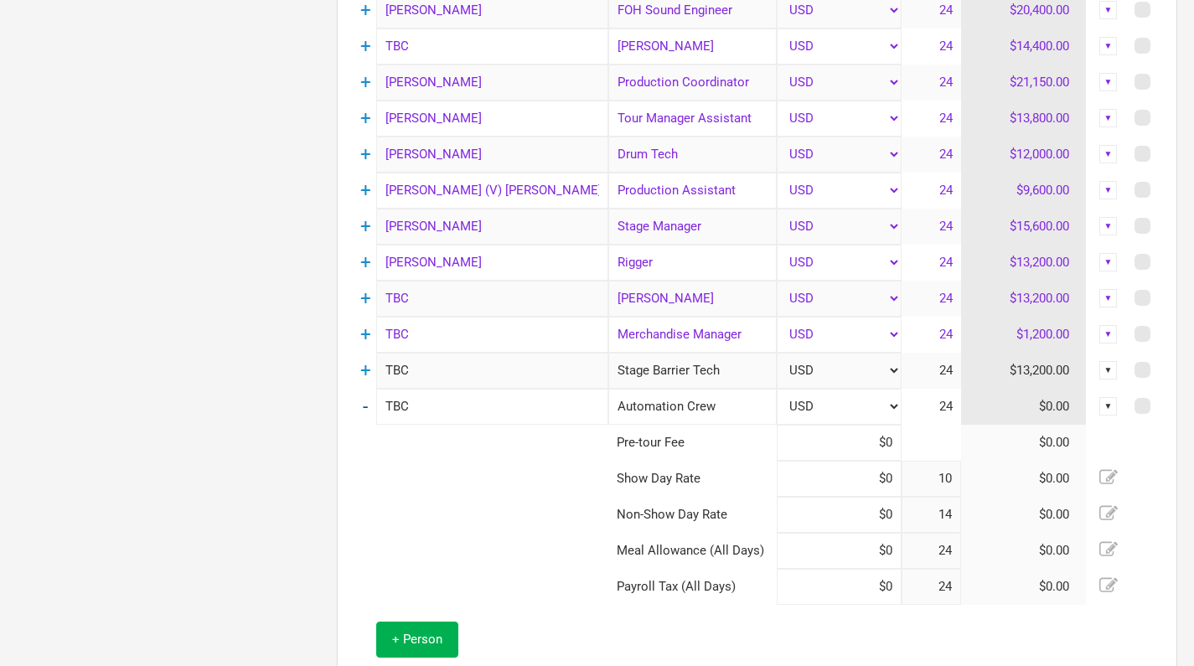
click at [365, 406] on link "-" at bounding box center [365, 407] width 5 height 22
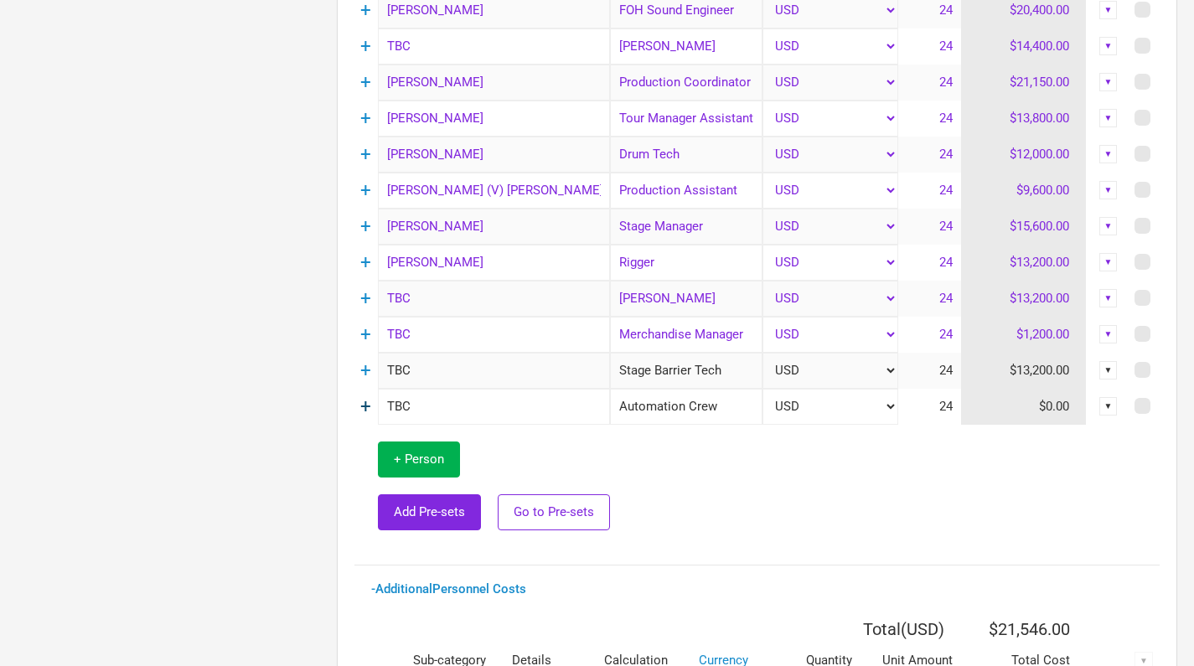
click at [364, 406] on link "+" at bounding box center [365, 407] width 11 height 22
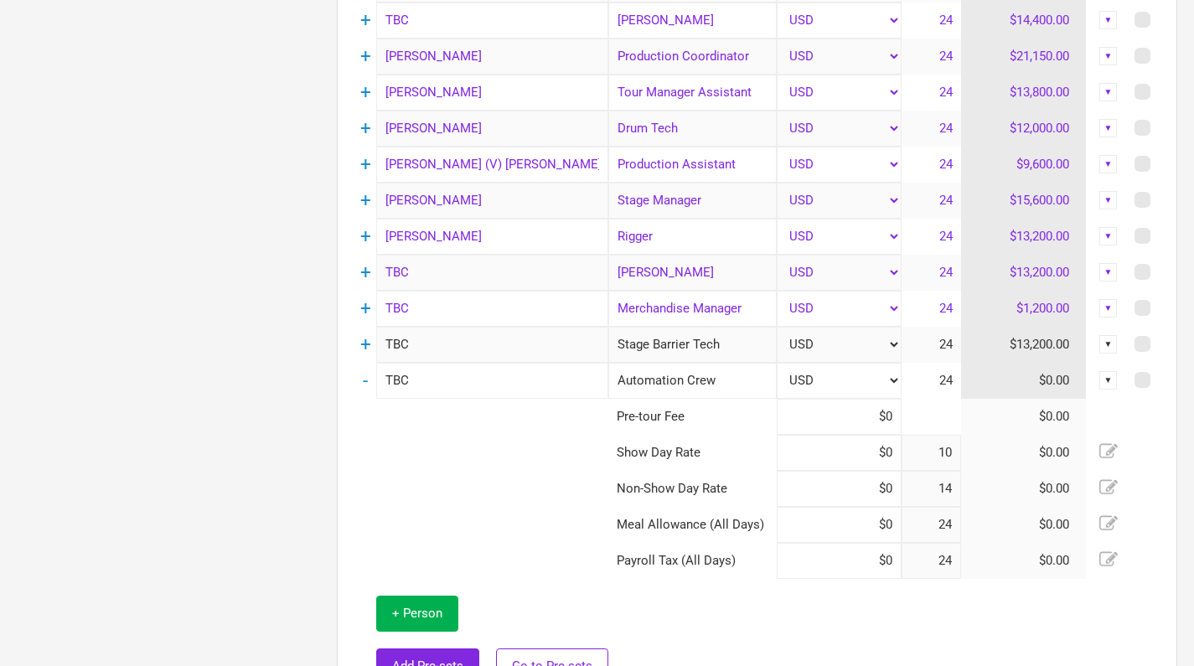
scroll to position [959, 0]
click at [884, 413] on input at bounding box center [839, 415] width 124 height 36
type input "$4"
type input "$0"
click at [890, 453] on input at bounding box center [839, 451] width 124 height 36
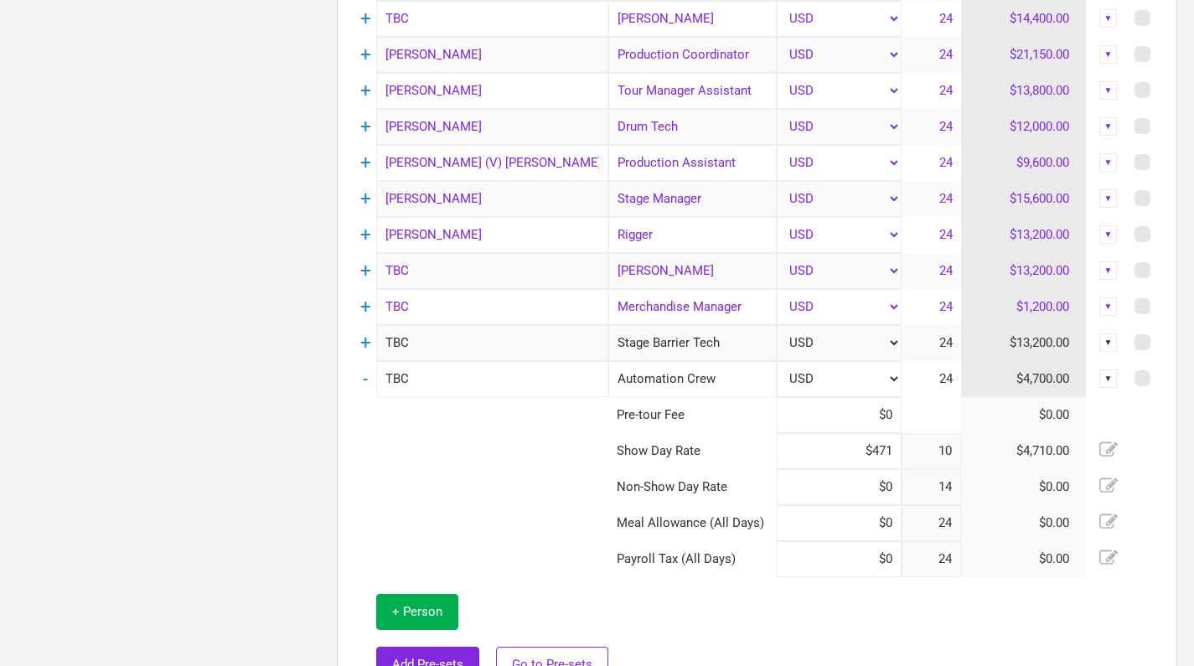
type input "$4,710"
click at [873, 448] on input "$4,710" at bounding box center [839, 451] width 124 height 36
click at [881, 491] on input at bounding box center [839, 487] width 124 height 36
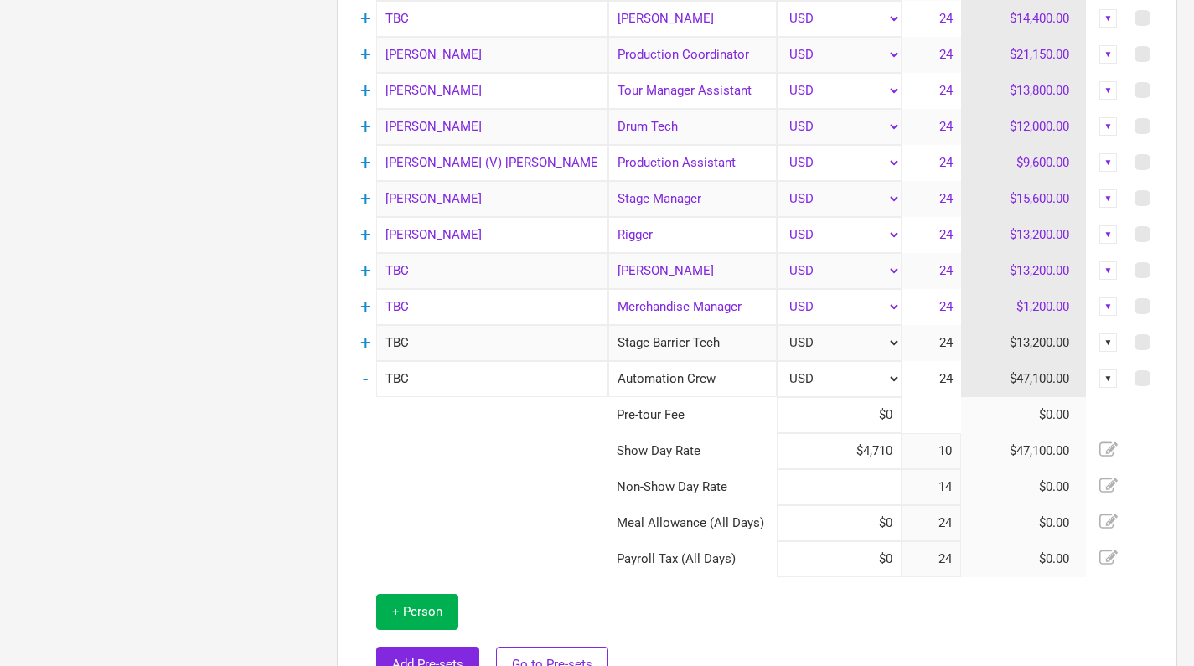
click at [878, 490] on input at bounding box center [839, 487] width 124 height 36
paste input "$4,710"
type input "$4,710"
click at [366, 381] on link "-" at bounding box center [365, 379] width 5 height 22
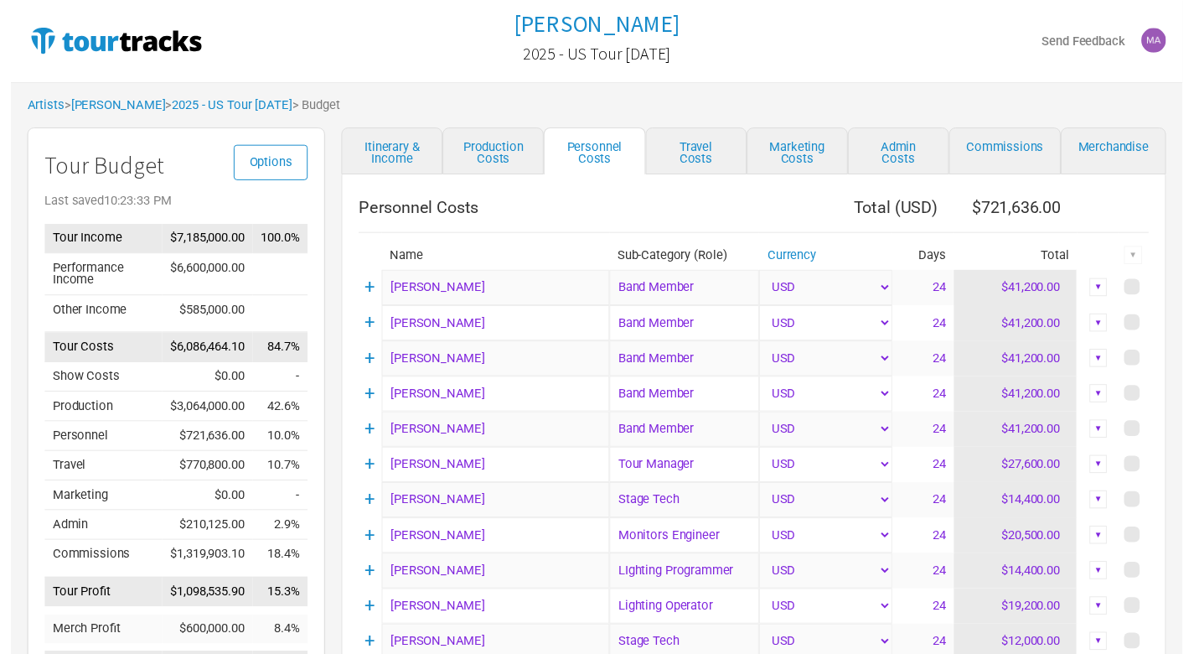
scroll to position [0, 0]
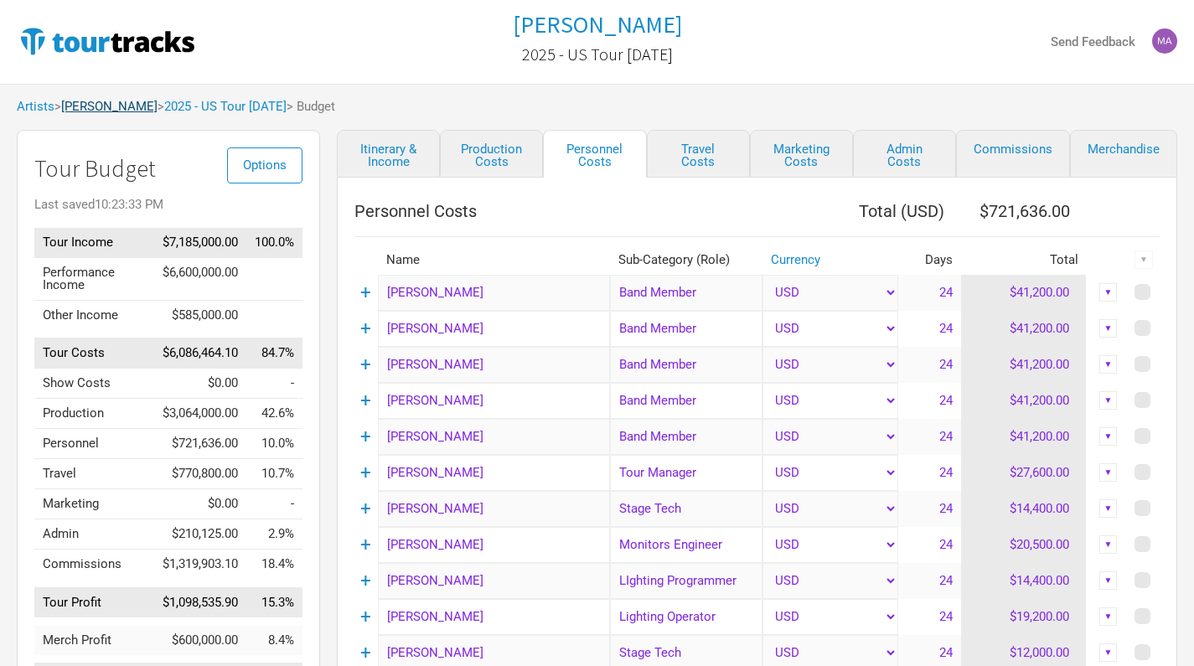
click at [112, 109] on link "[PERSON_NAME]" at bounding box center [109, 106] width 96 height 15
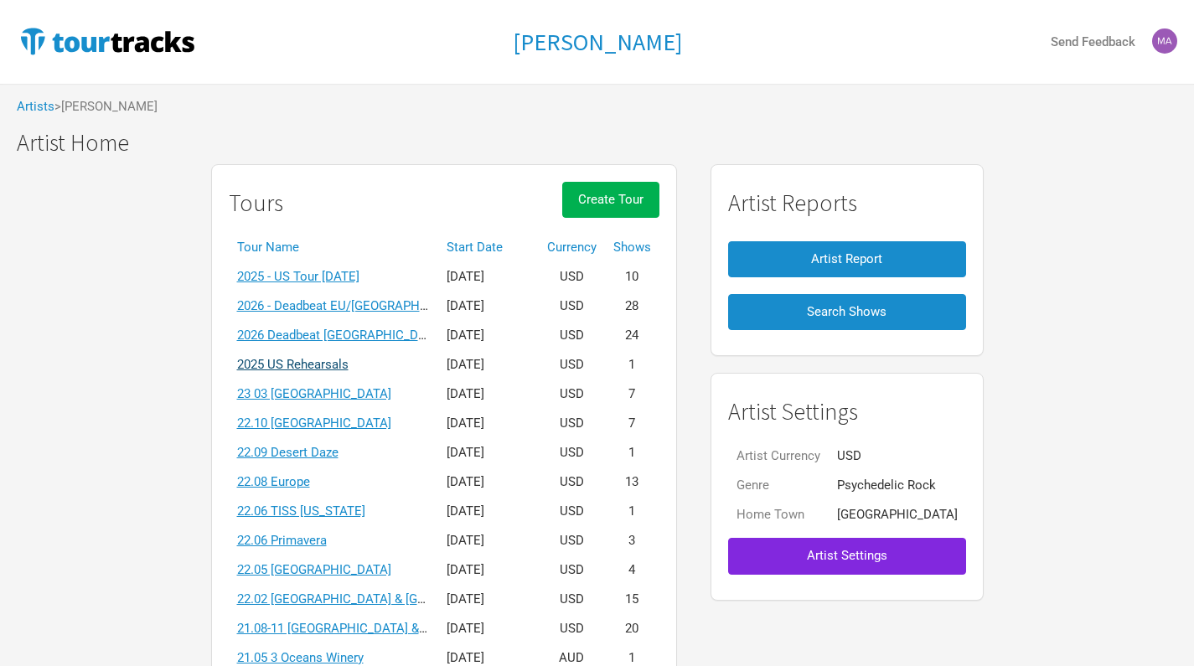
click at [341, 366] on link "2025 US Rehearsals" at bounding box center [292, 364] width 111 height 15
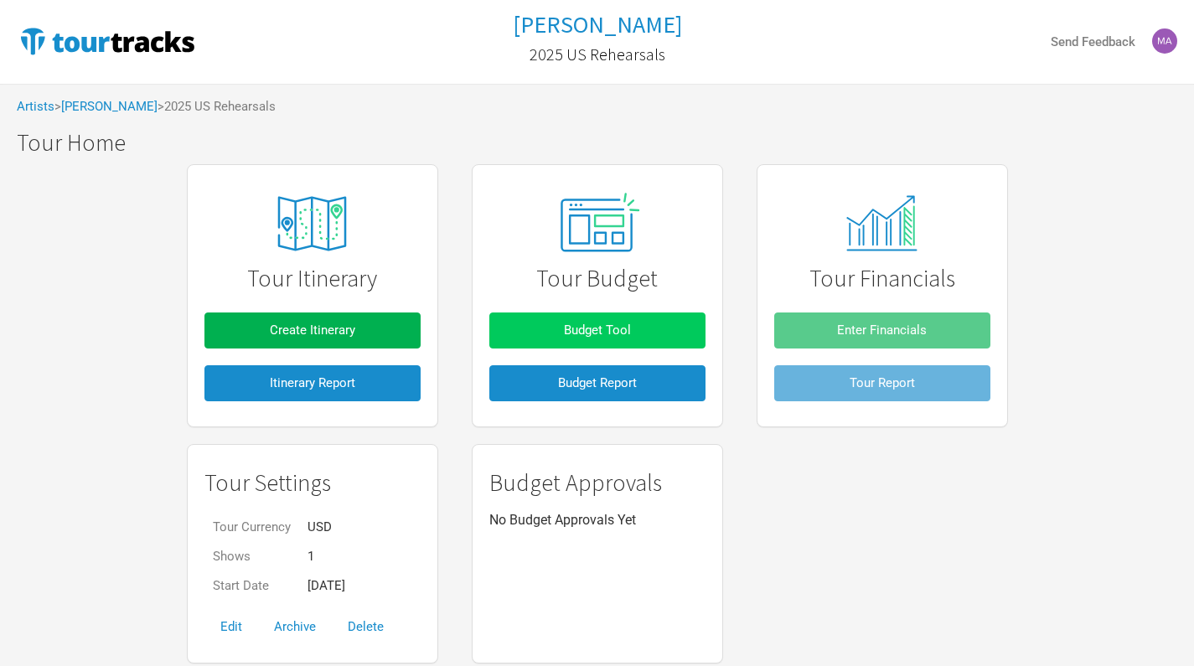
click at [615, 331] on span "Budget Tool" at bounding box center [597, 330] width 67 height 15
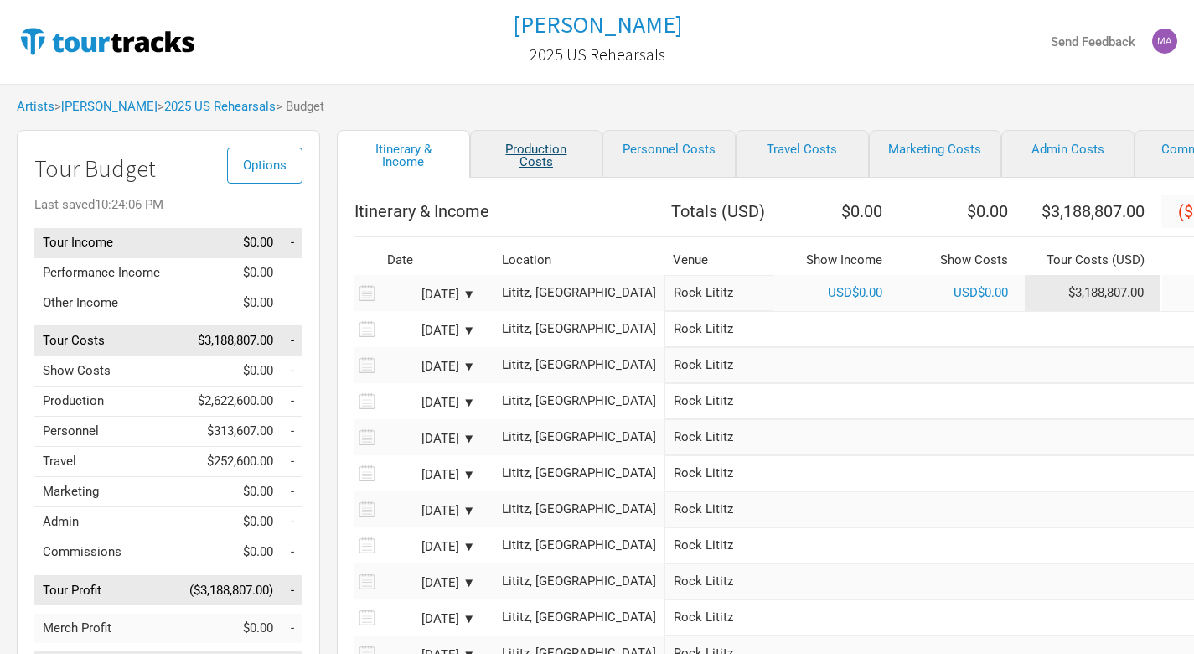
click at [535, 157] on link "Production Costs" at bounding box center [536, 154] width 133 height 48
select select "Total Days"
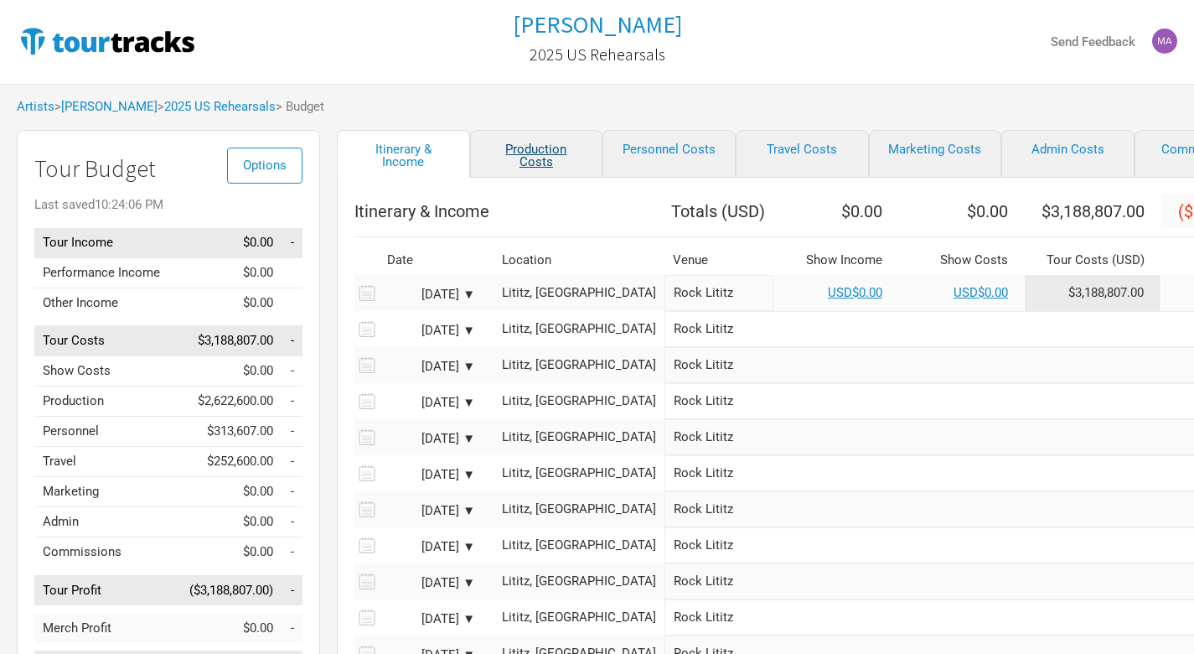
select select "Total Days"
select select "Shows"
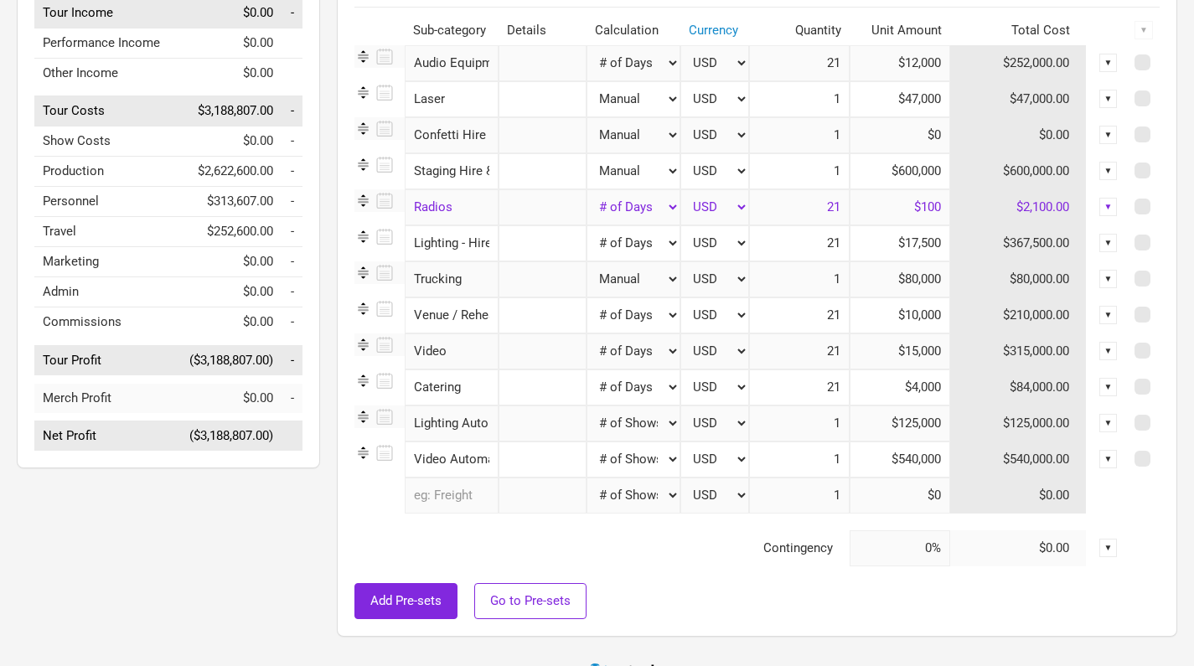
scroll to position [241, 0]
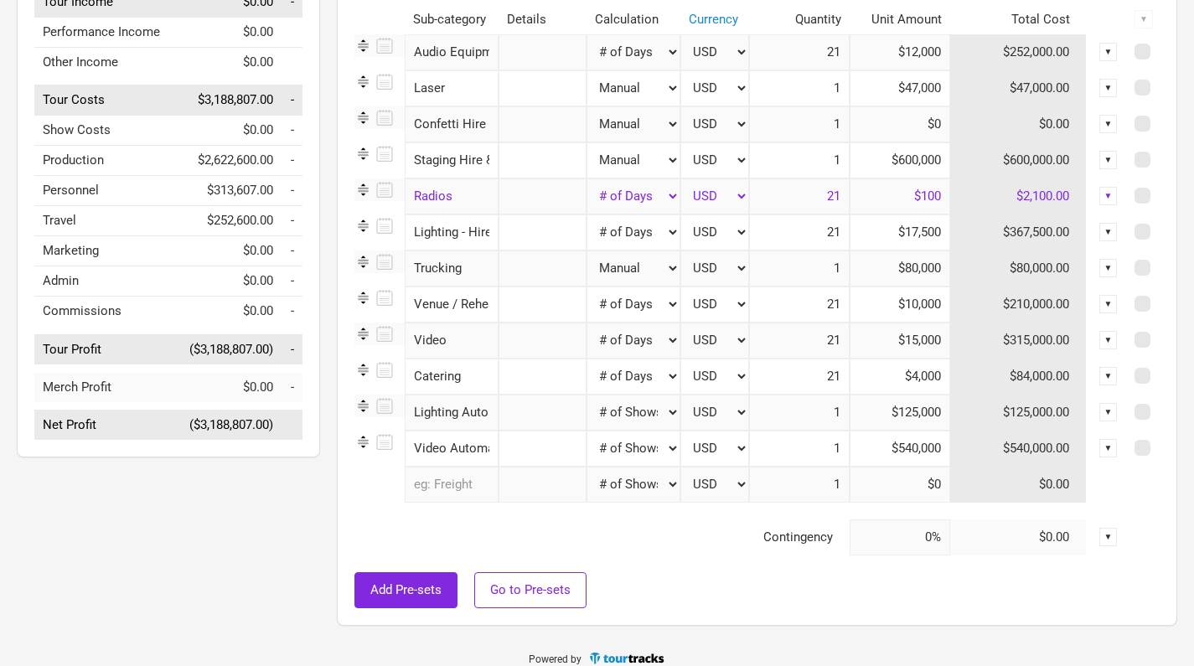
click at [908, 160] on input "$600,000" at bounding box center [900, 160] width 101 height 36
type input "$800,000"
click at [779, 581] on div "Add Pre-sets Go to Pre-sets" at bounding box center [757, 590] width 805 height 36
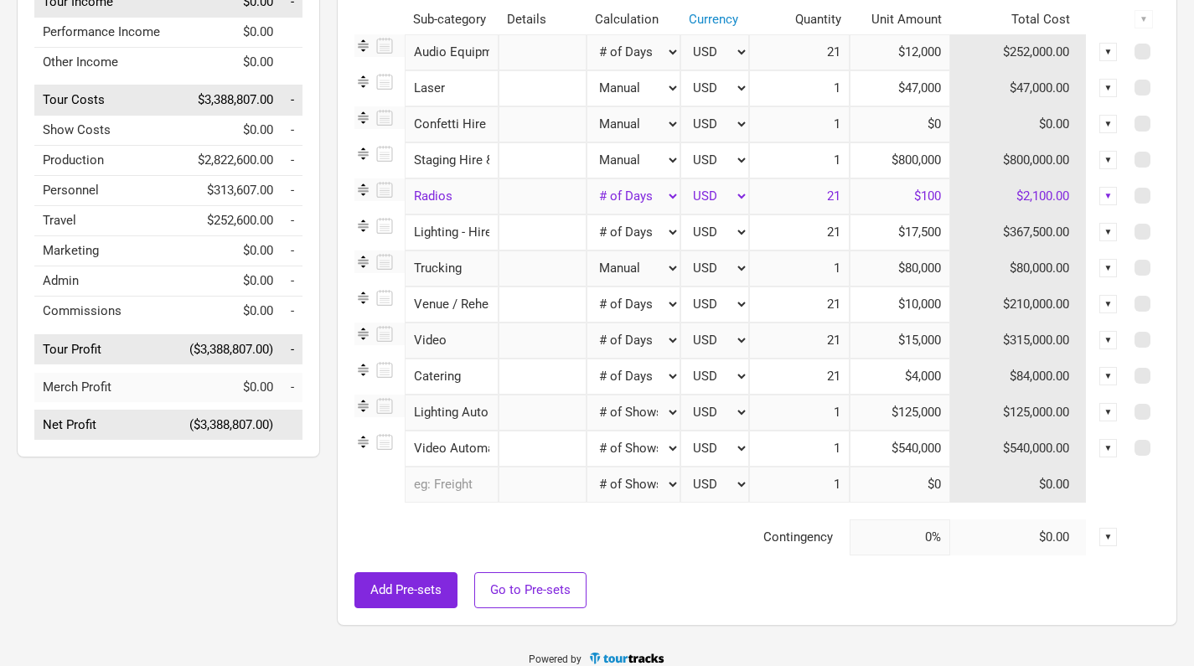
click at [915, 412] on input "$125,000" at bounding box center [900, 413] width 101 height 36
type input "$87,000"
click at [917, 459] on input "$540,000" at bounding box center [900, 449] width 101 height 36
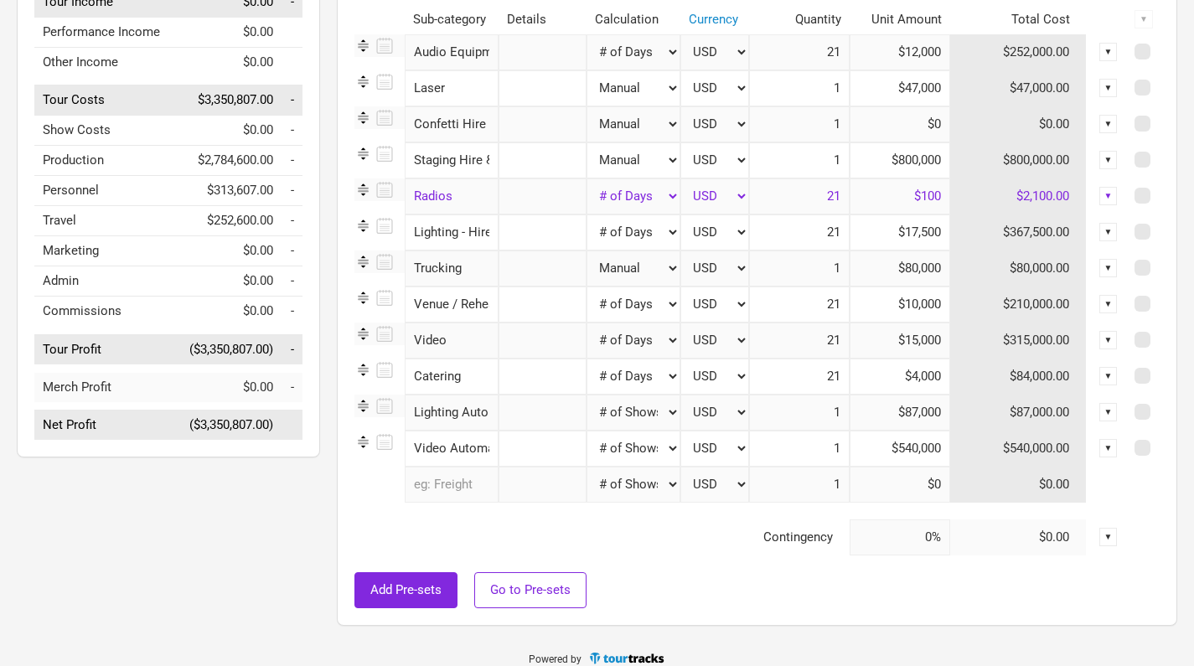
click at [914, 448] on input "$540,000" at bounding box center [900, 449] width 101 height 36
type input "$524,000"
click at [748, 583] on div "Add Pre-sets Go to Pre-sets" at bounding box center [757, 590] width 805 height 36
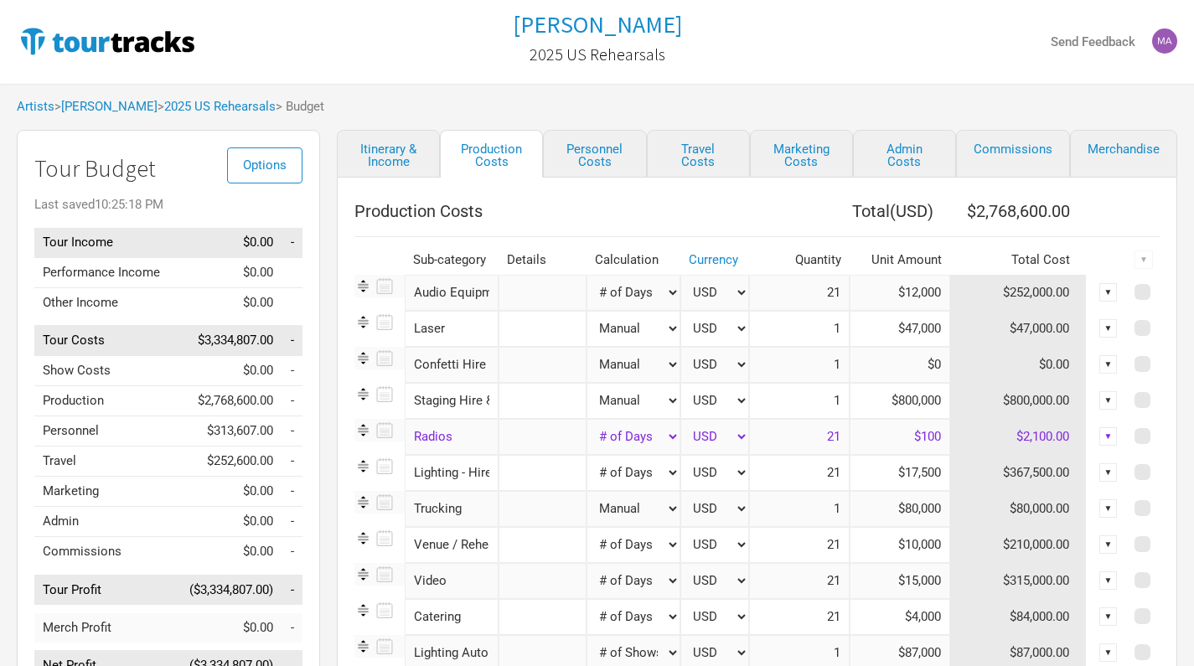
scroll to position [0, 0]
click at [602, 163] on link "Personnel Costs" at bounding box center [594, 154] width 103 height 48
select select "Total Days"
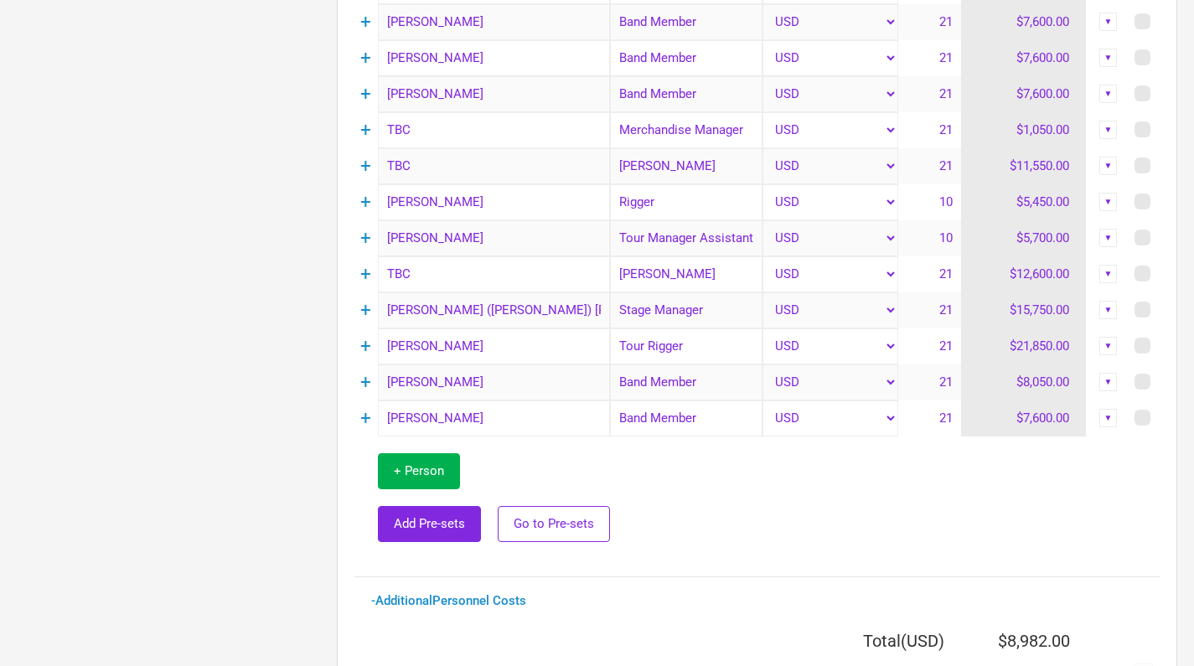
scroll to position [932, 0]
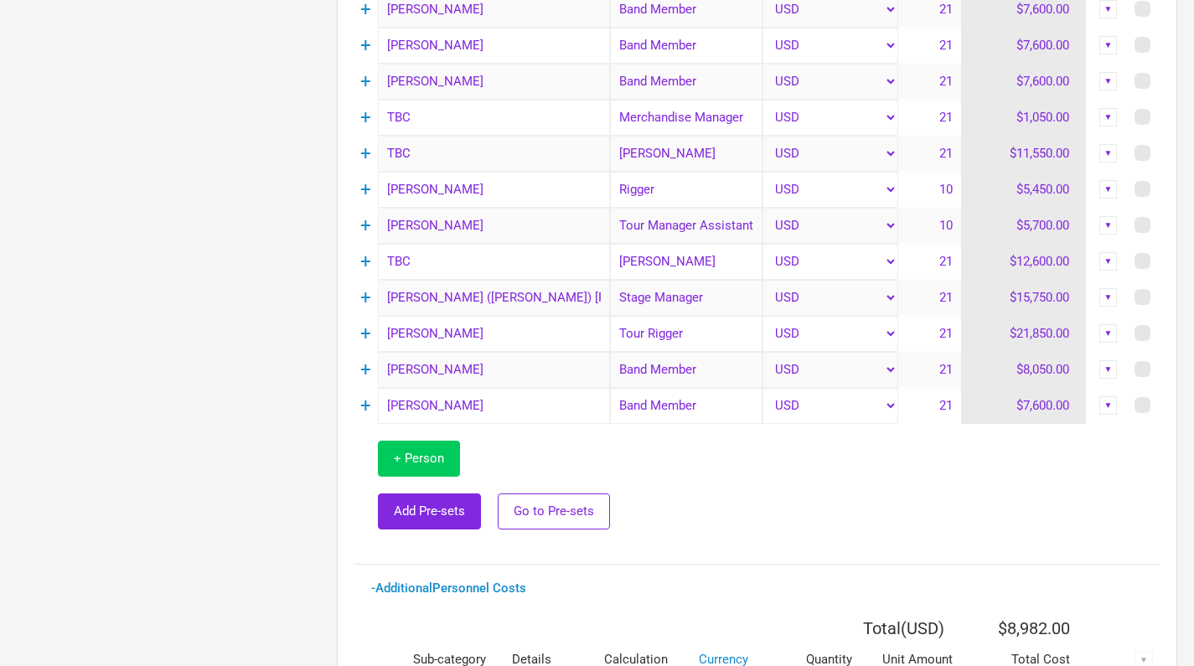
click at [419, 459] on span "+ Person" at bounding box center [419, 458] width 50 height 15
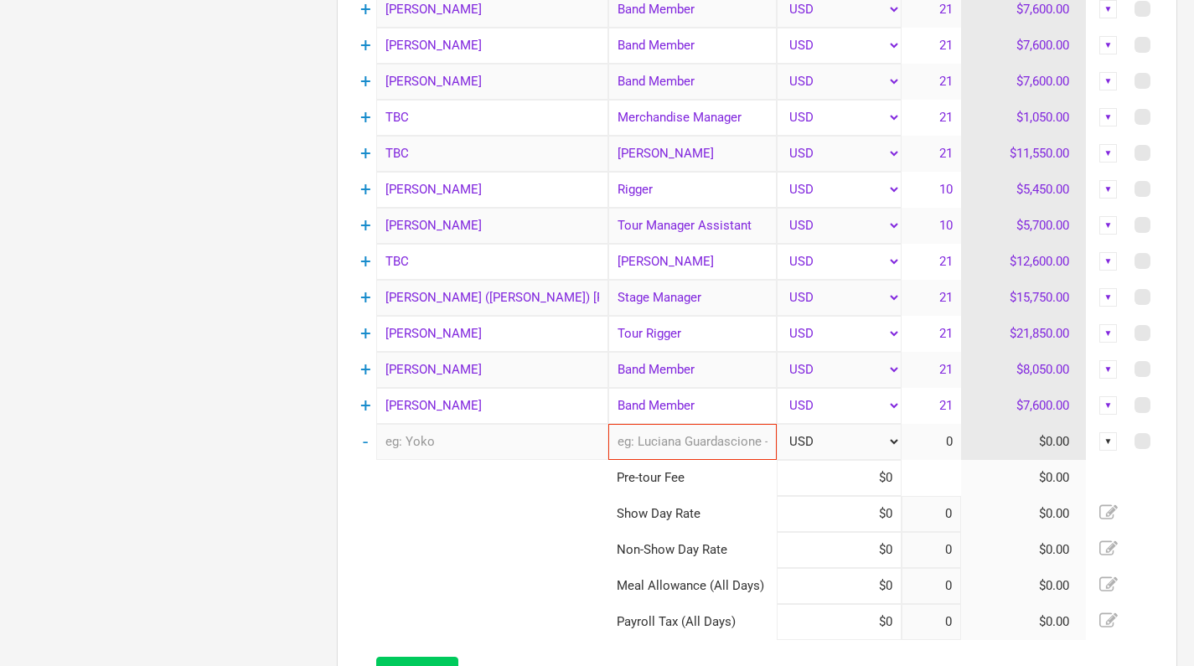
type input "1"
type input "20"
type input "21"
click at [435, 442] on input "text" at bounding box center [492, 442] width 232 height 36
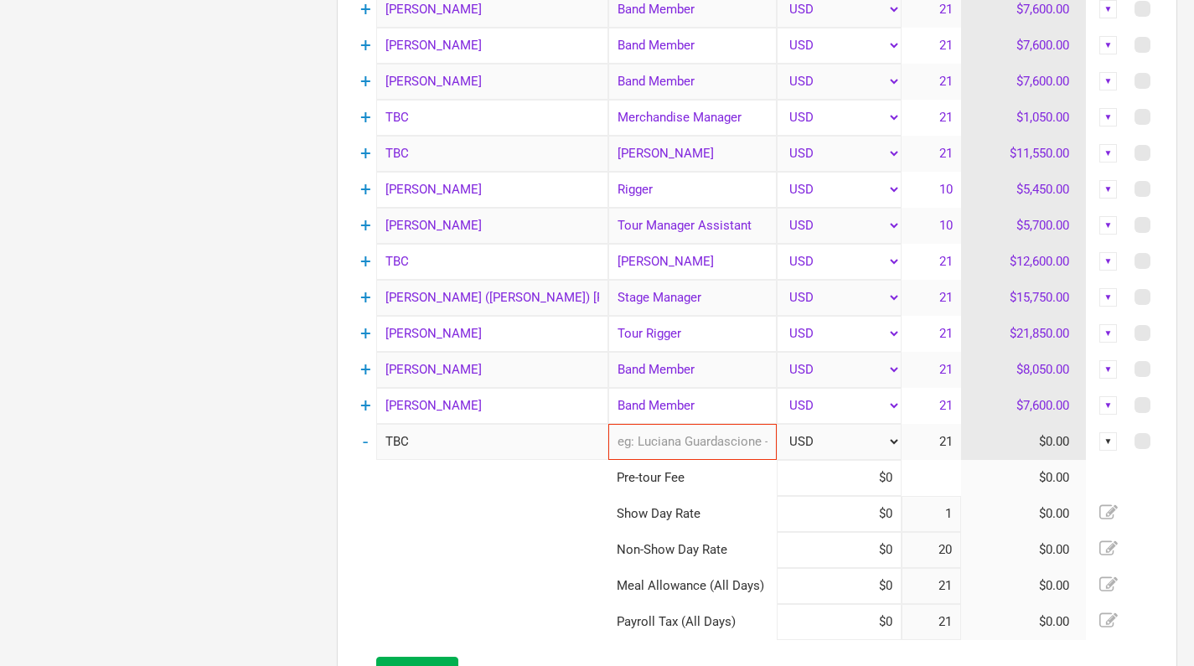
type input "TBC"
click at [659, 444] on input "text" at bounding box center [692, 442] width 168 height 36
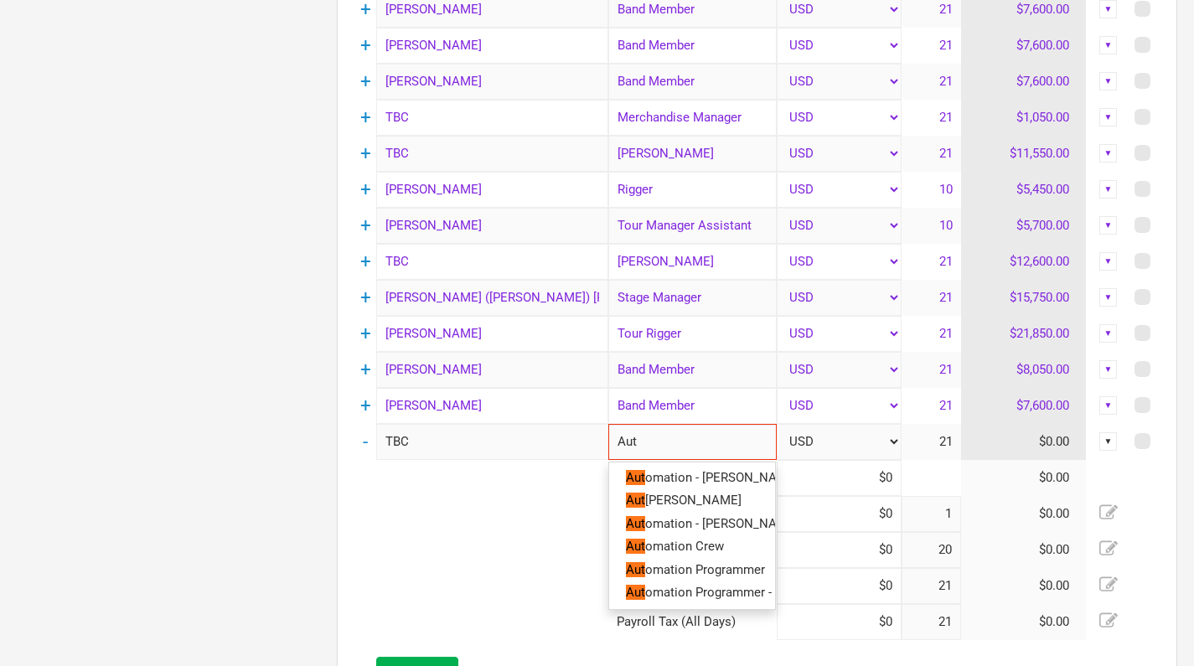
type input "Auto"
type input "Autom"
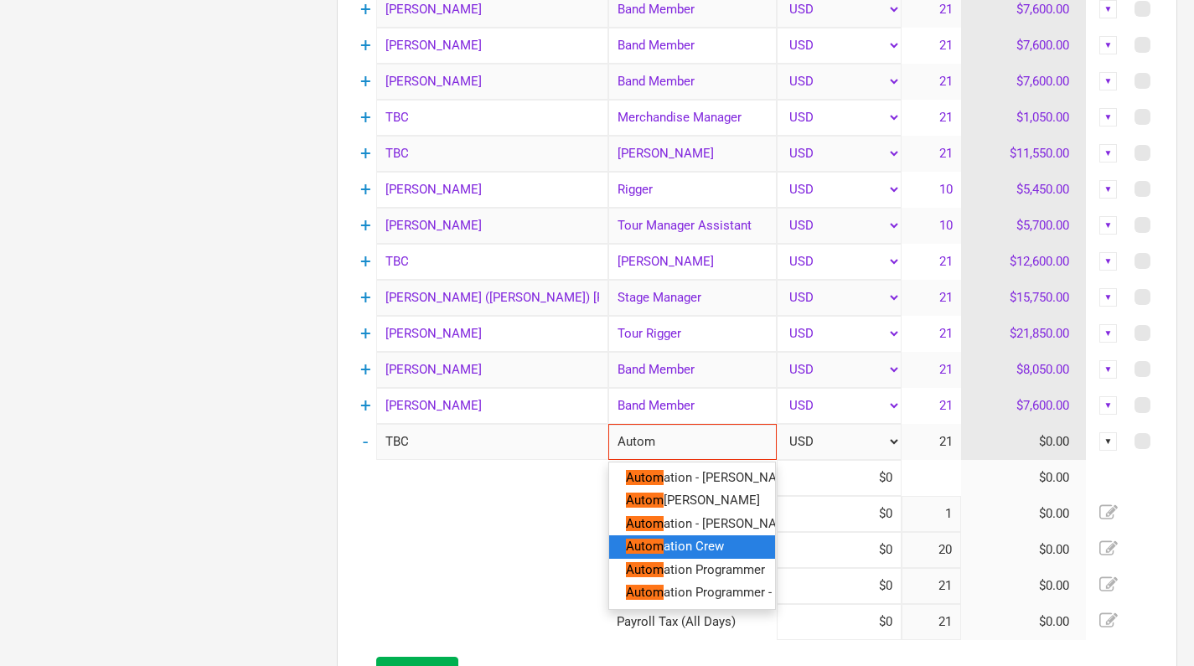
click at [676, 543] on span "ation Crew" at bounding box center [694, 546] width 60 height 15
type input "Automation Crew"
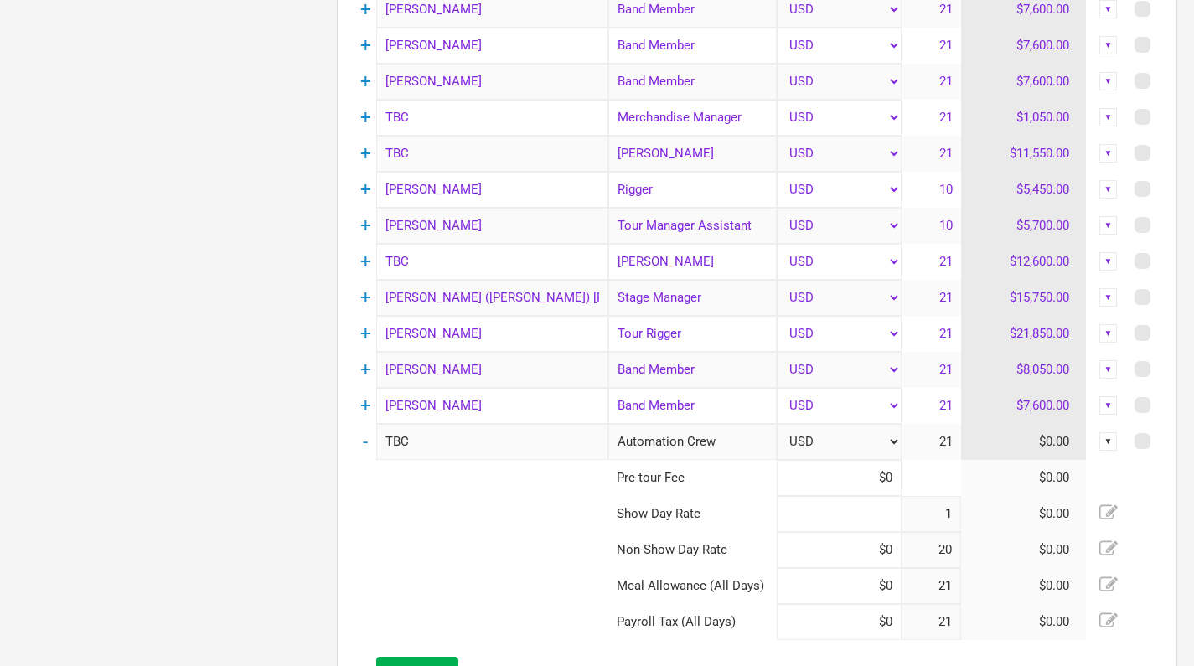
click at [884, 519] on input at bounding box center [839, 514] width 124 height 36
paste input "$4,710"
type input "$4,710"
click at [884, 553] on input at bounding box center [839, 550] width 124 height 36
paste input "$4,710"
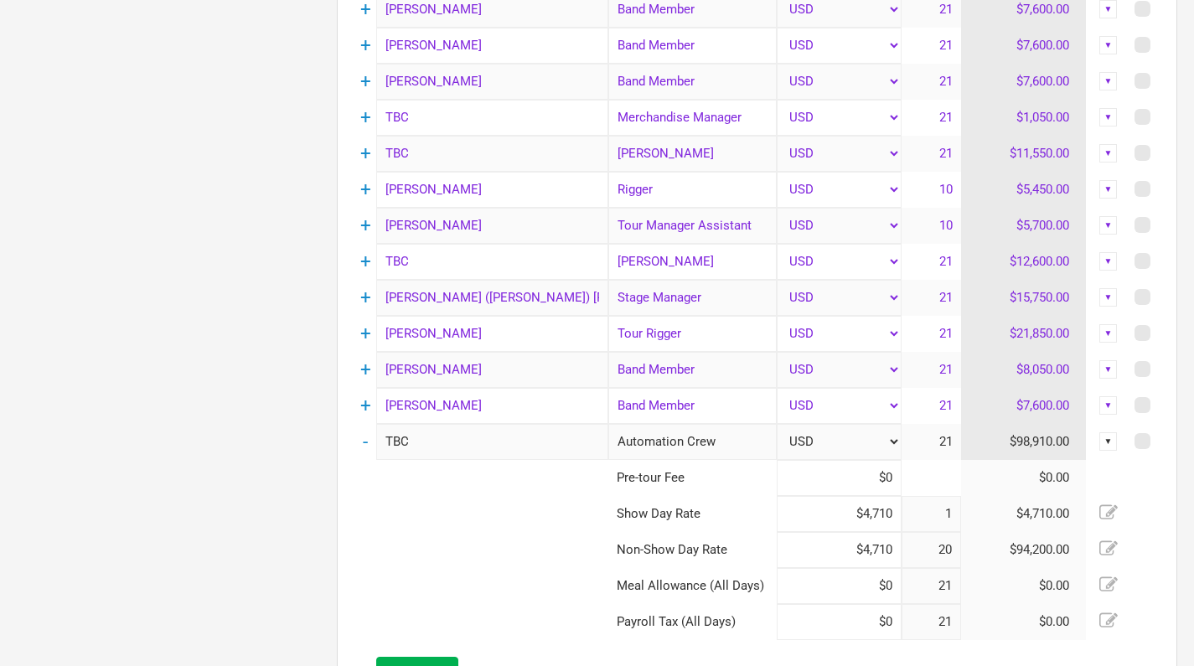
type input "$4,710"
drag, startPoint x: 896, startPoint y: 510, endPoint x: 846, endPoint y: 514, distance: 49.6
click at [846, 514] on input "$4,710" at bounding box center [839, 514] width 124 height 36
type input "$5,340"
click at [879, 520] on input "$5,340" at bounding box center [839, 514] width 124 height 36
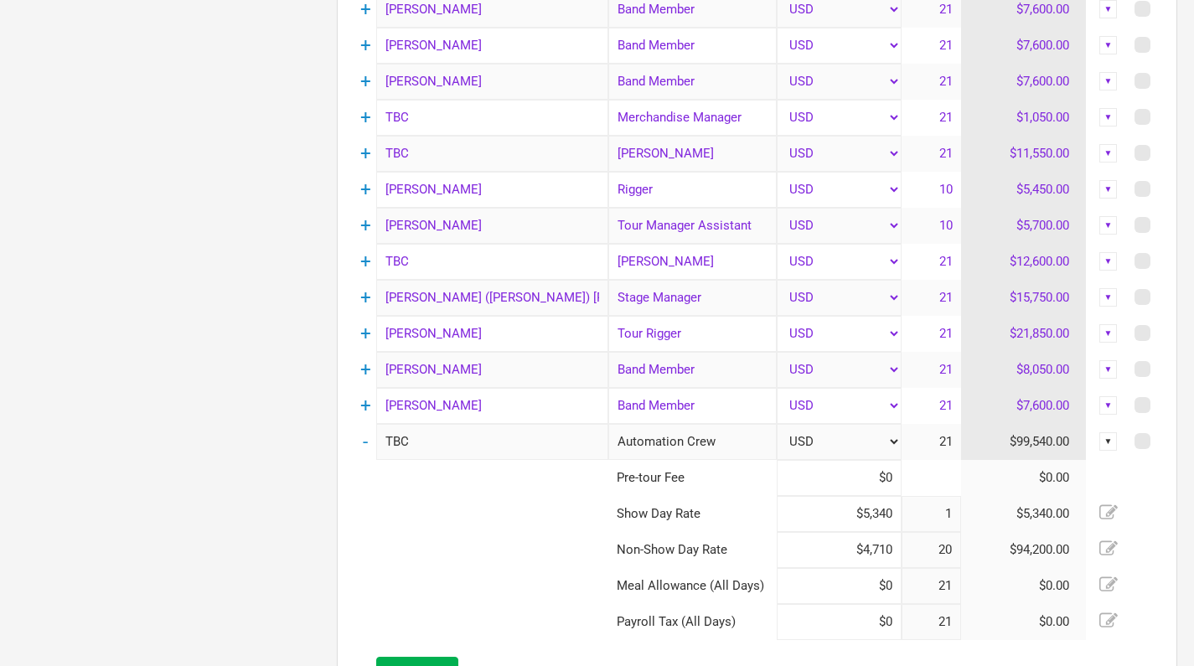
click at [879, 520] on input "$5,340" at bounding box center [839, 514] width 124 height 36
click at [873, 550] on input "$4,710" at bounding box center [839, 550] width 124 height 36
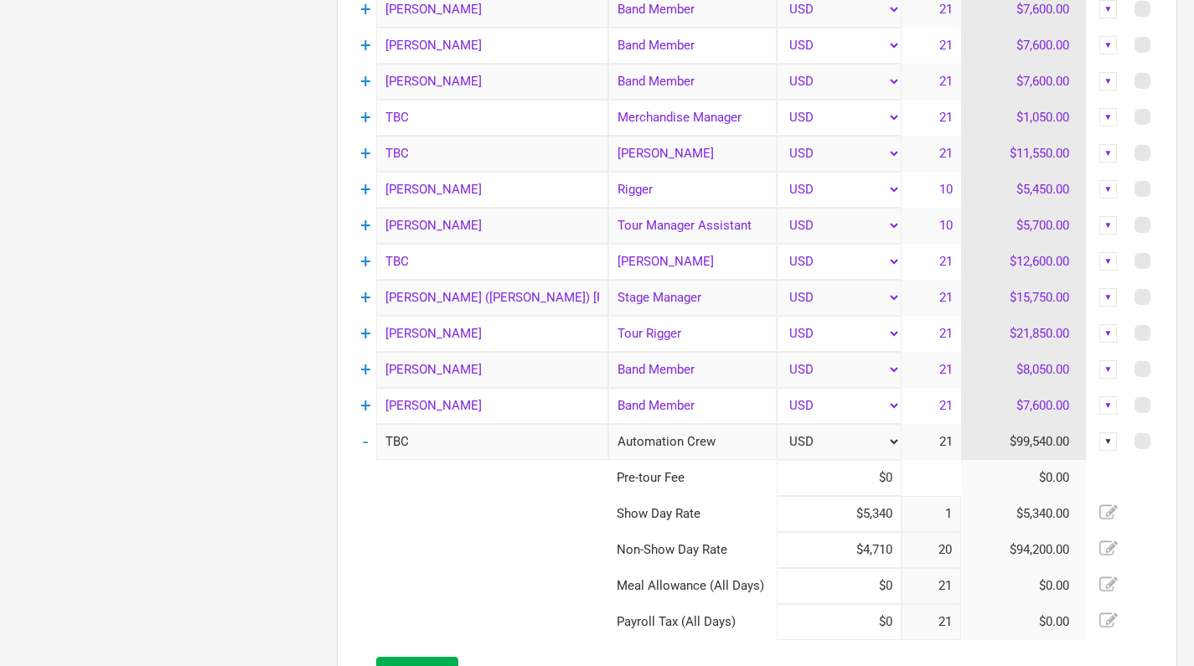
paste input "5,34"
type input "$5,340"
click at [879, 515] on input "$5,340" at bounding box center [839, 514] width 124 height 36
type input "$5,440"
click at [877, 520] on input "$5,440" at bounding box center [839, 514] width 124 height 36
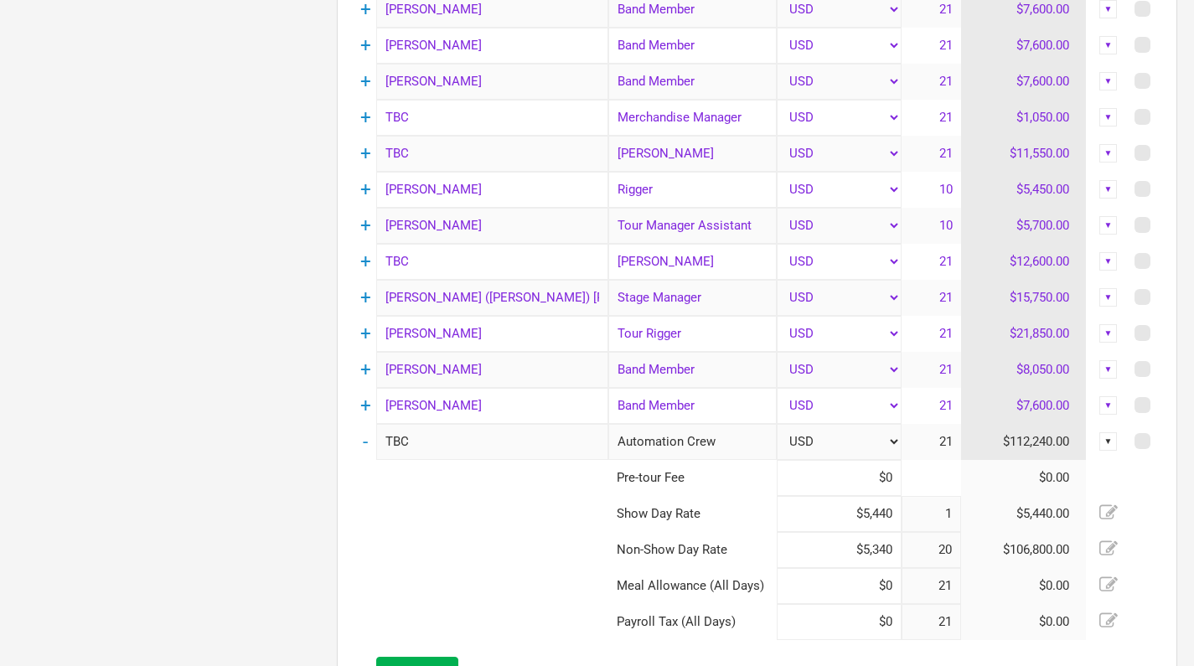
click at [877, 520] on input "$5,440" at bounding box center [839, 514] width 124 height 36
click at [876, 551] on input "$5,340" at bounding box center [839, 550] width 124 height 36
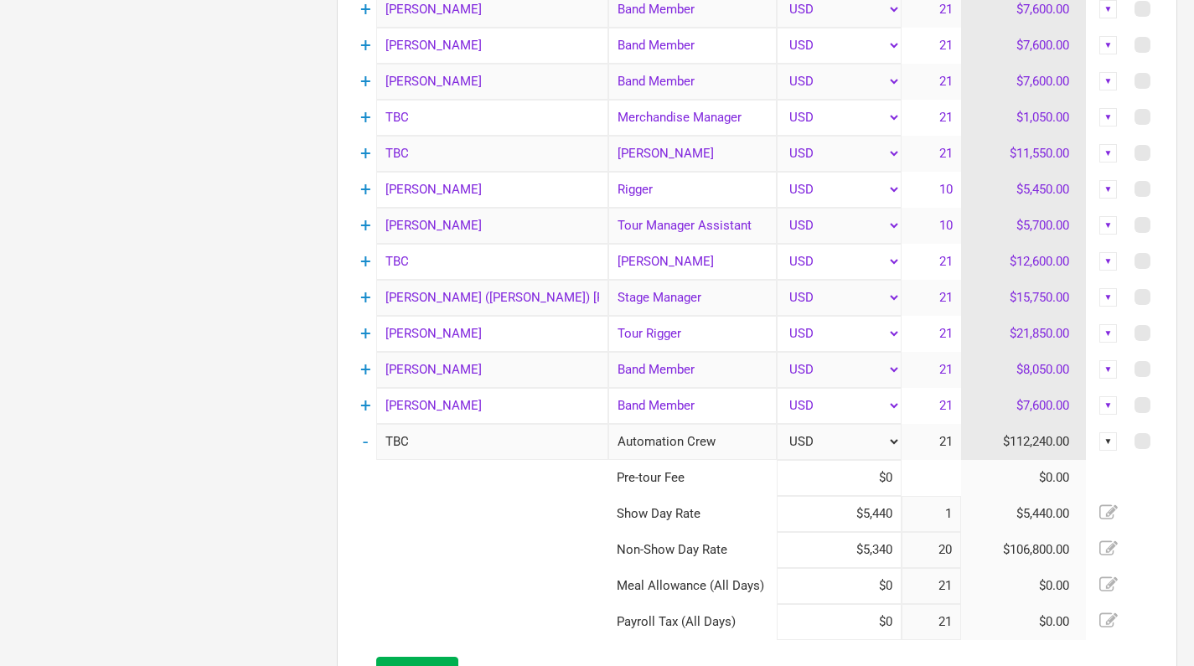
paste input "4"
click at [887, 551] on input "$5,440" at bounding box center [839, 550] width 124 height 36
type input "$5,400"
click at [869, 546] on input "$5,400" at bounding box center [839, 550] width 124 height 36
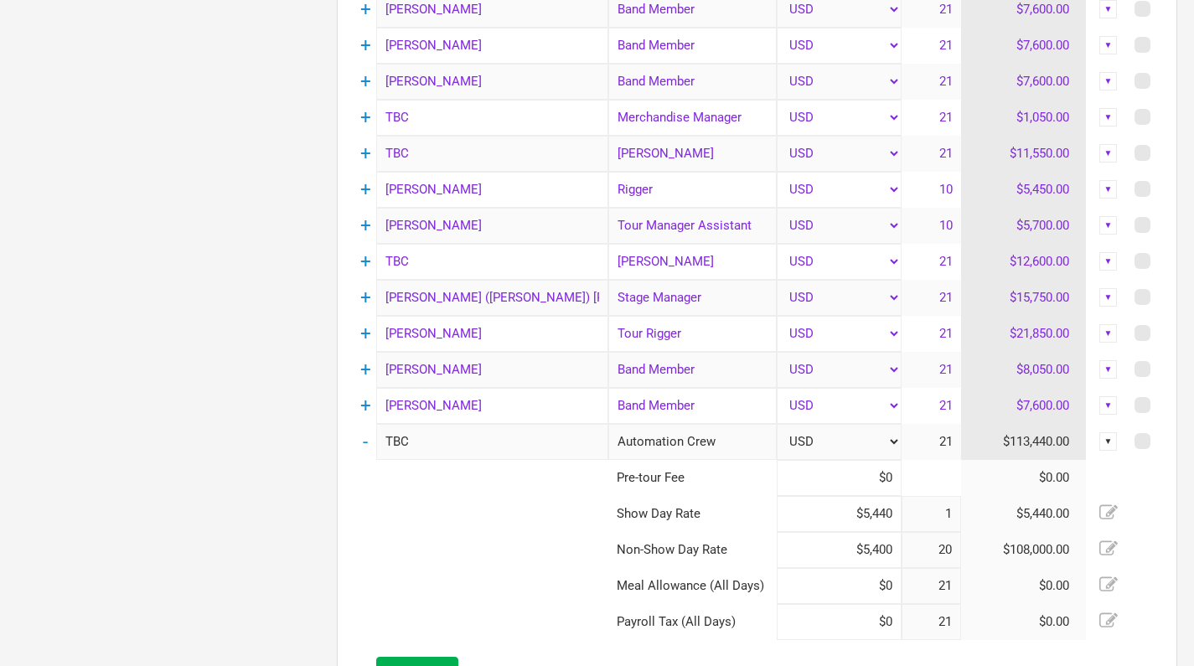
click at [869, 546] on input "$5,400" at bounding box center [839, 550] width 124 height 36
click at [878, 512] on input "$5,440" at bounding box center [839, 514] width 124 height 36
paste input "0"
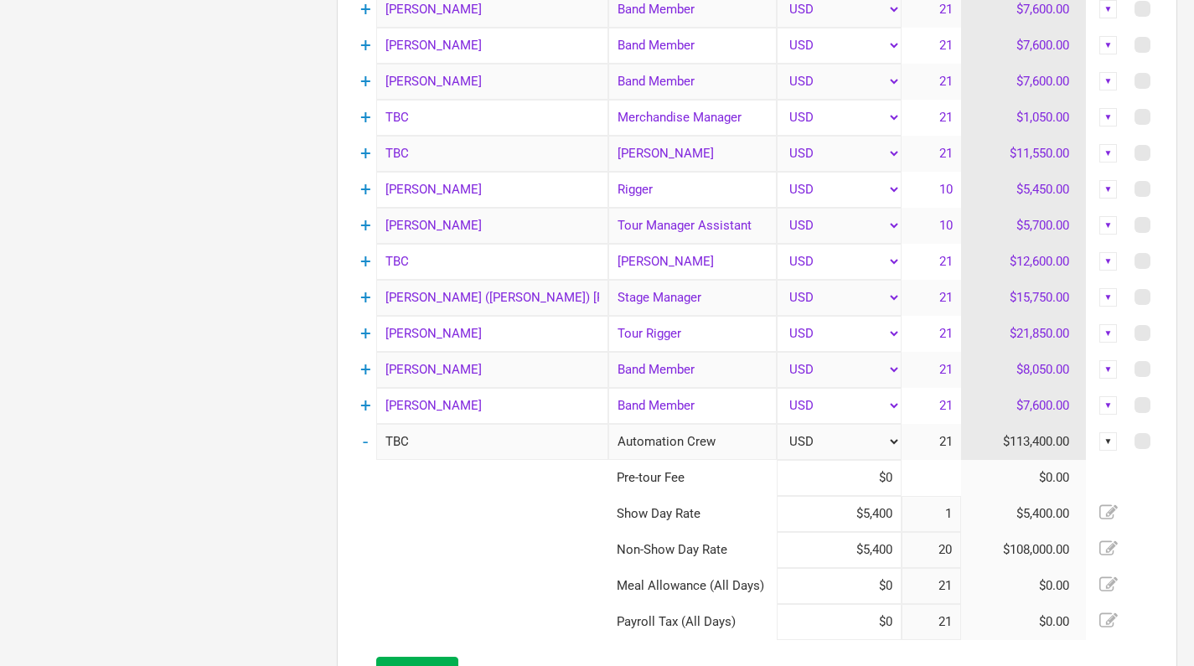
type input "$5,400"
click at [553, 550] on td at bounding box center [482, 550] width 254 height 36
click at [362, 440] on td "-" at bounding box center [366, 442] width 22 height 36
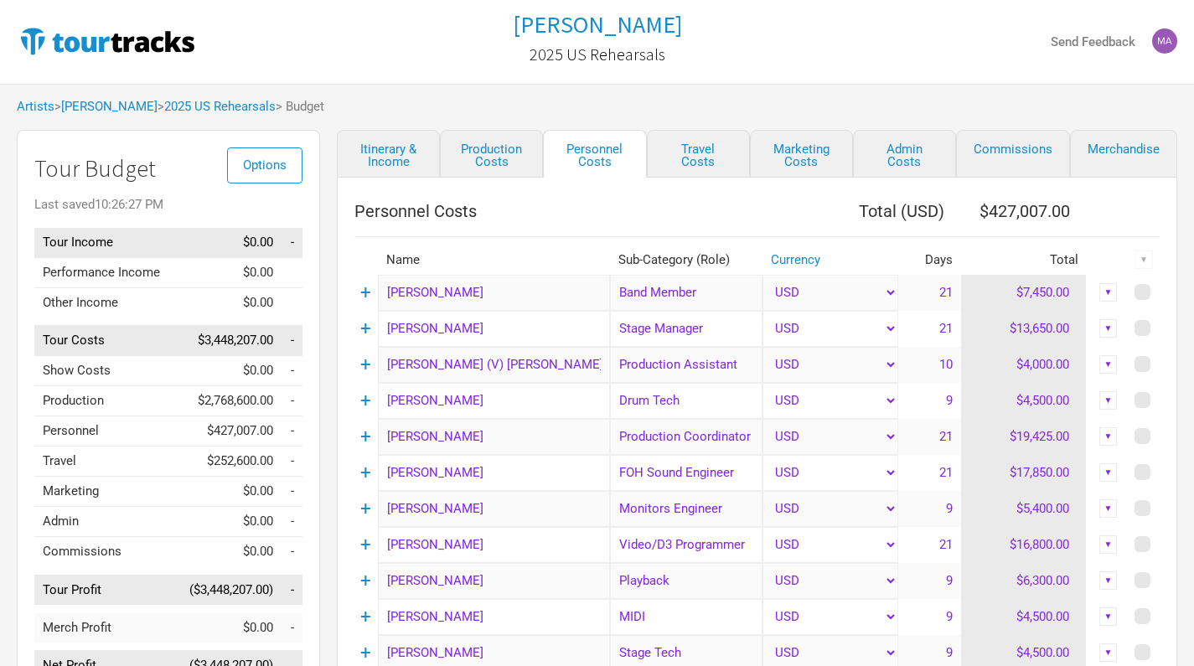
scroll to position [0, 0]
click at [708, 165] on link "Travel Costs" at bounding box center [698, 154] width 103 height 48
select select "Total Days"
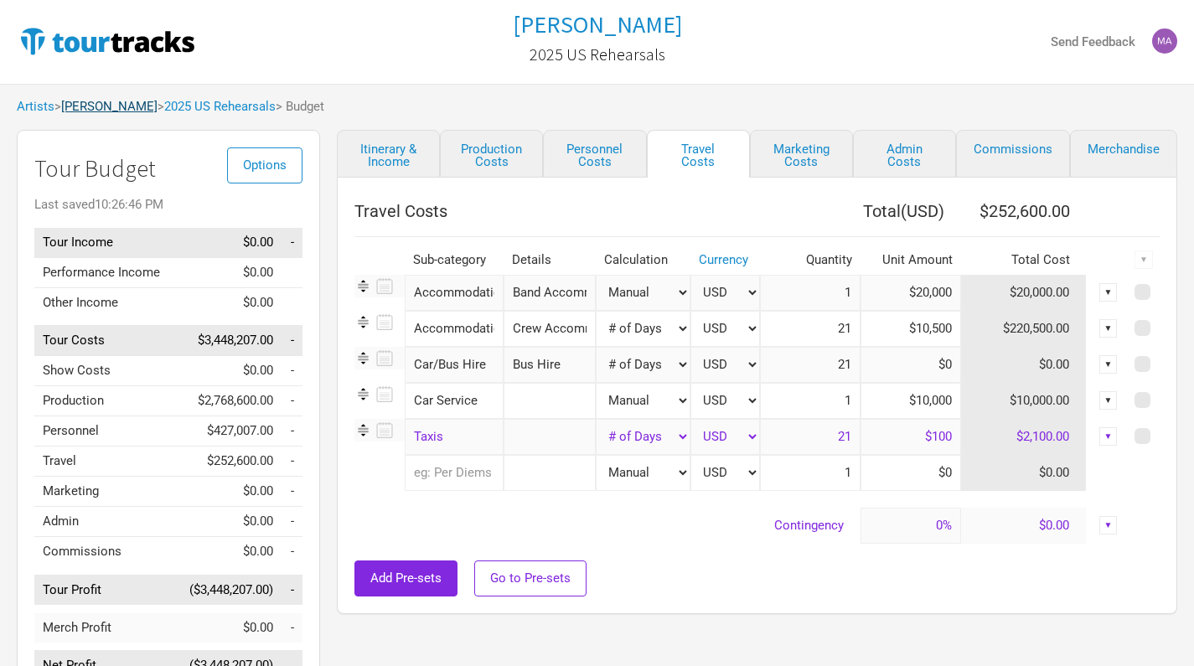
click at [105, 107] on link "[PERSON_NAME]" at bounding box center [109, 106] width 96 height 15
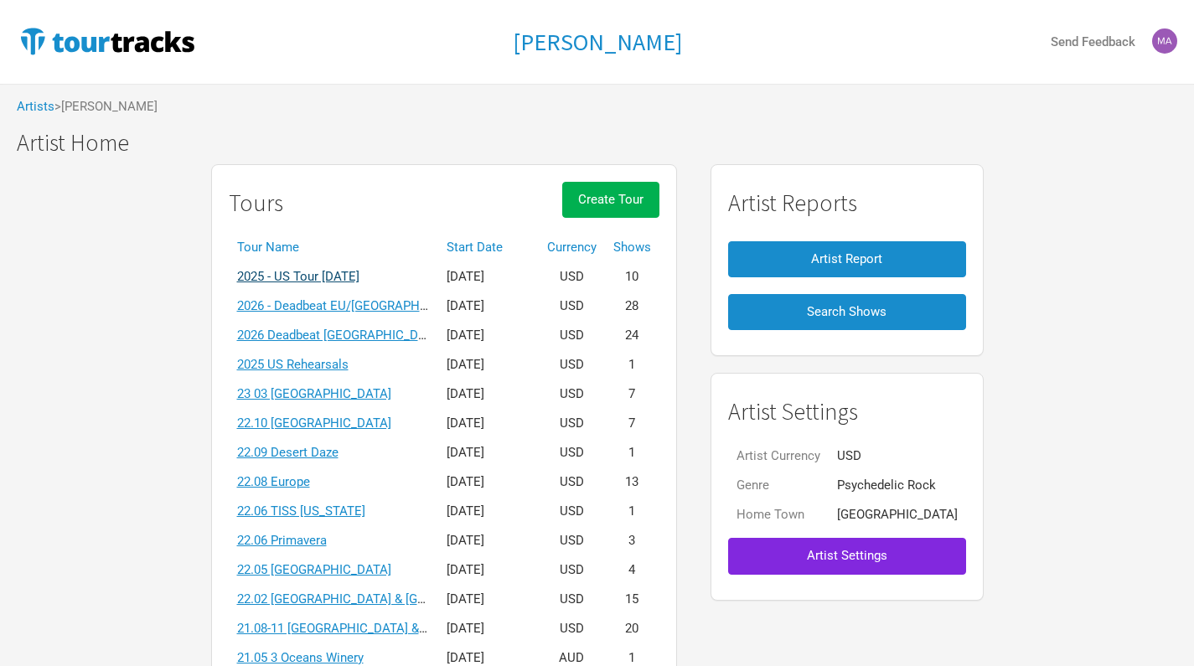
click at [360, 276] on link "2025 - US Tour [DATE]" at bounding box center [298, 276] width 122 height 15
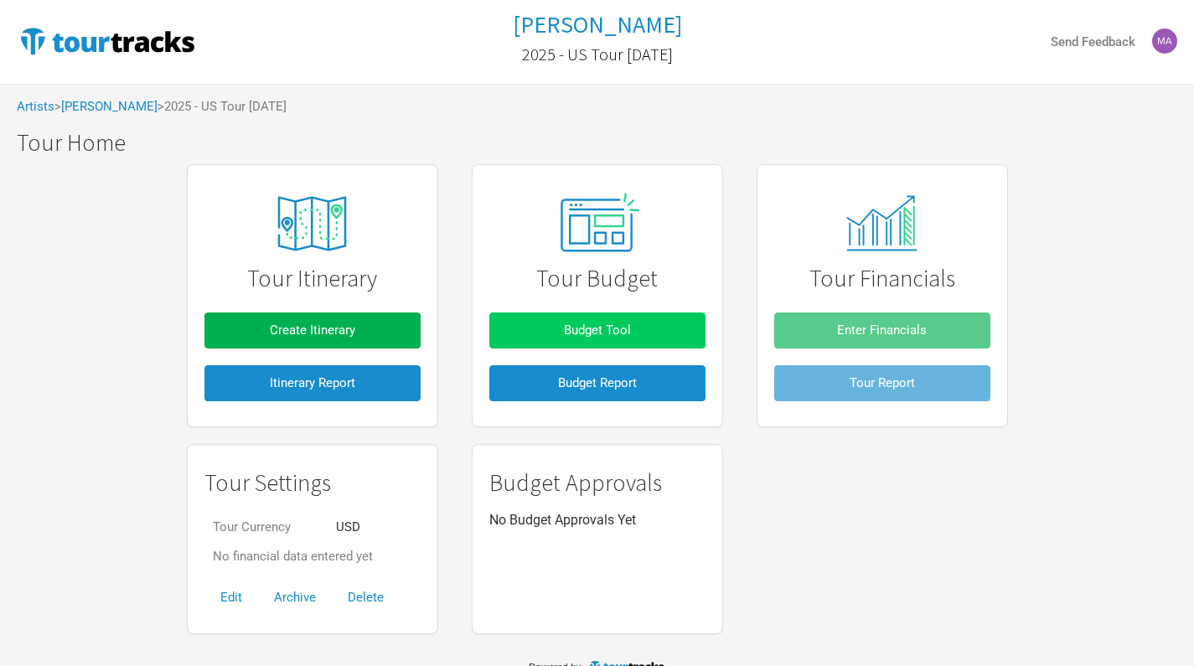
click at [618, 333] on span "Budget Tool" at bounding box center [597, 330] width 67 height 15
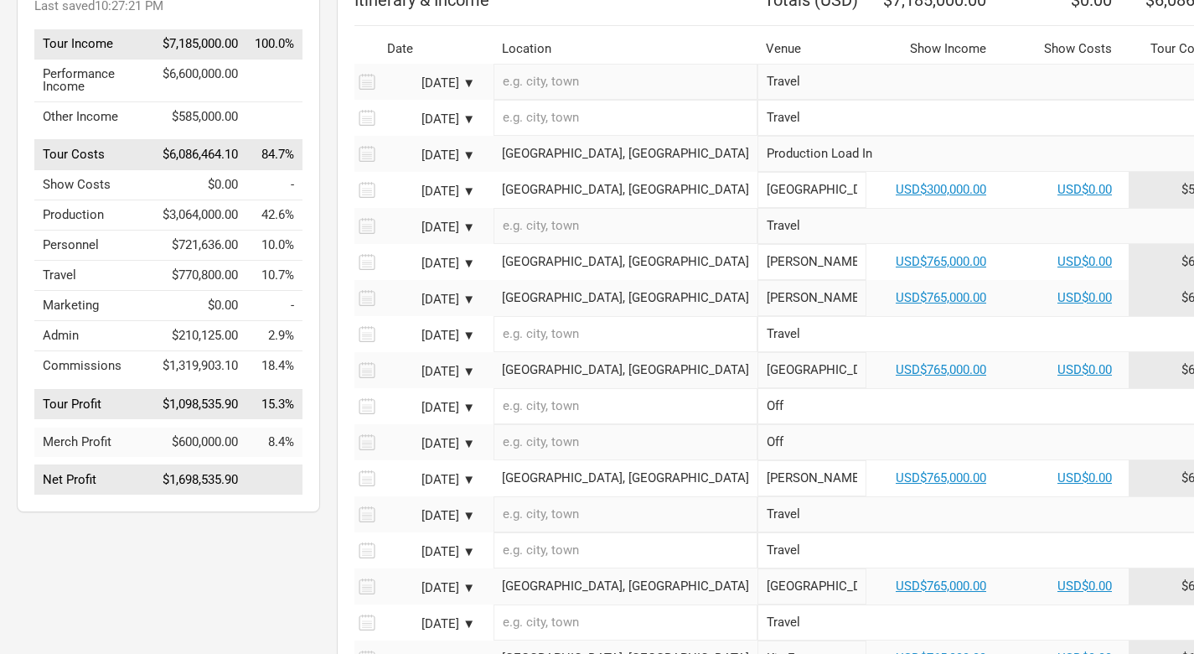
scroll to position [161, 0]
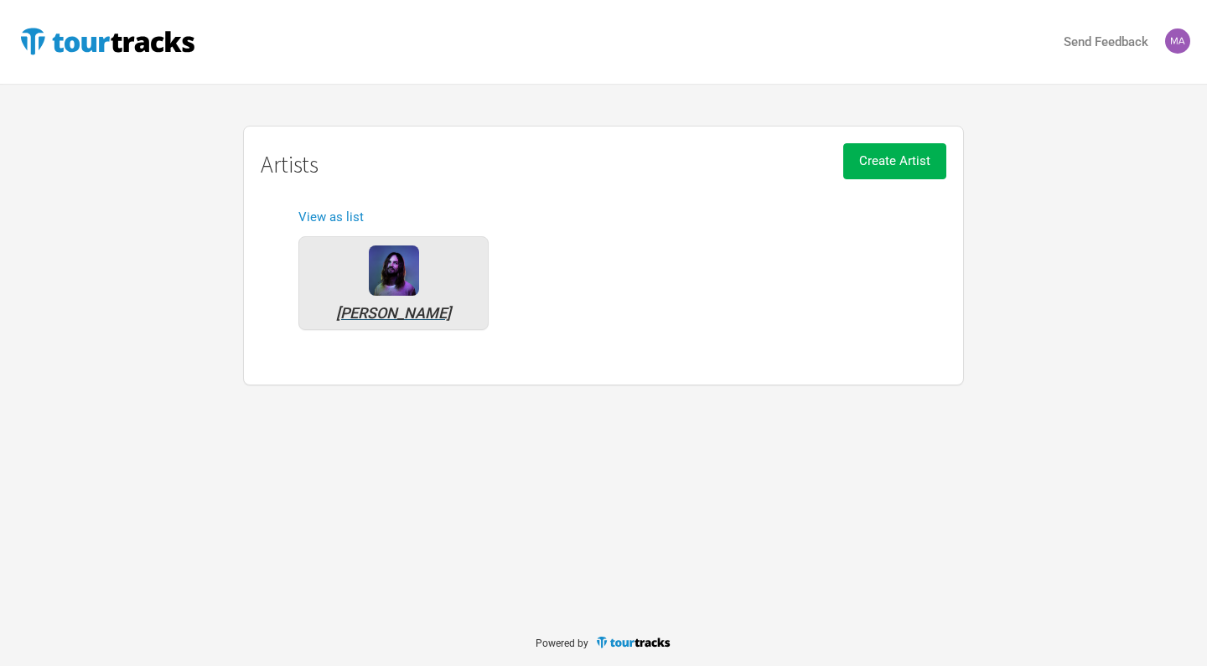
click at [392, 270] on img at bounding box center [394, 271] width 50 height 50
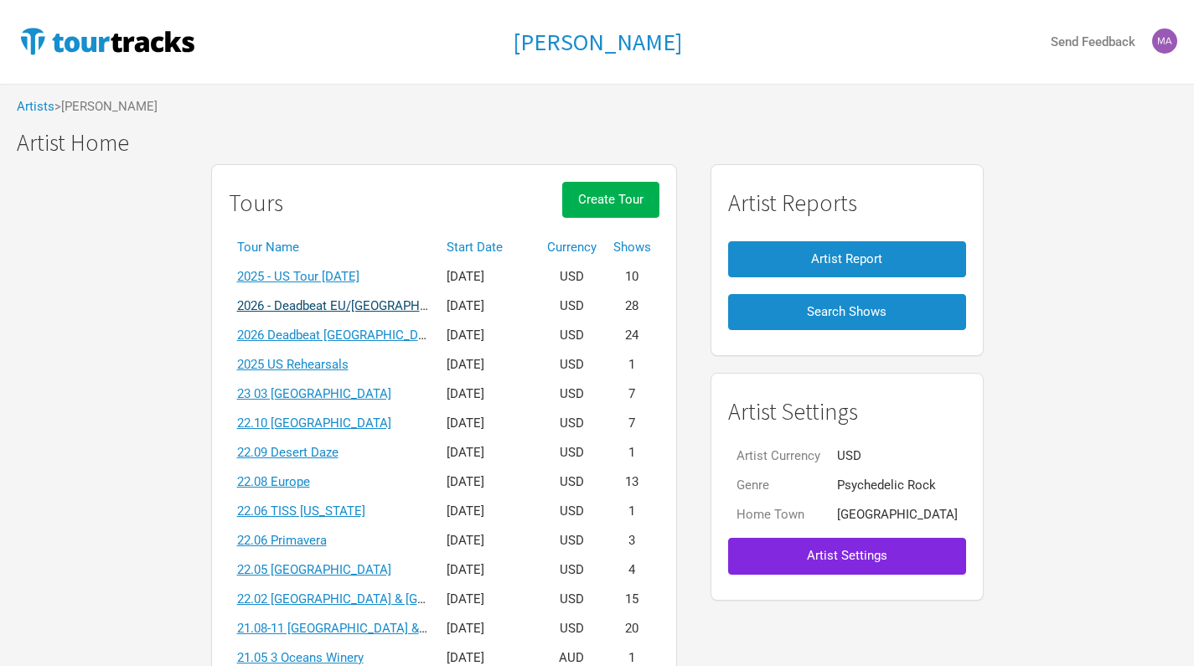
click at [364, 306] on link "2026 - Deadbeat EU/[GEOGRAPHIC_DATA] [DATE]" at bounding box center [375, 305] width 276 height 15
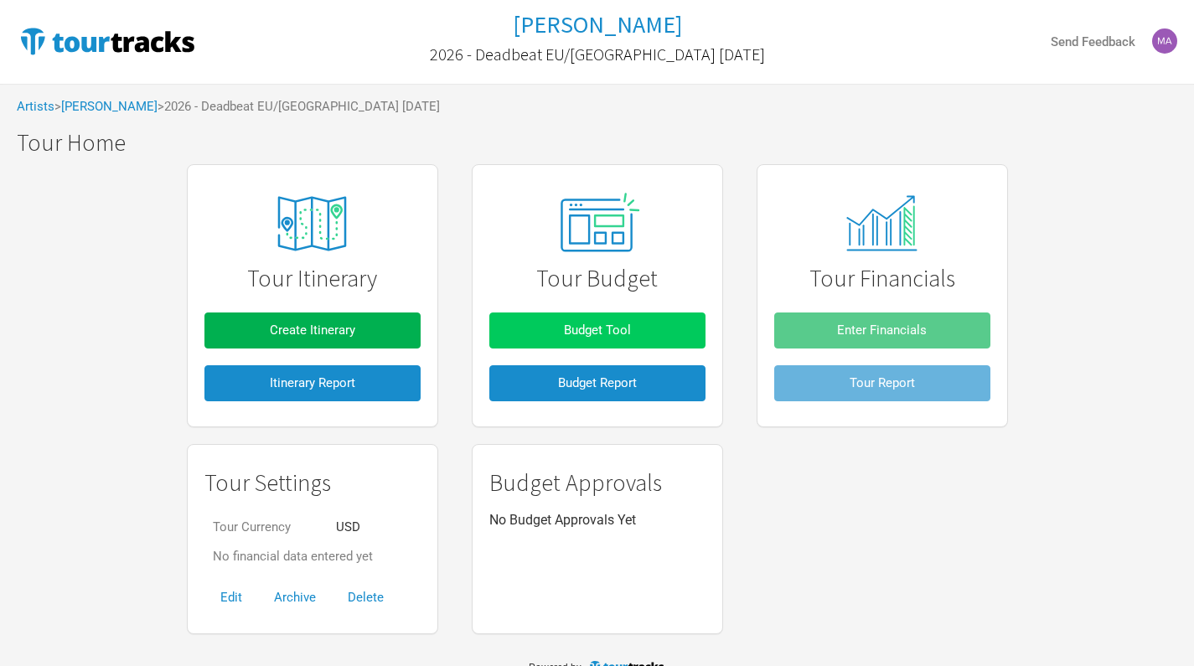
click at [604, 326] on span "Budget Tool" at bounding box center [597, 330] width 67 height 15
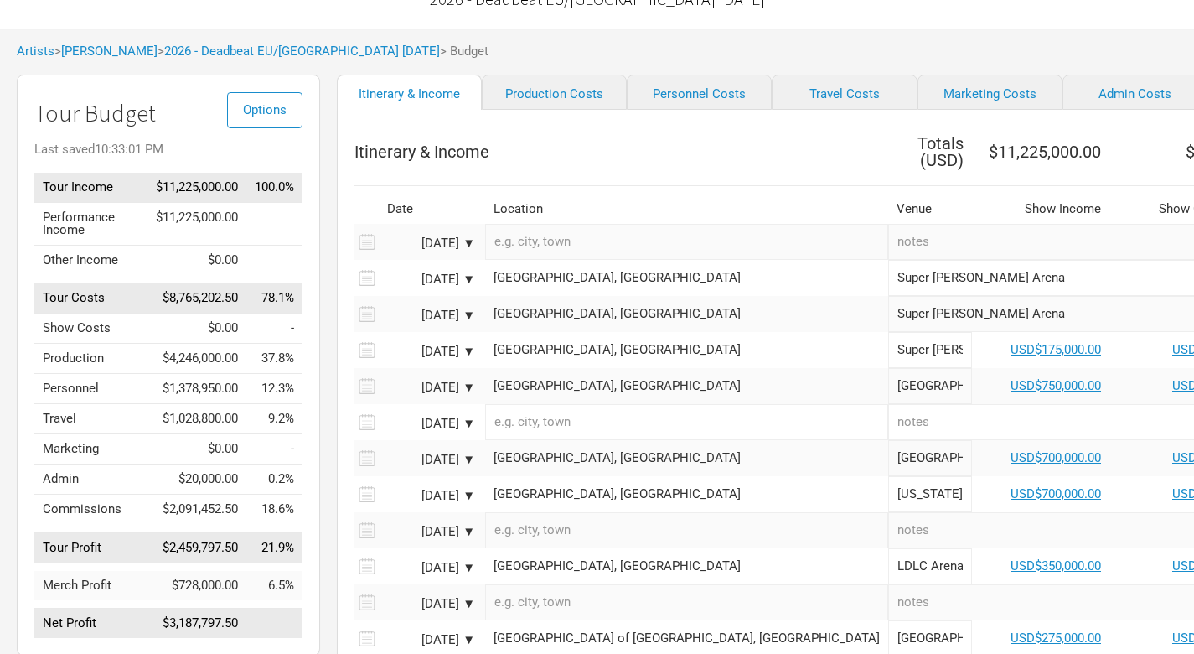
scroll to position [55, 2]
click at [122, 49] on link "[PERSON_NAME]" at bounding box center [108, 51] width 96 height 15
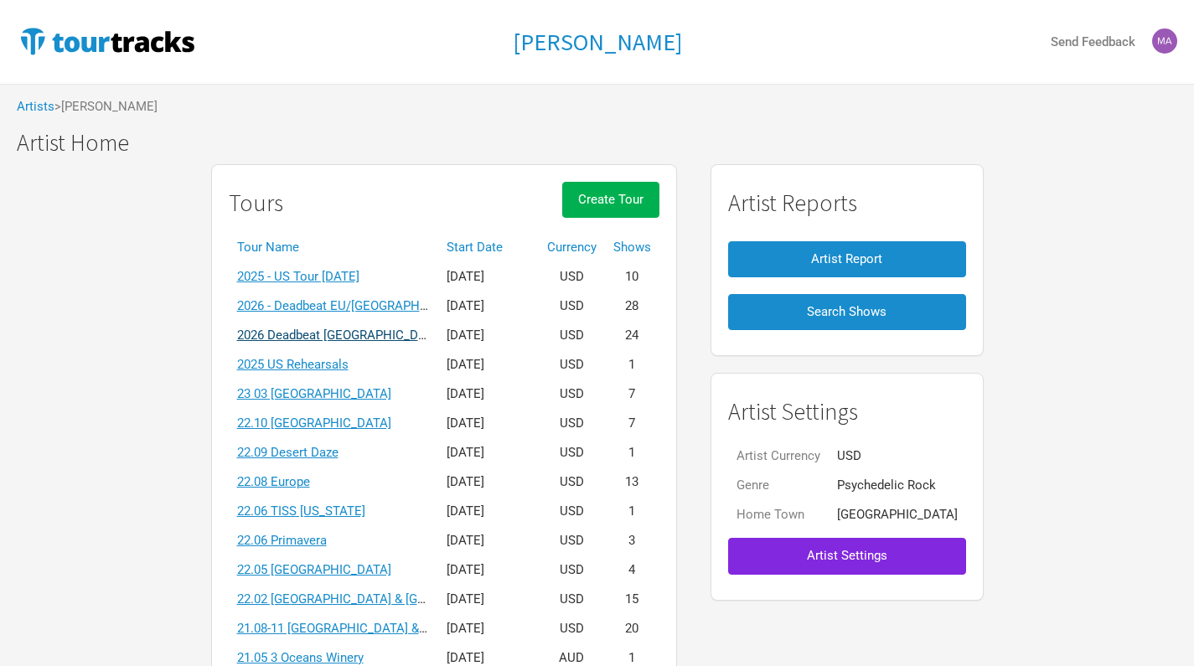
click at [374, 333] on link "2026 Deadbeat [GEOGRAPHIC_DATA] & [GEOGRAPHIC_DATA] Summer" at bounding box center [433, 335] width 392 height 15
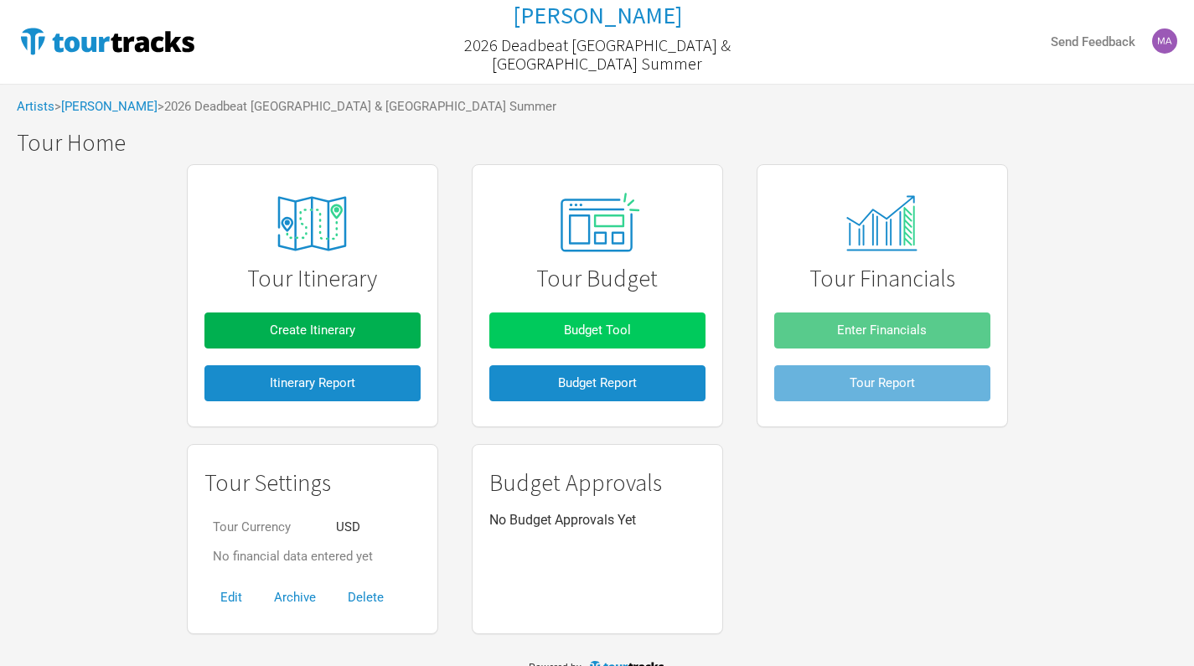
click at [573, 332] on span "Budget Tool" at bounding box center [597, 330] width 67 height 15
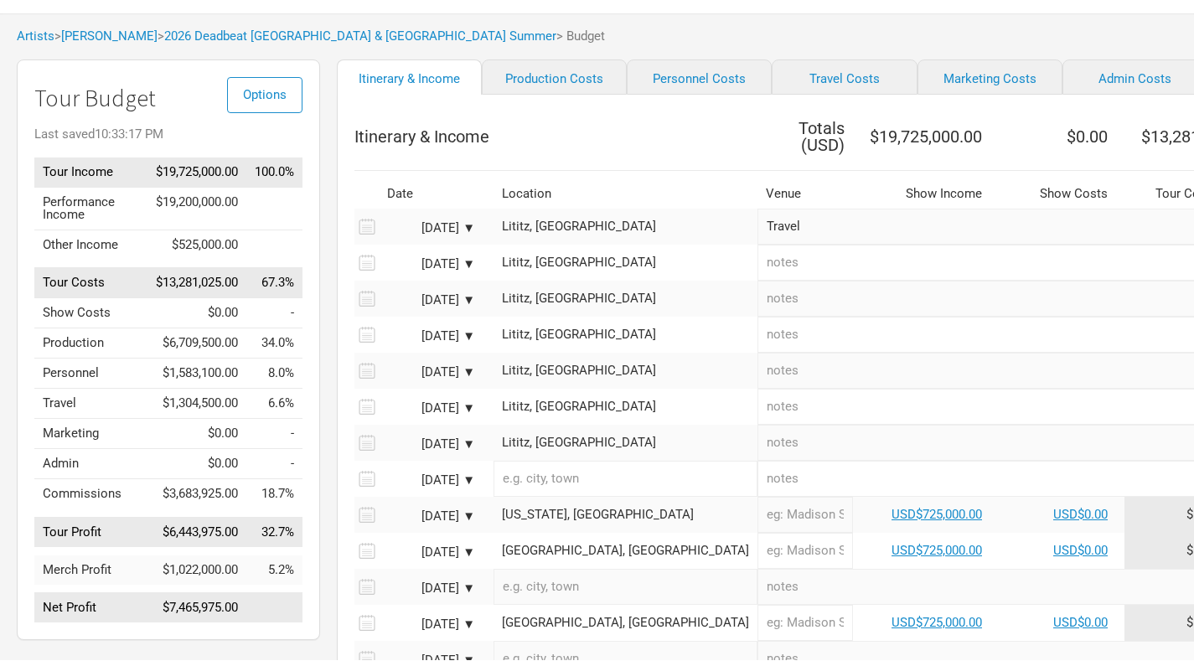
scroll to position [69, 0]
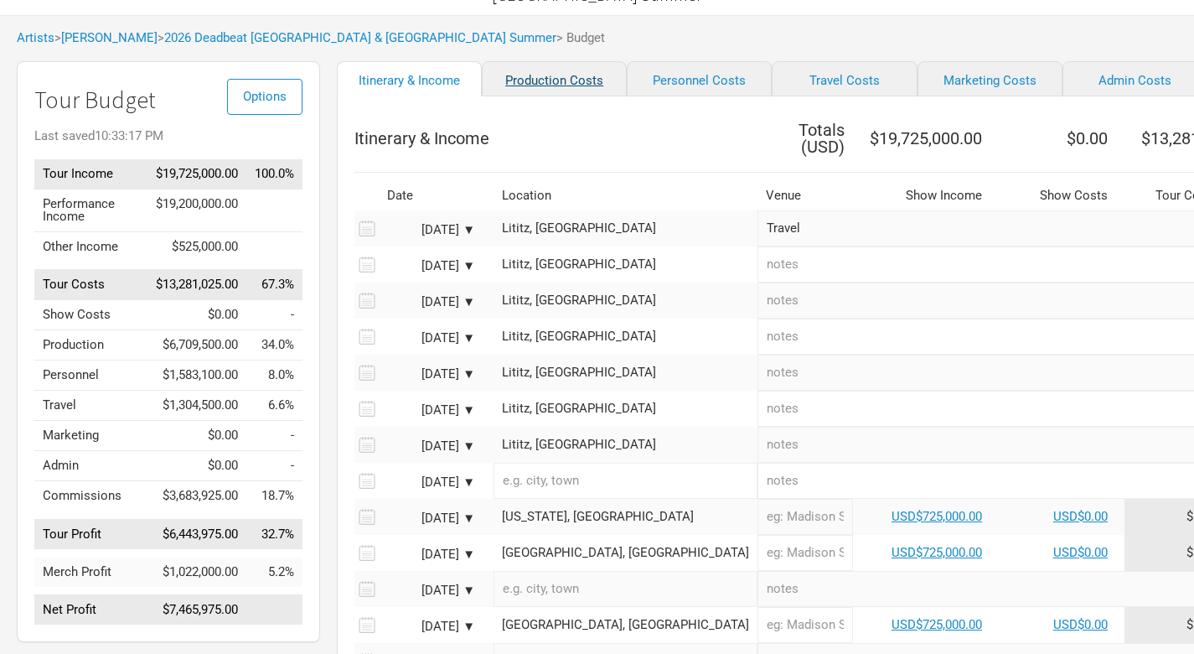
click at [580, 85] on link "Production Costs" at bounding box center [554, 78] width 145 height 35
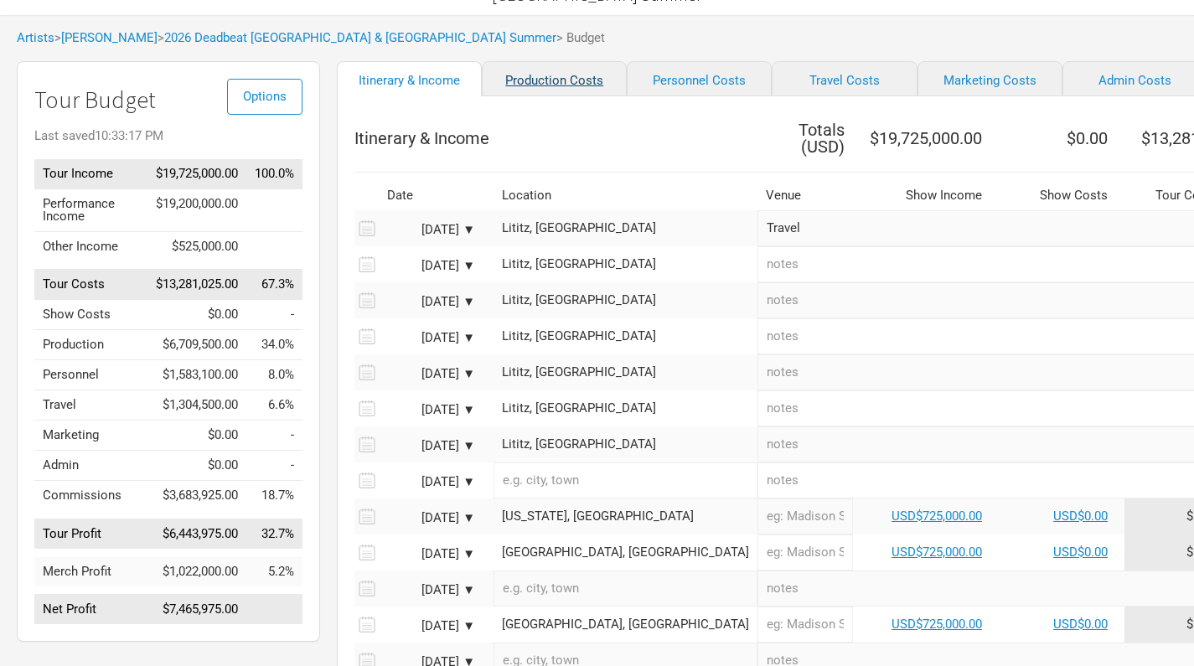
select select "Shows"
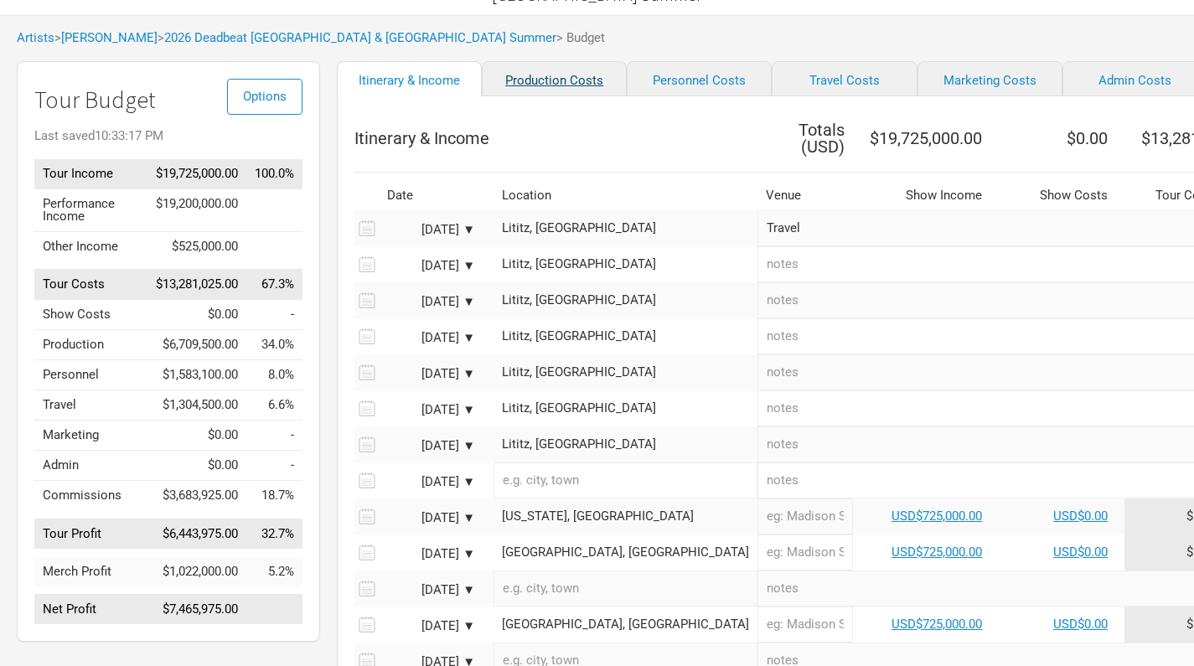
select select "Shows"
select select "Total Days"
select select "Shows"
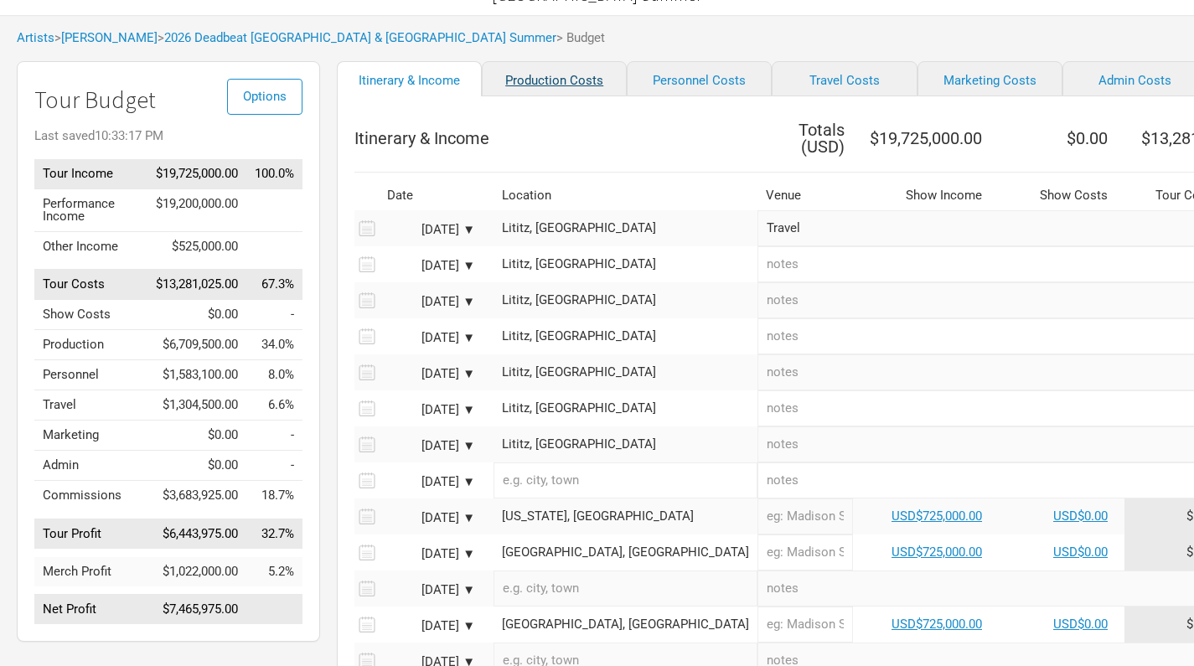
select select "Shows"
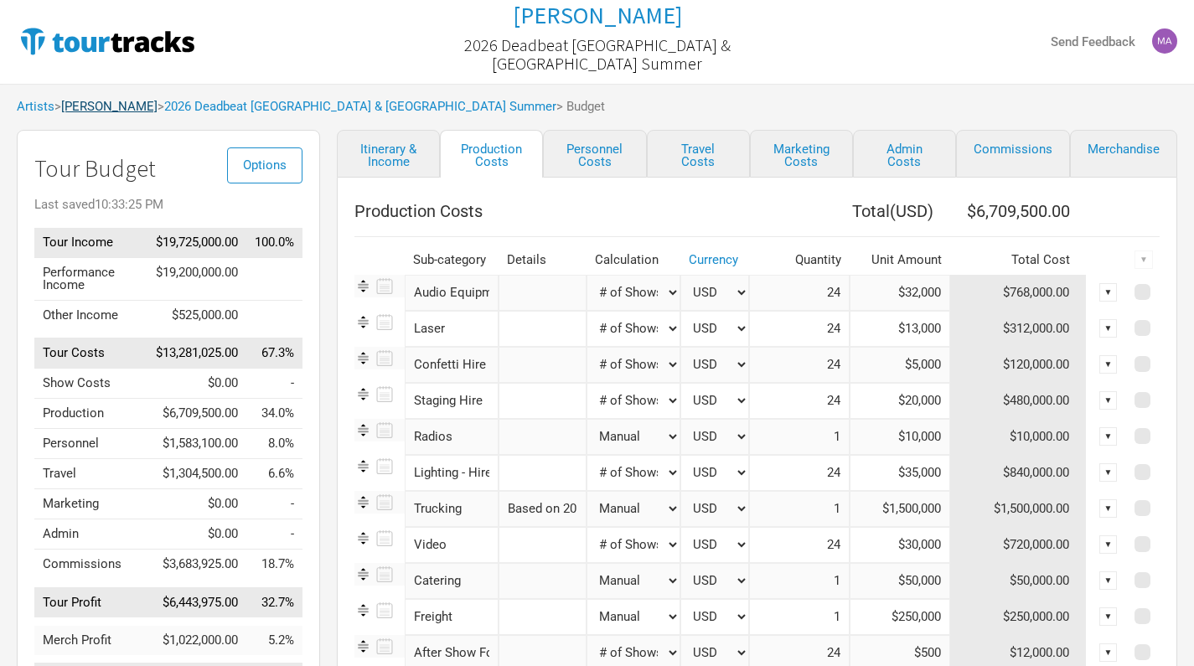
click at [116, 106] on link "[PERSON_NAME]" at bounding box center [109, 106] width 96 height 15
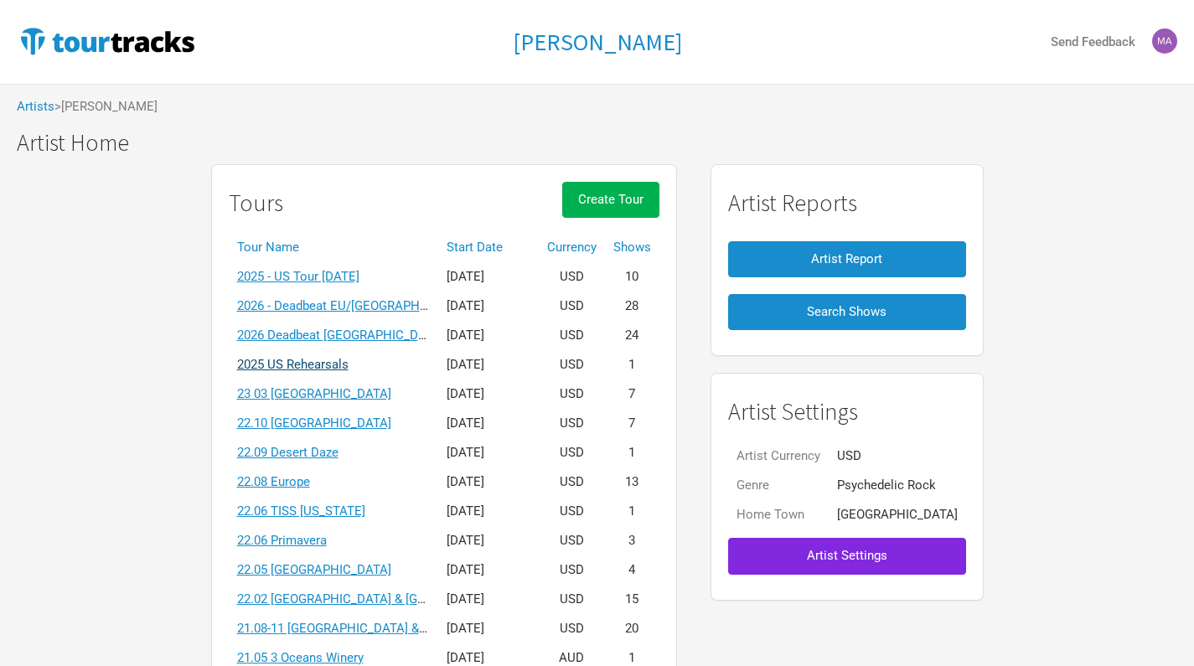
click at [341, 361] on link "2025 US Rehearsals" at bounding box center [292, 364] width 111 height 15
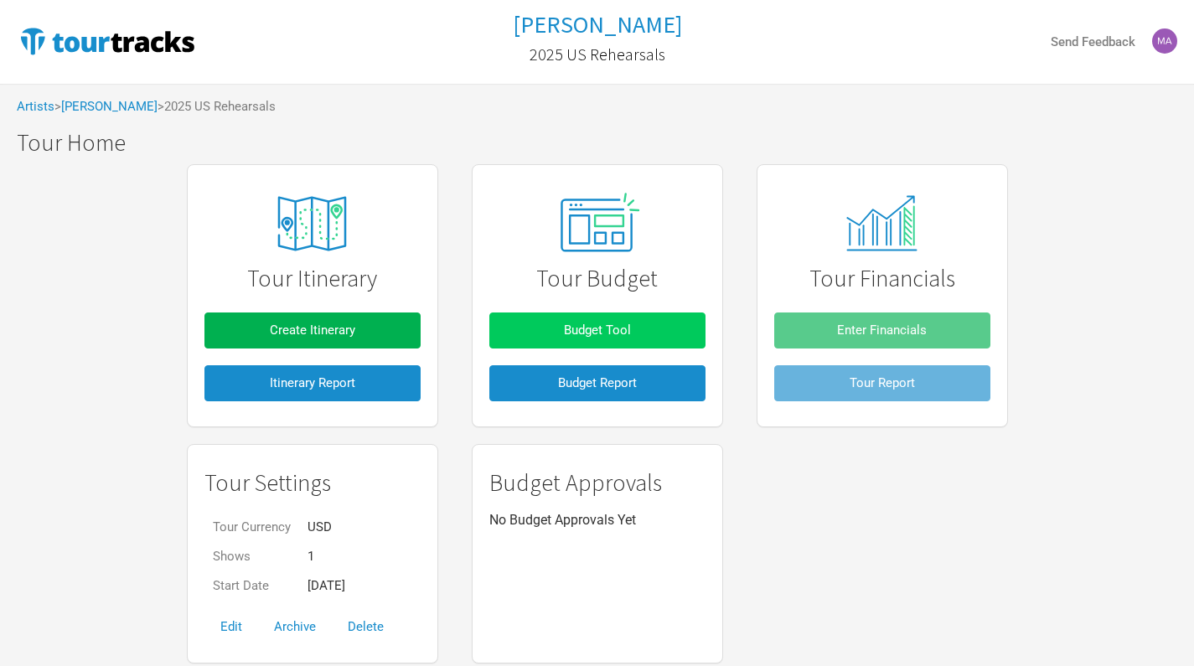
click at [573, 339] on button "Budget Tool" at bounding box center [597, 331] width 216 height 36
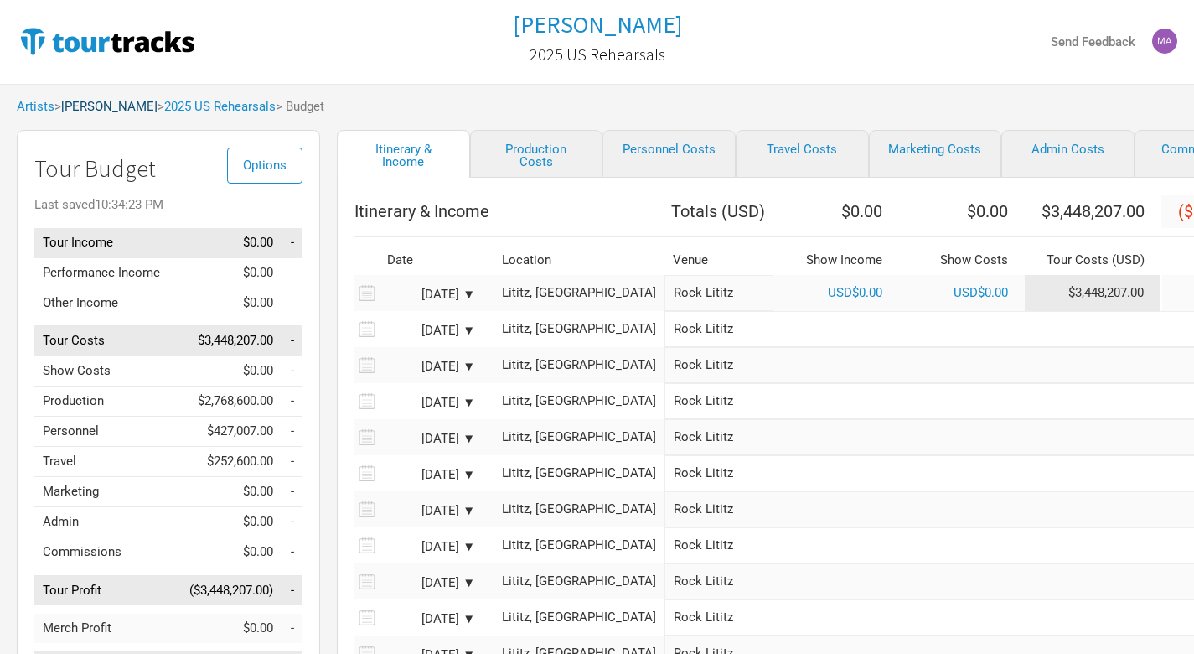
click at [117, 106] on link "[PERSON_NAME]" at bounding box center [109, 106] width 96 height 15
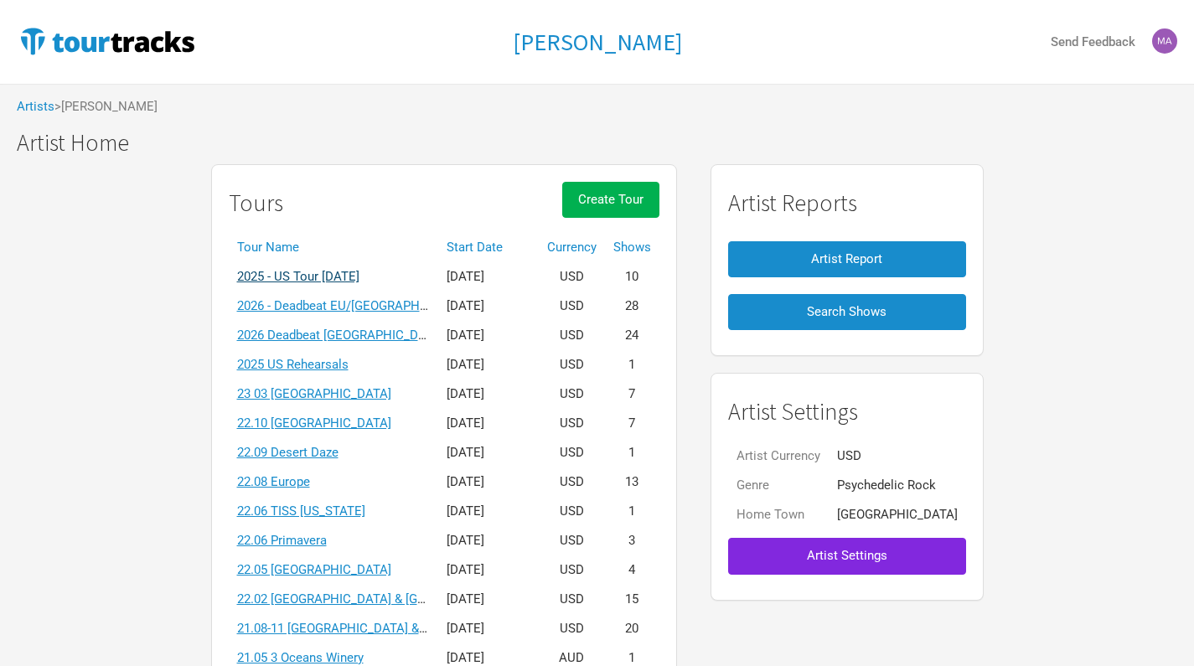
click at [360, 278] on link "2025 - US Tour [DATE]" at bounding box center [298, 276] width 122 height 15
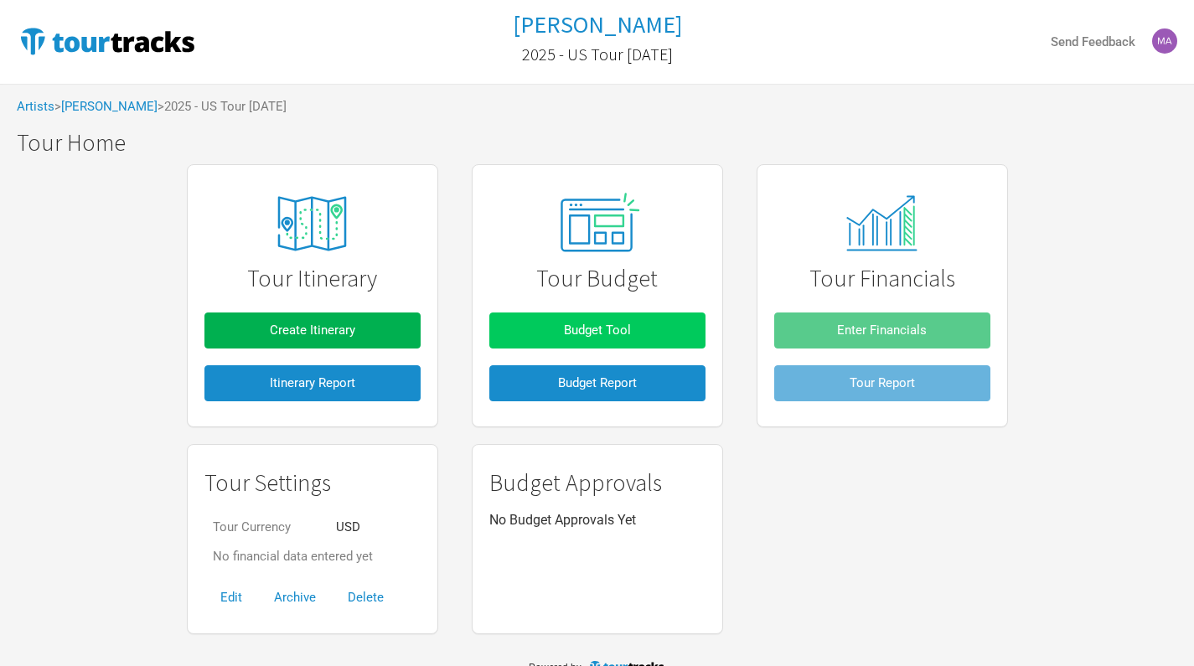
click at [557, 324] on button "Budget Tool" at bounding box center [597, 331] width 216 height 36
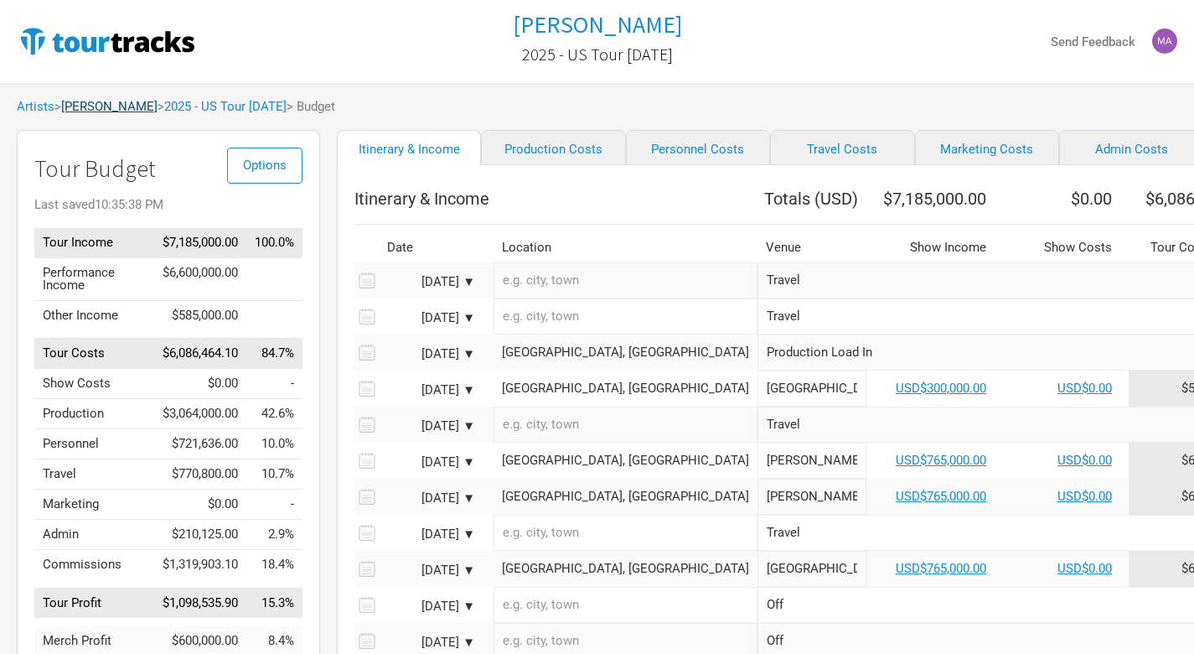
click at [104, 111] on link "[PERSON_NAME]" at bounding box center [109, 106] width 96 height 15
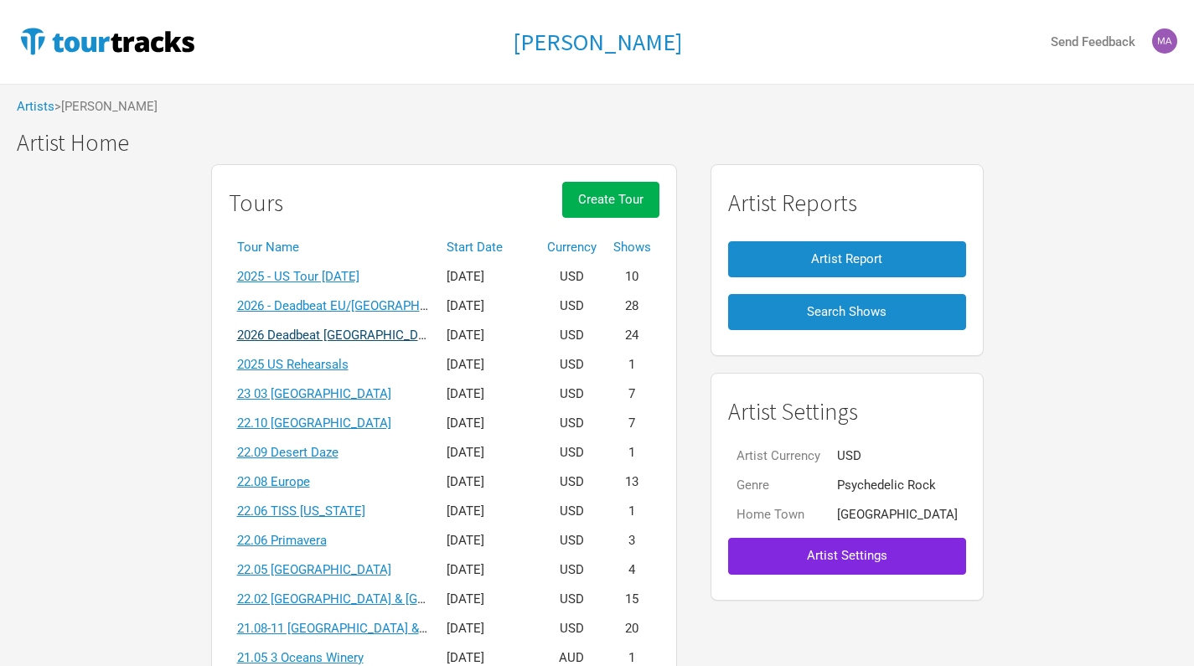
click at [358, 334] on link "2026 Deadbeat [GEOGRAPHIC_DATA] & [GEOGRAPHIC_DATA] Summer" at bounding box center [433, 335] width 392 height 15
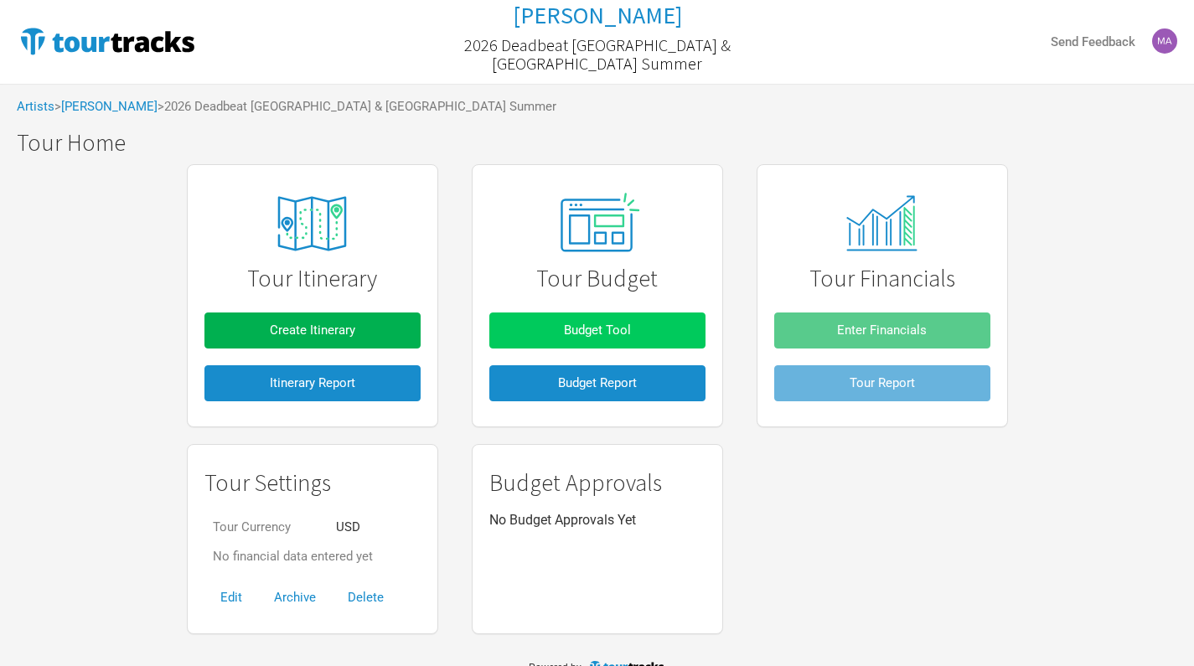
click at [592, 329] on span "Budget Tool" at bounding box center [597, 330] width 67 height 15
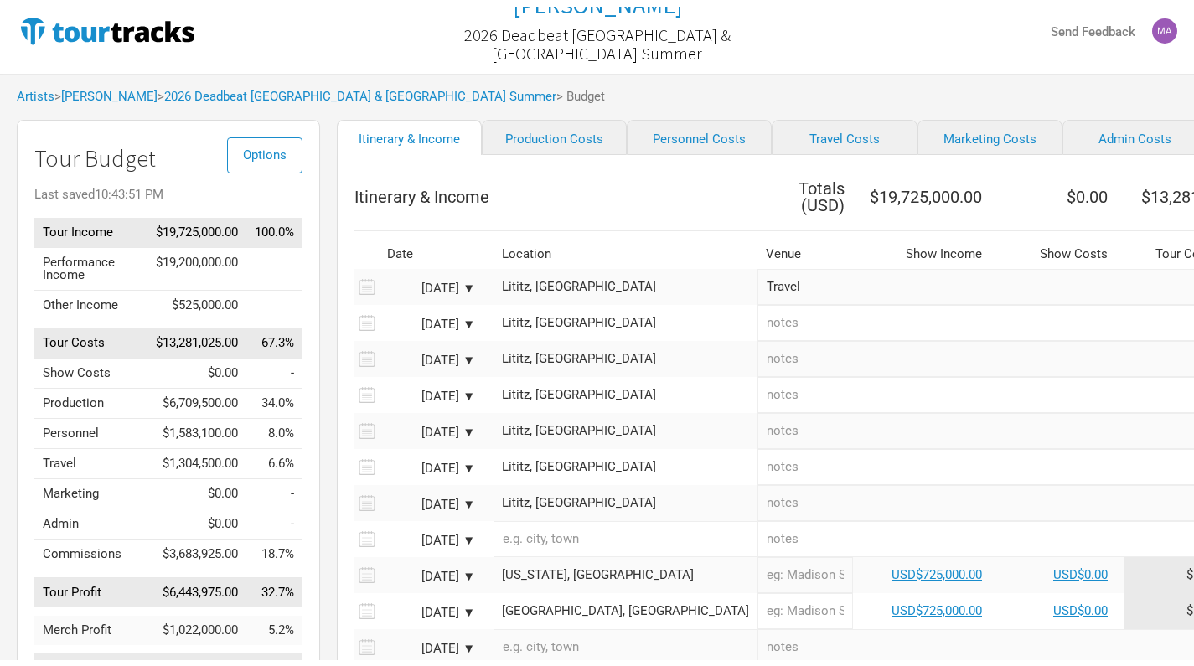
scroll to position [24, 0]
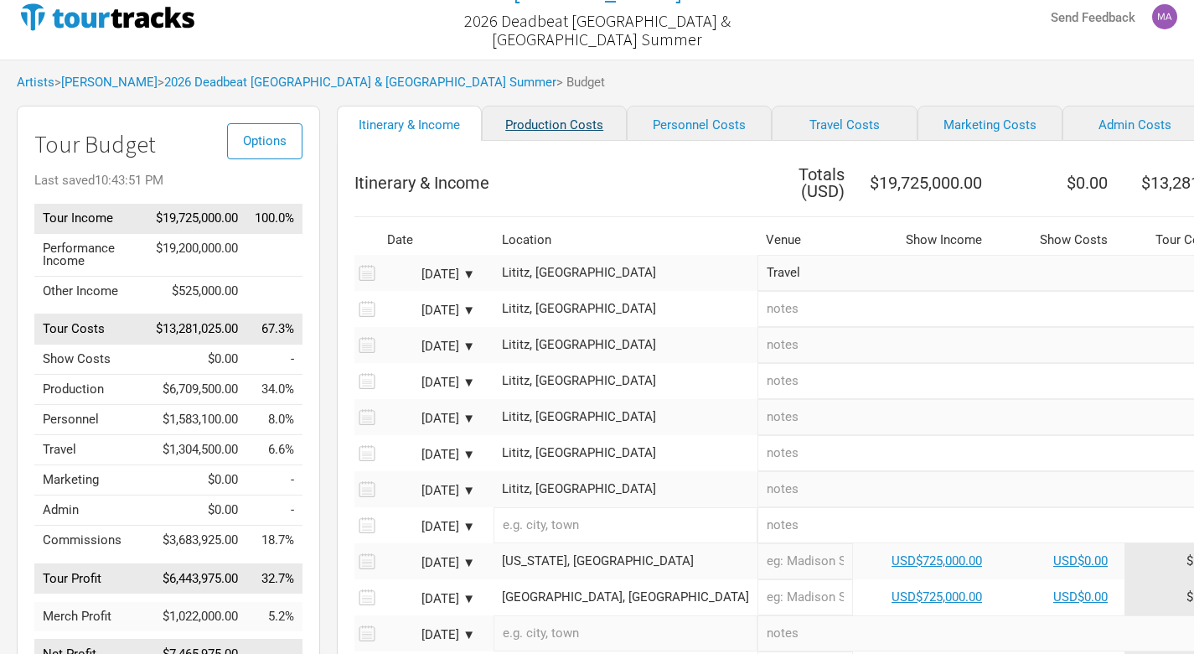
click at [567, 128] on link "Production Costs" at bounding box center [554, 123] width 145 height 35
select select "Shows"
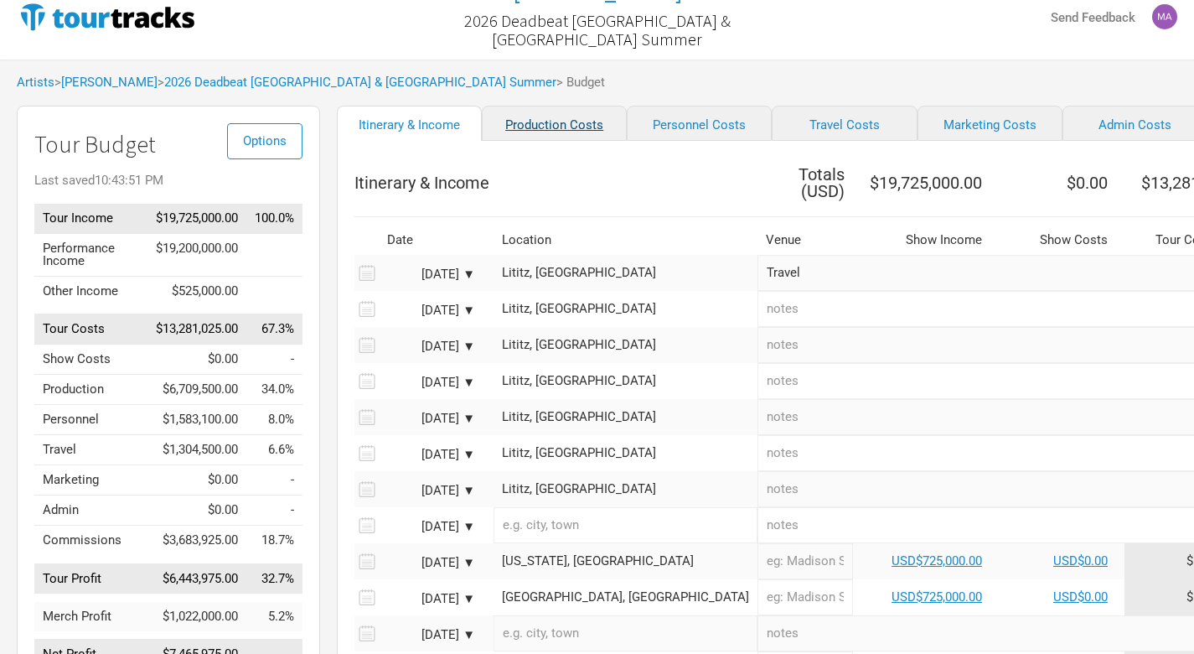
select select "Shows"
select select "Total Days"
select select "Shows"
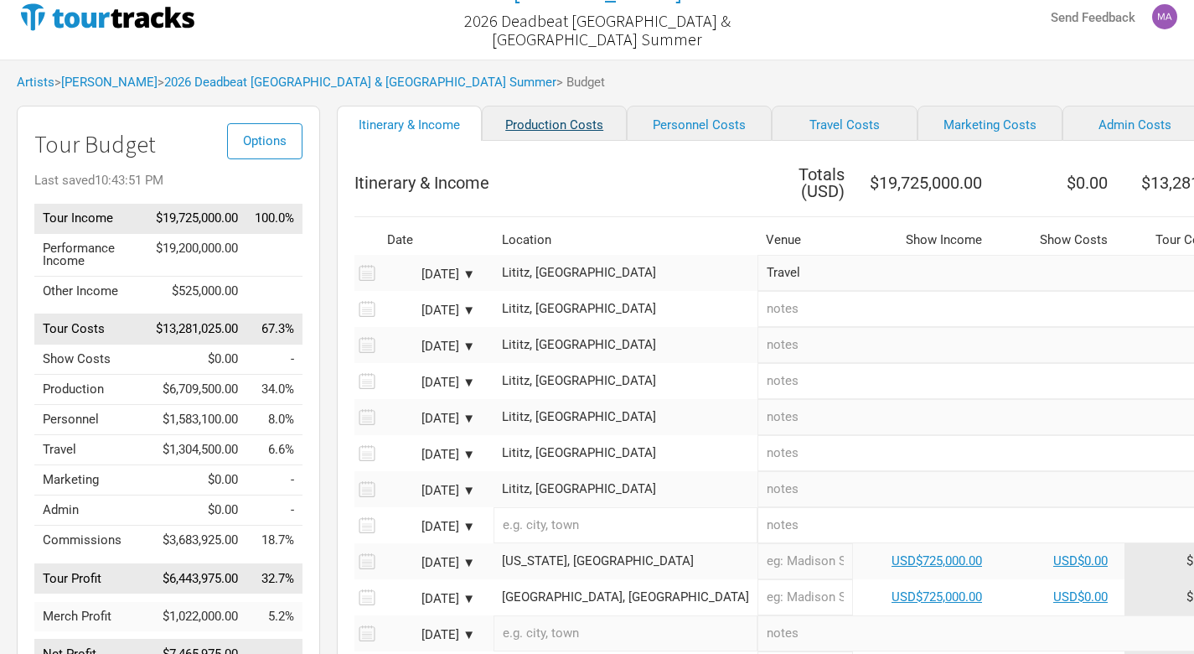
select select "Shows"
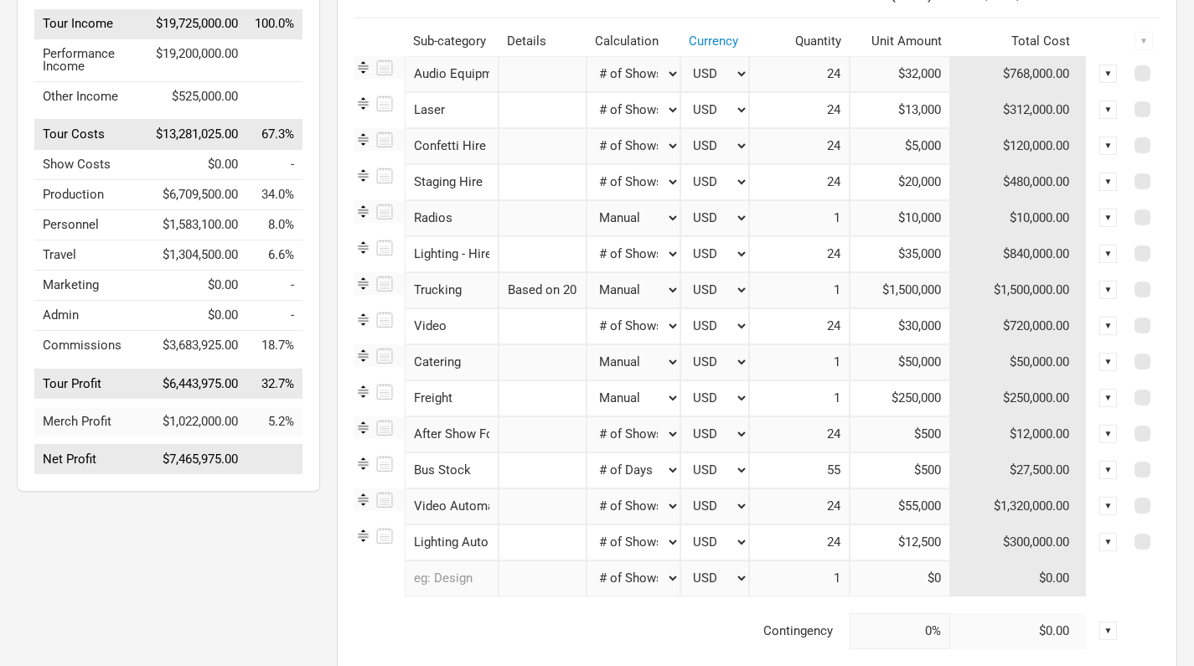
scroll to position [222, 0]
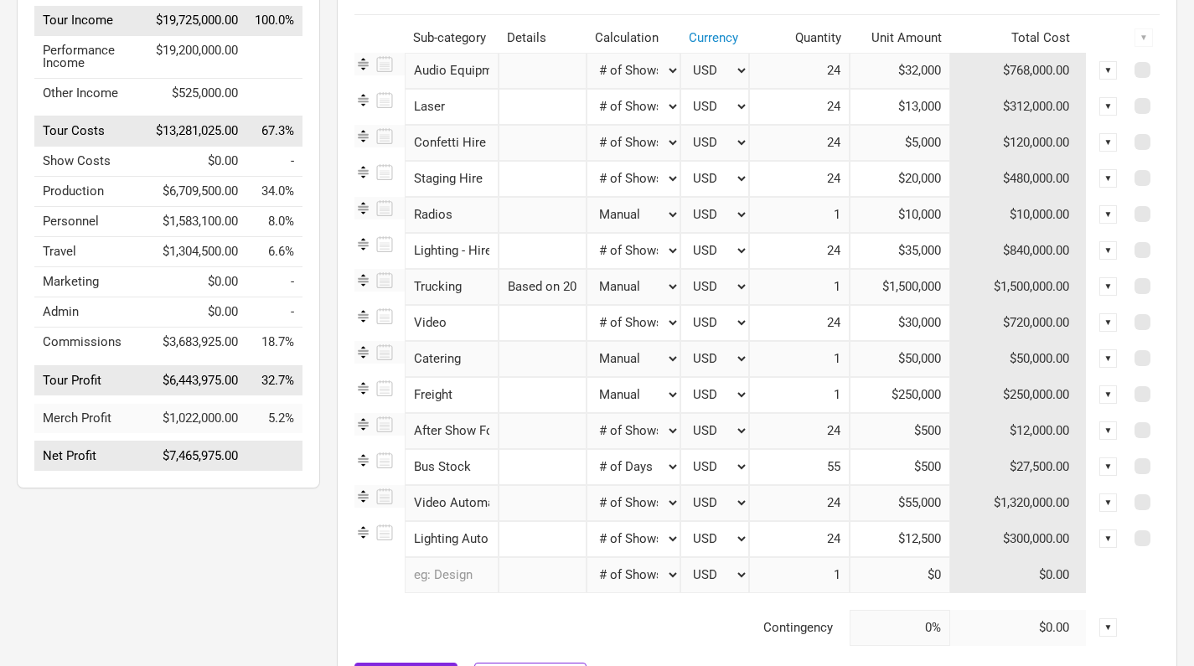
click at [456, 581] on input "text" at bounding box center [452, 575] width 94 height 36
type input "rehe"
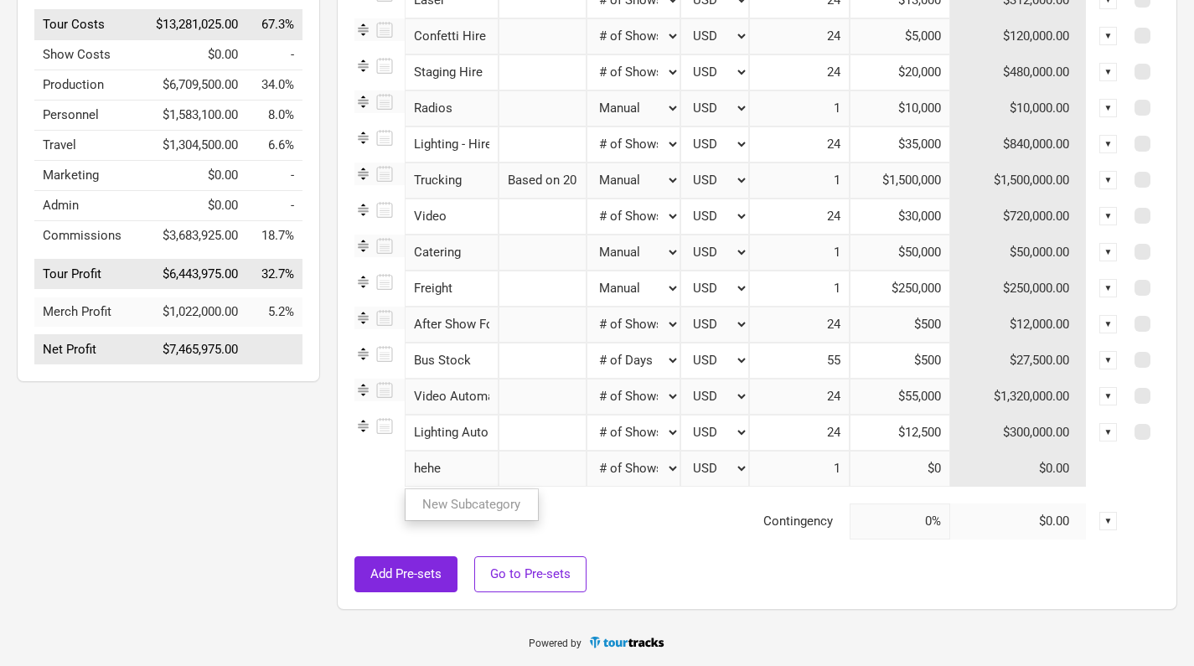
scroll to position [329, 0]
type input "h"
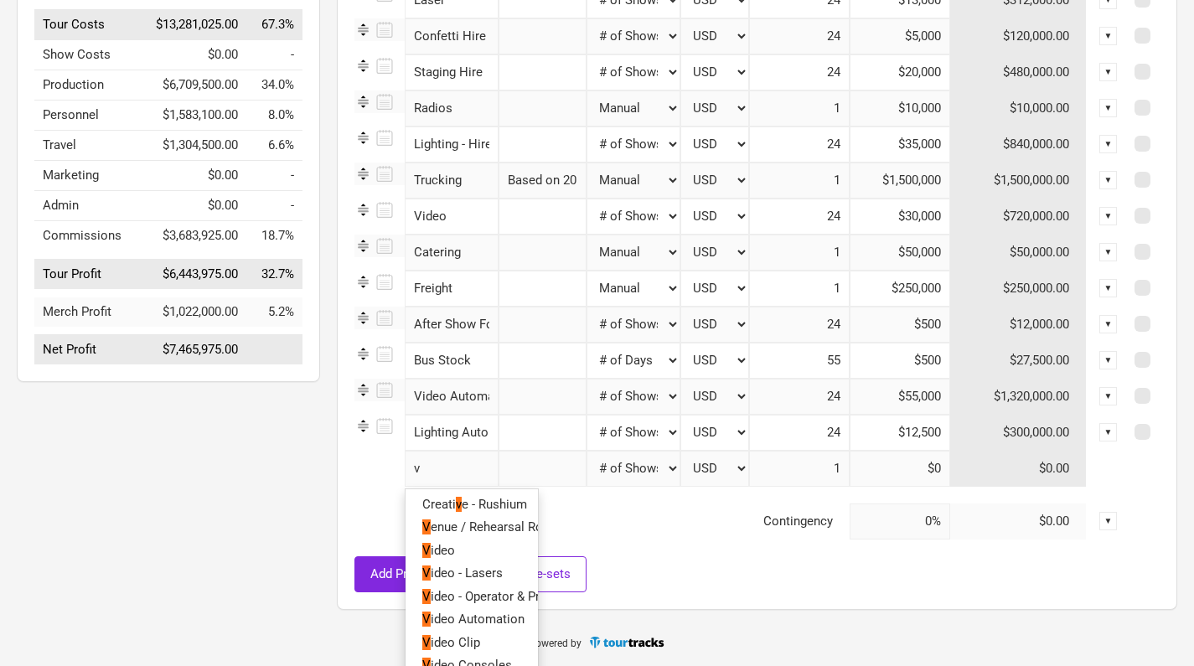
type input "ve"
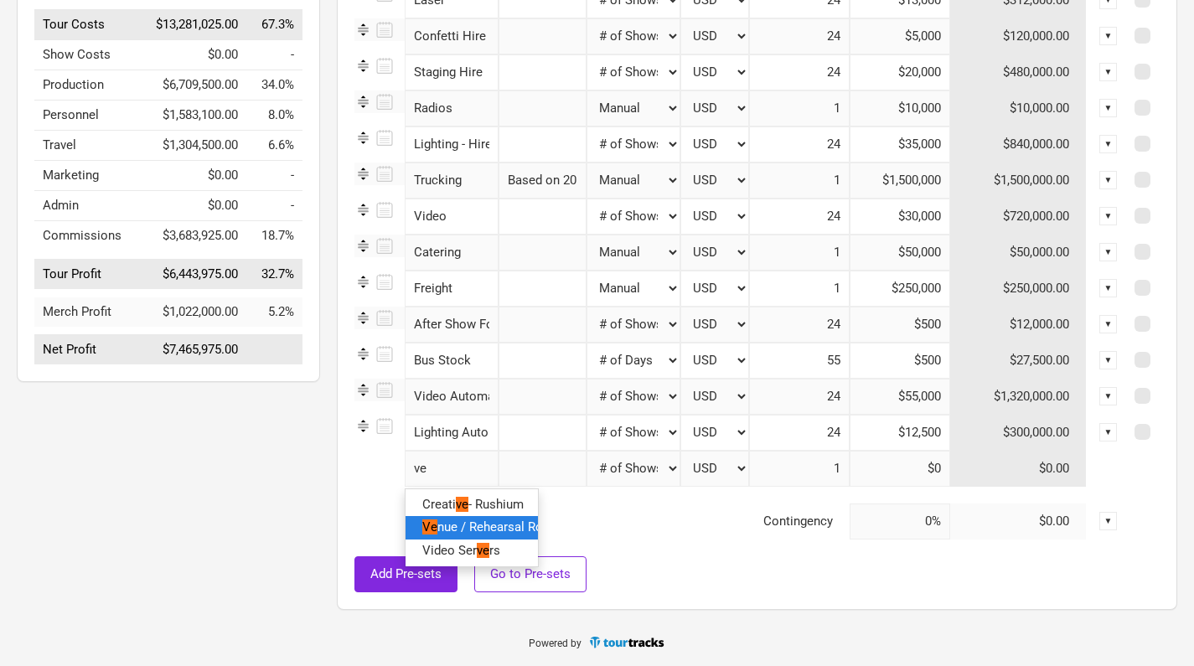
click at [512, 529] on span "nue / Rehearsal Room Hire / Security" at bounding box center [541, 527] width 208 height 15
select select "Shows"
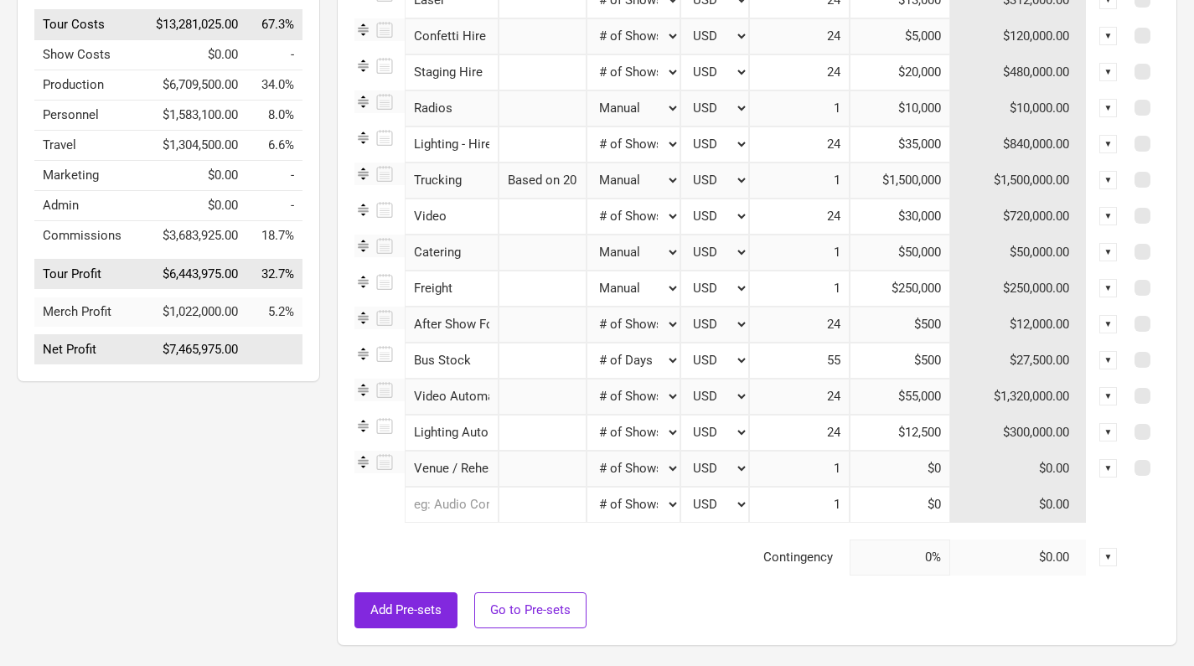
type input "24"
select select "Manual"
type input "1"
click at [835, 472] on input "1" at bounding box center [799, 469] width 101 height 36
type input "7"
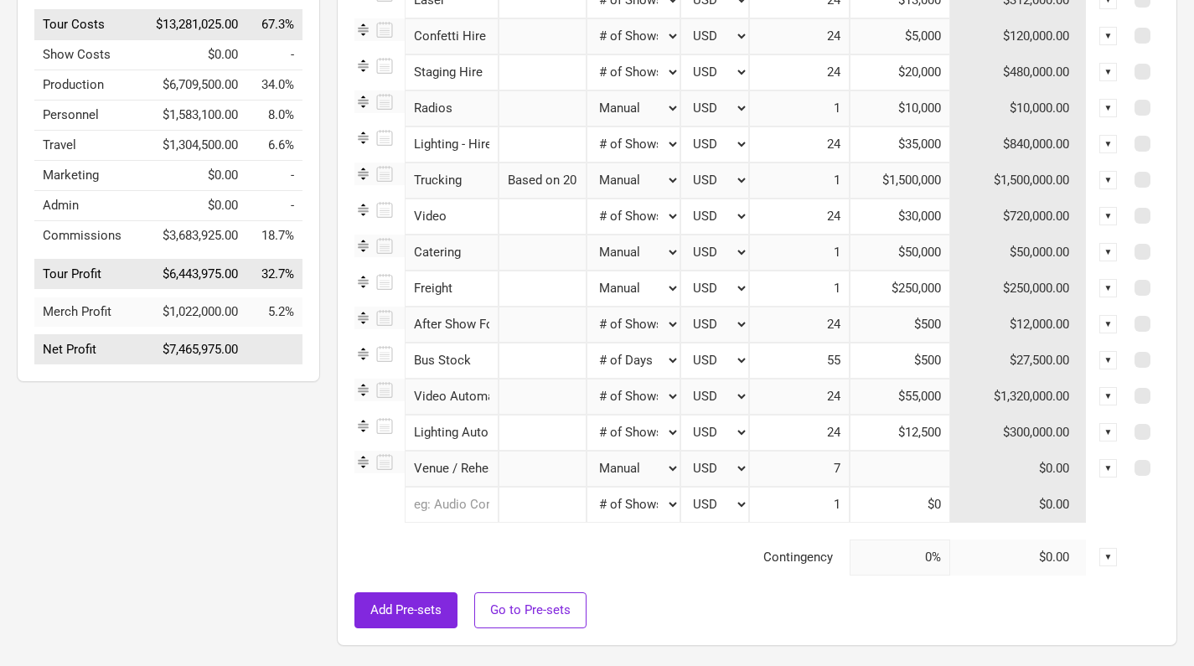
click at [926, 467] on input at bounding box center [900, 469] width 101 height 36
type input "$10,000"
click at [342, 520] on div "Production Costs Total ( USD ) $6,779,500.00 Sub-category Details Calculation C…" at bounding box center [757, 247] width 841 height 797
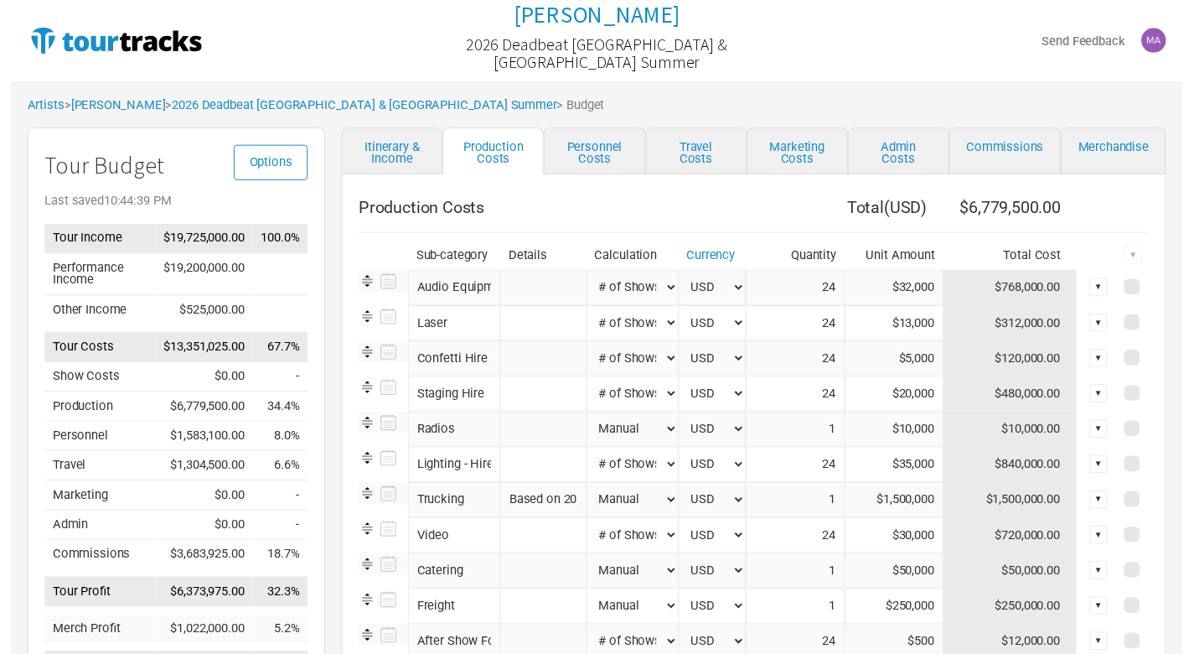
scroll to position [0, 0]
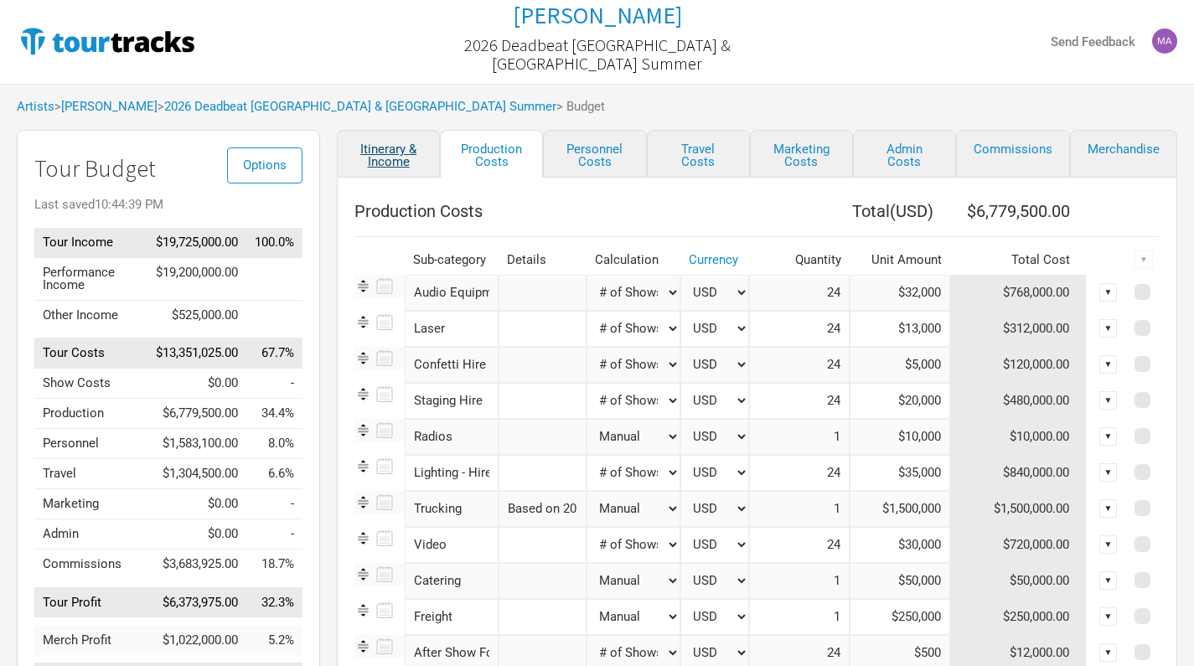
click at [384, 167] on link "Itinerary & Income" at bounding box center [388, 154] width 103 height 48
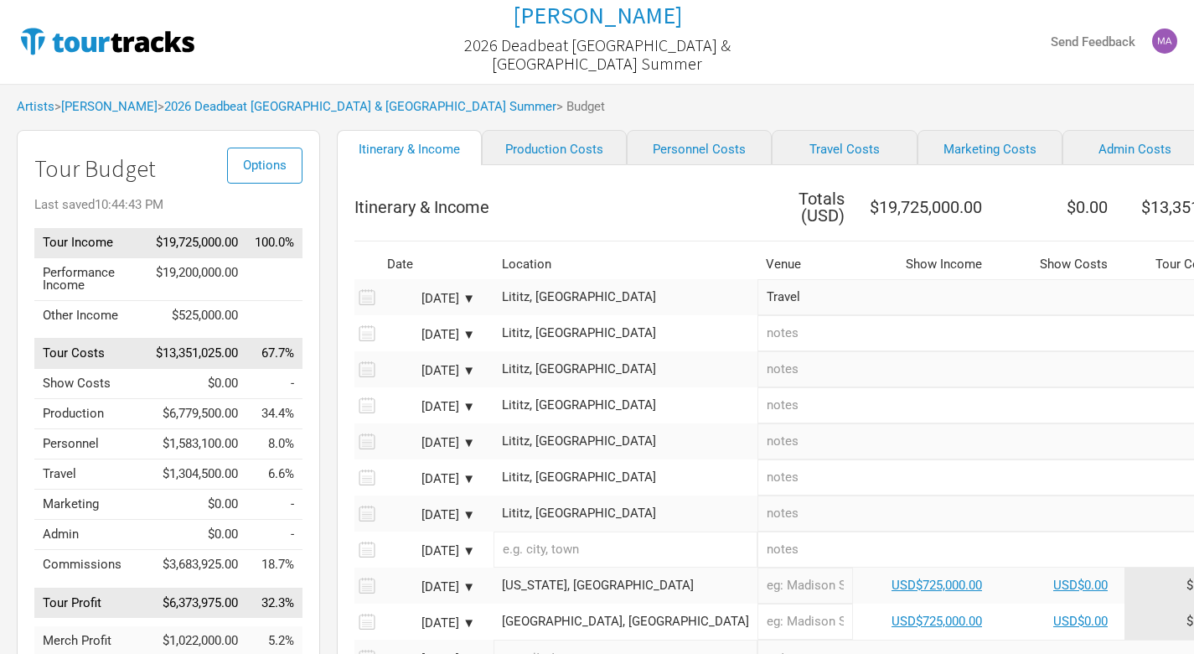
click at [573, 291] on div "Lititz, [GEOGRAPHIC_DATA]" at bounding box center [625, 297] width 247 height 13
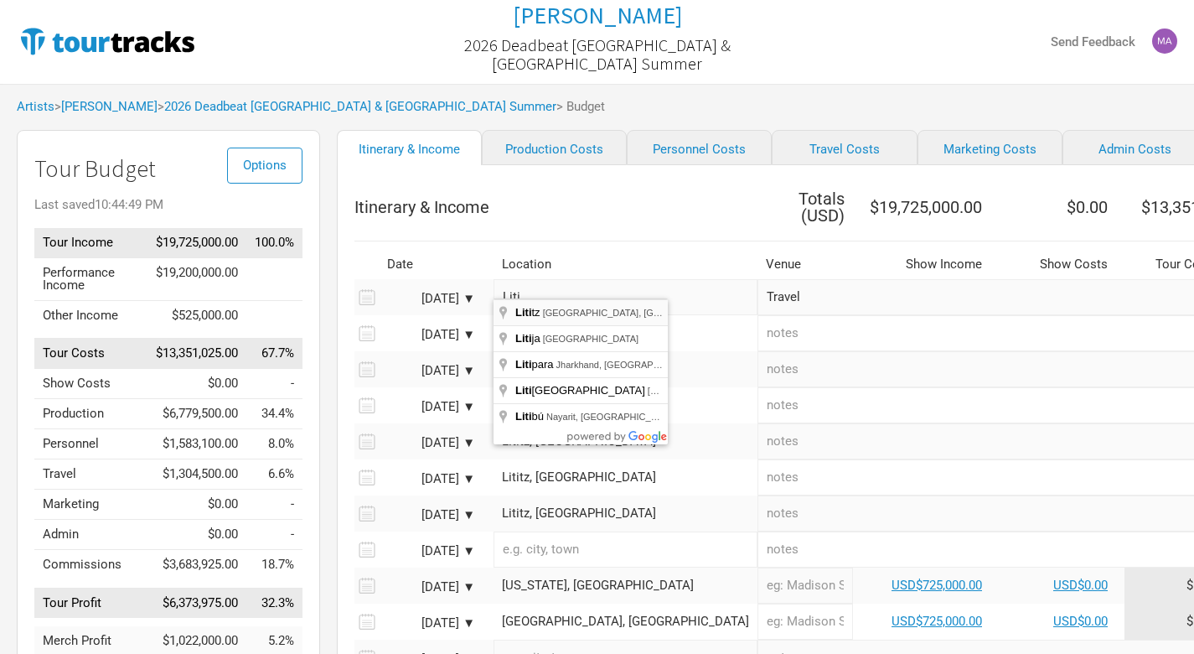
type input "Lititz, PA, USA"
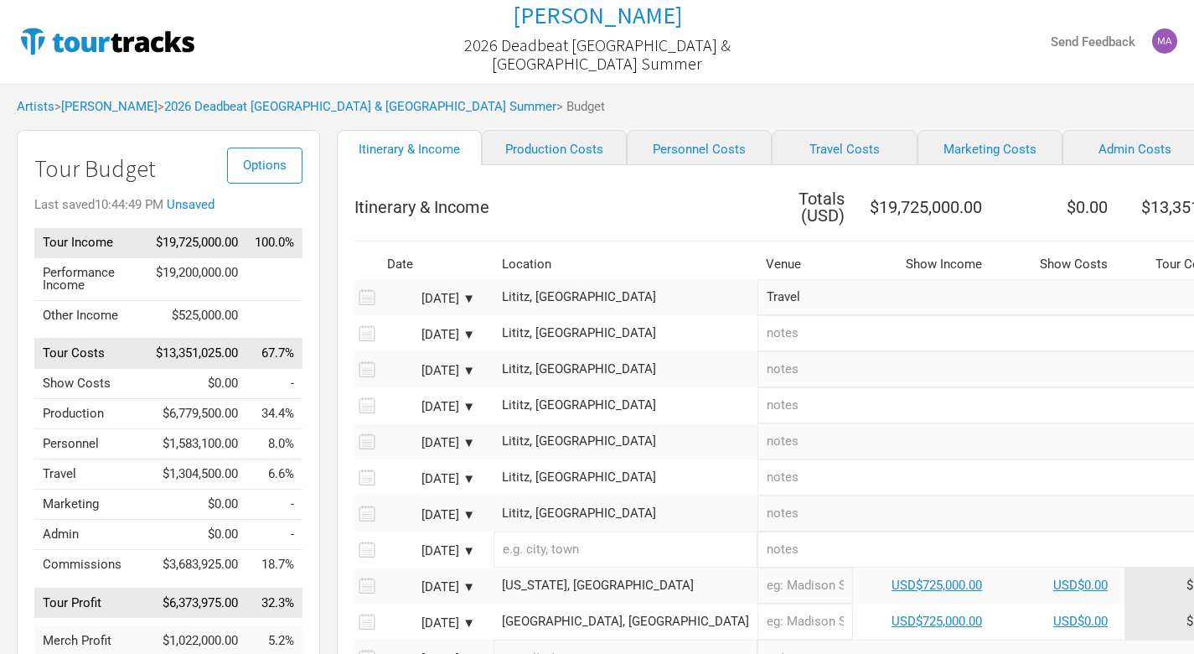
click at [531, 148] on link "Production Costs" at bounding box center [554, 147] width 145 height 35
select select "Shows"
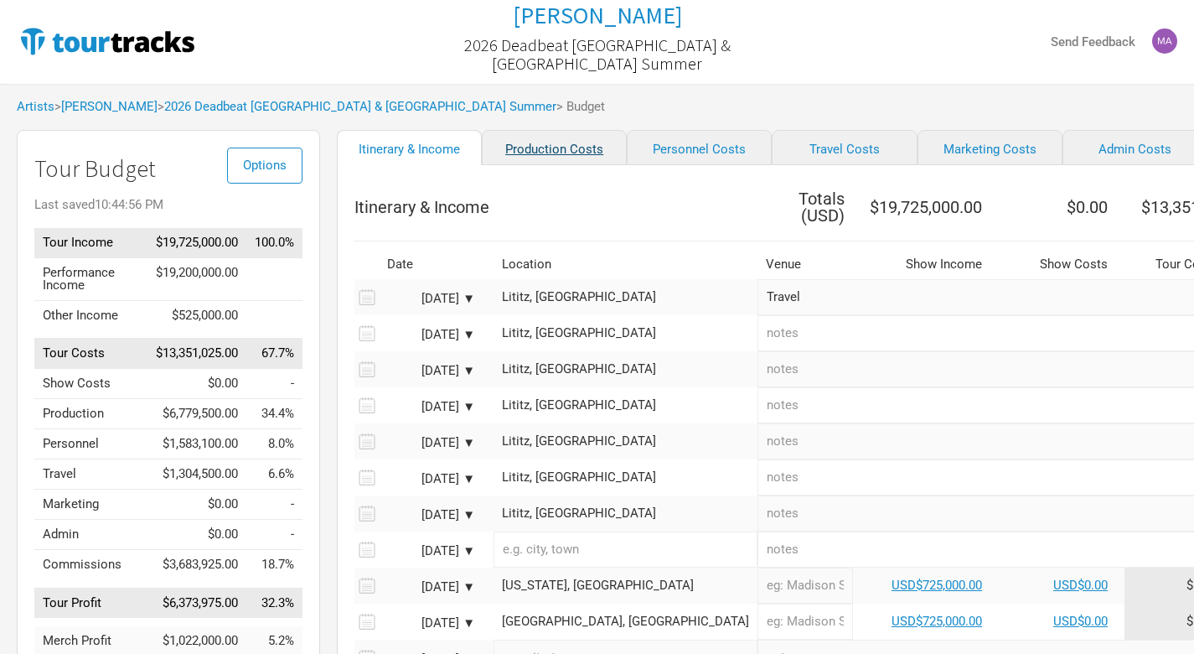
select select "Shows"
select select "Total Days"
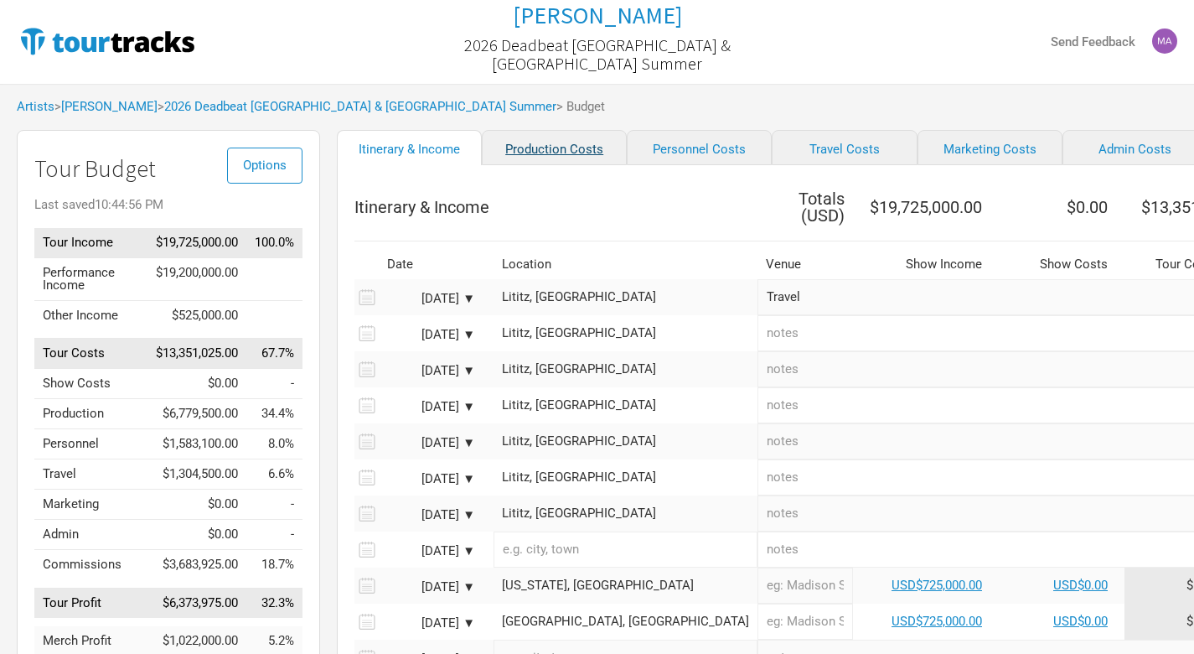
select select "Shows"
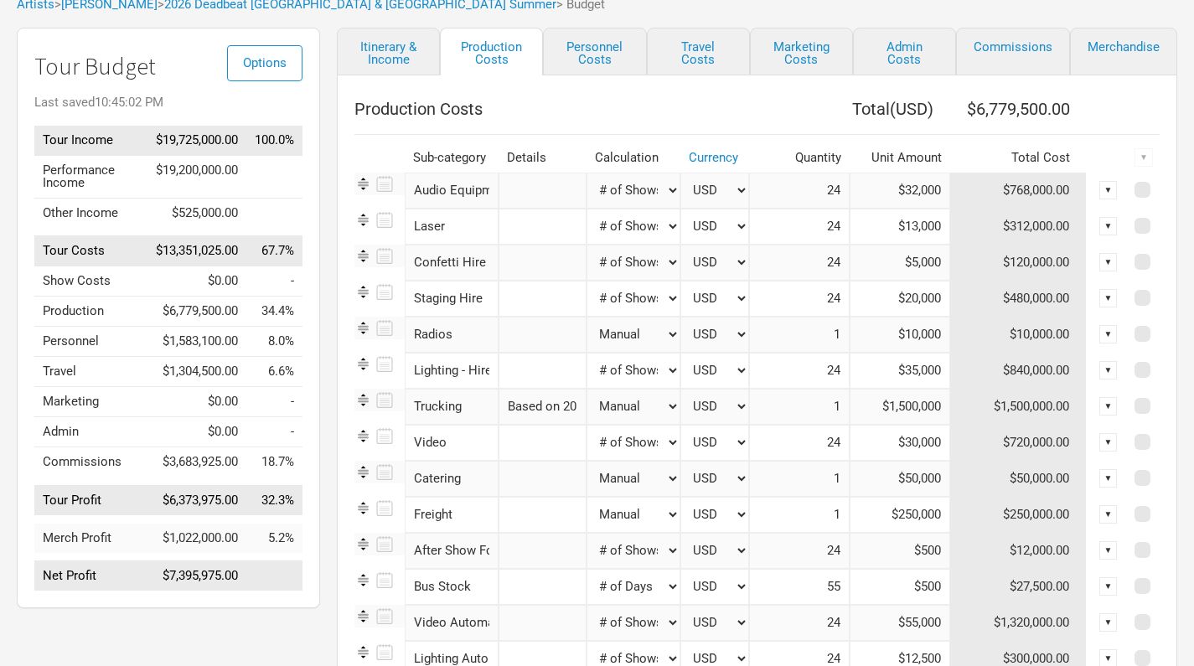
scroll to position [80, 0]
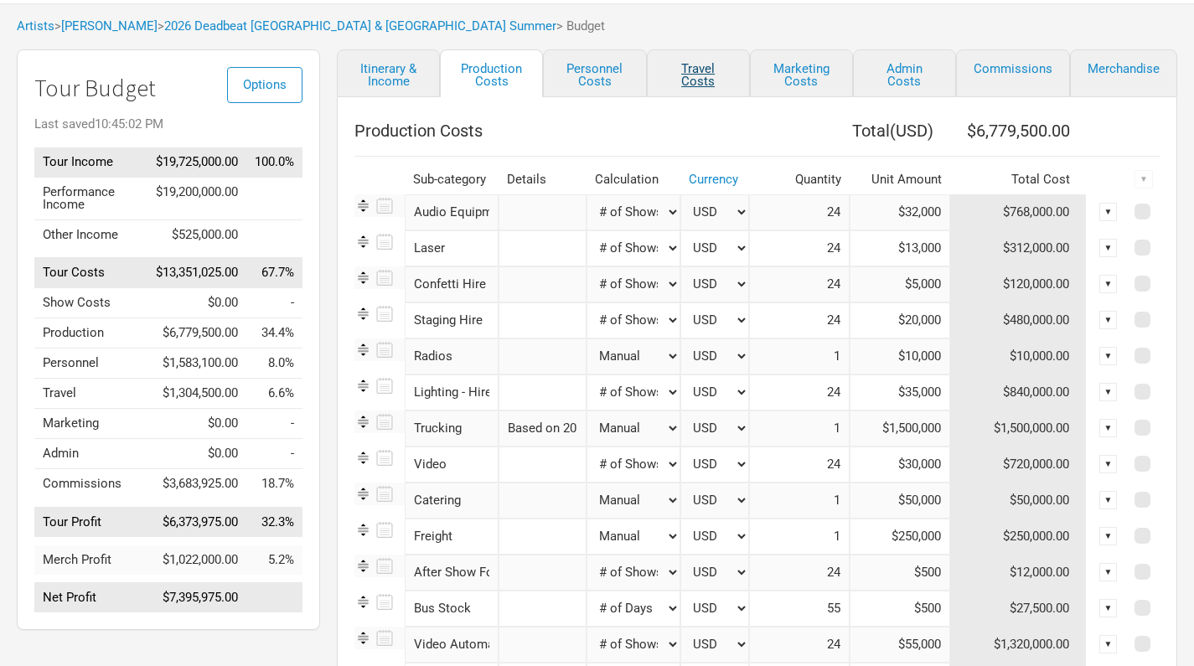
click at [688, 82] on link "Travel Costs" at bounding box center [698, 73] width 103 height 48
select select "Total Days"
select select "NonShow Days"
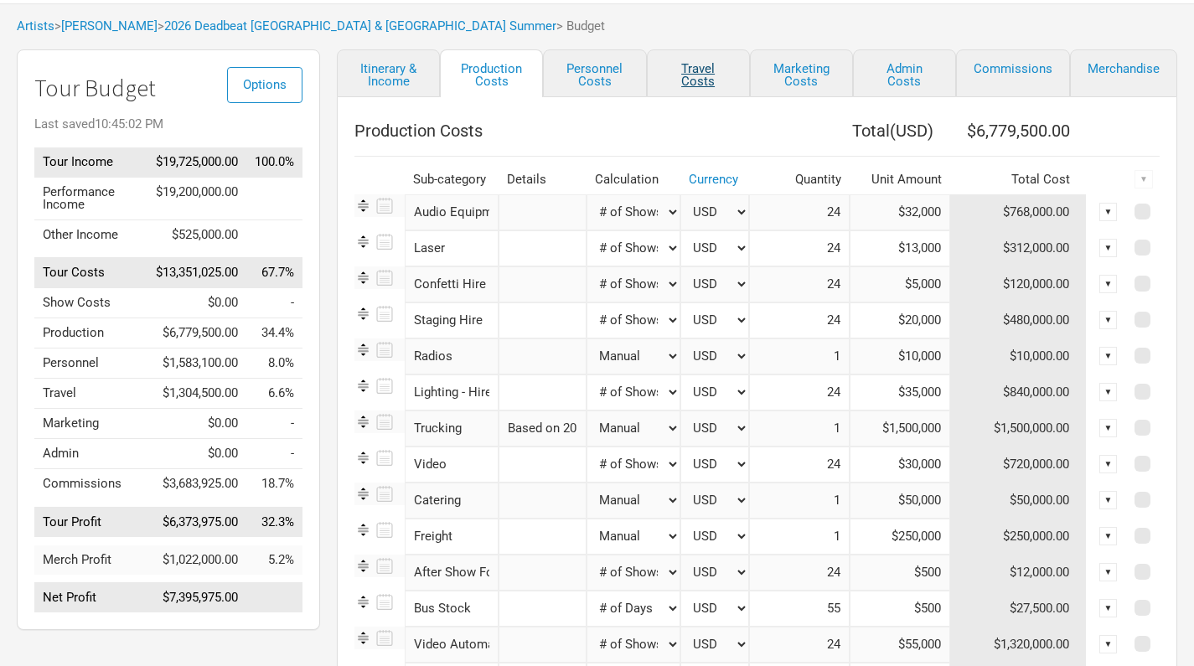
select select "Total Days"
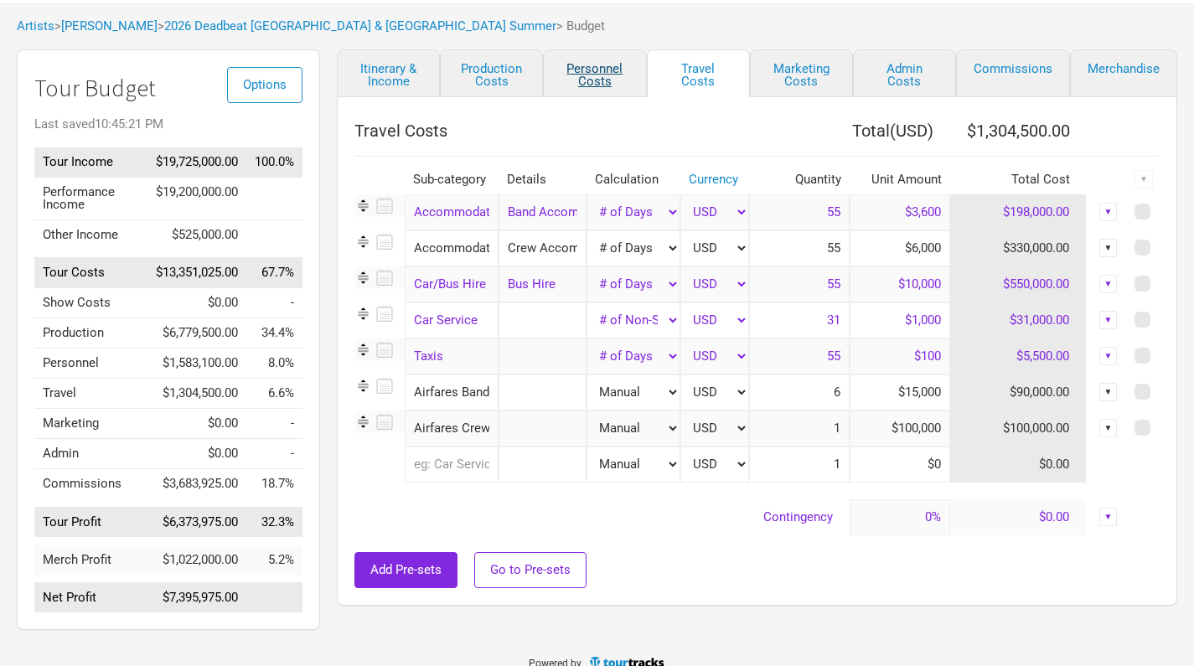
click at [604, 81] on link "Personnel Costs" at bounding box center [594, 73] width 103 height 48
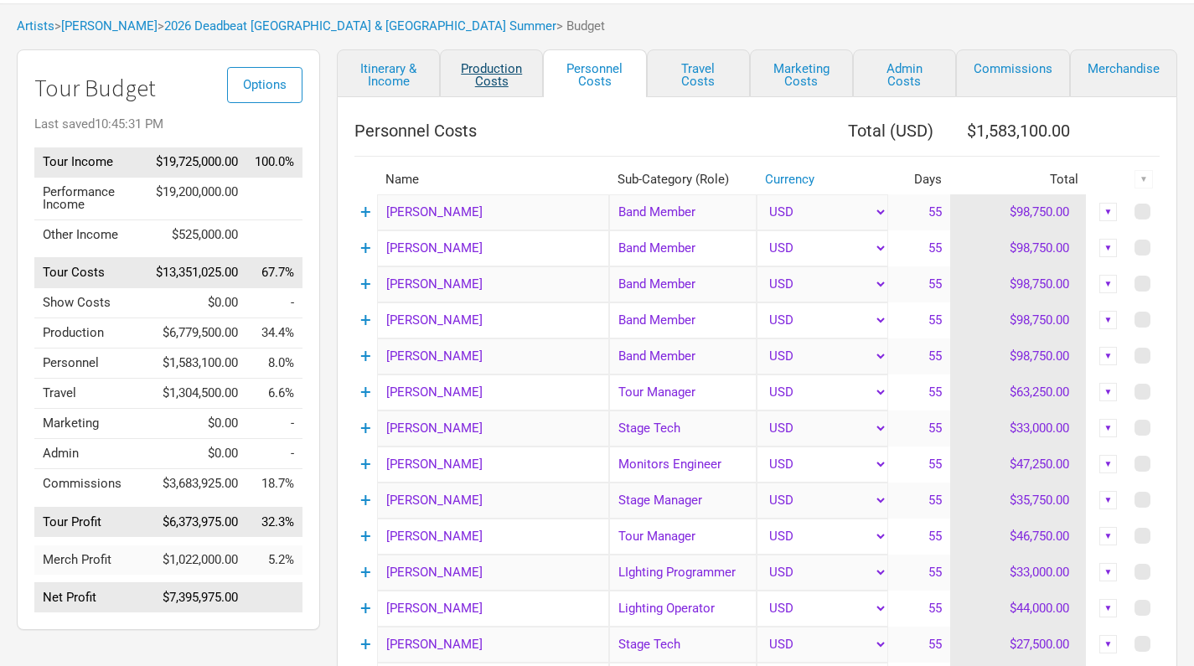
click at [500, 76] on link "Production Costs" at bounding box center [491, 73] width 103 height 48
select select "Shows"
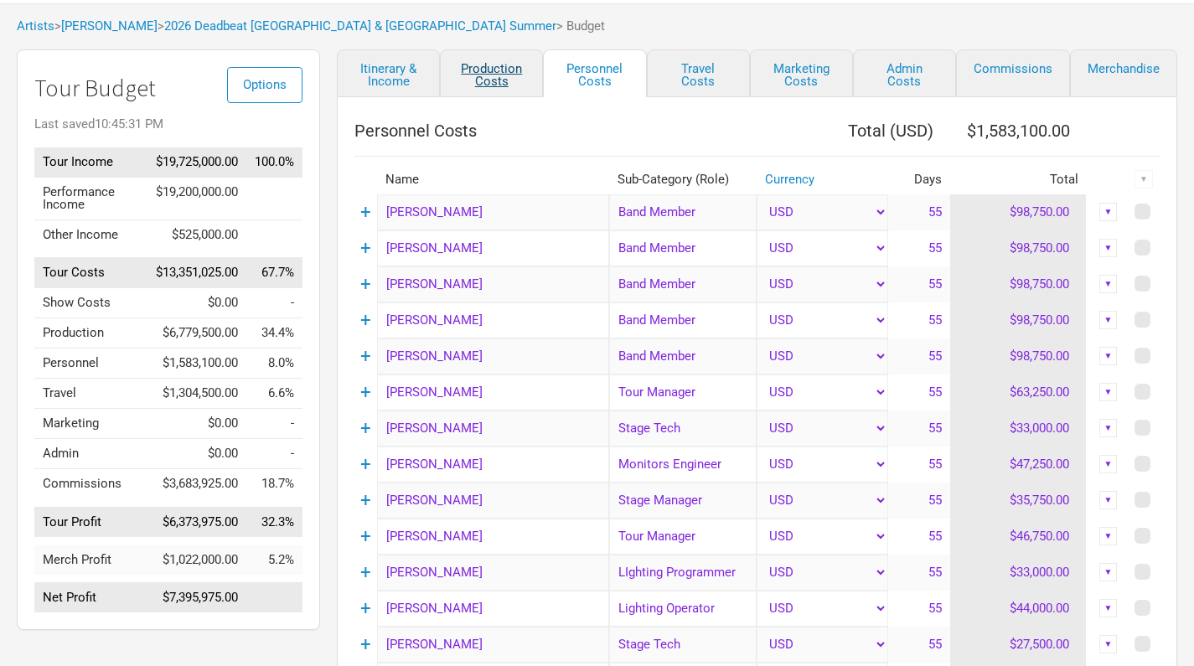
select select "Shows"
select select "Total Days"
select select "Shows"
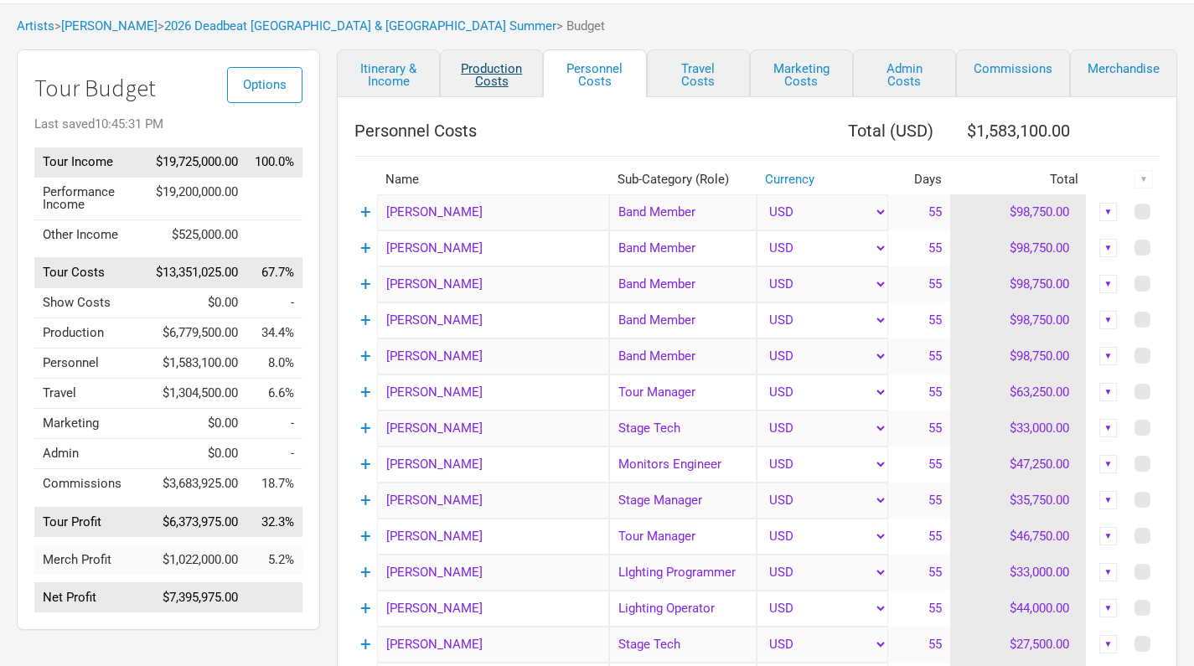
select select "Shows"
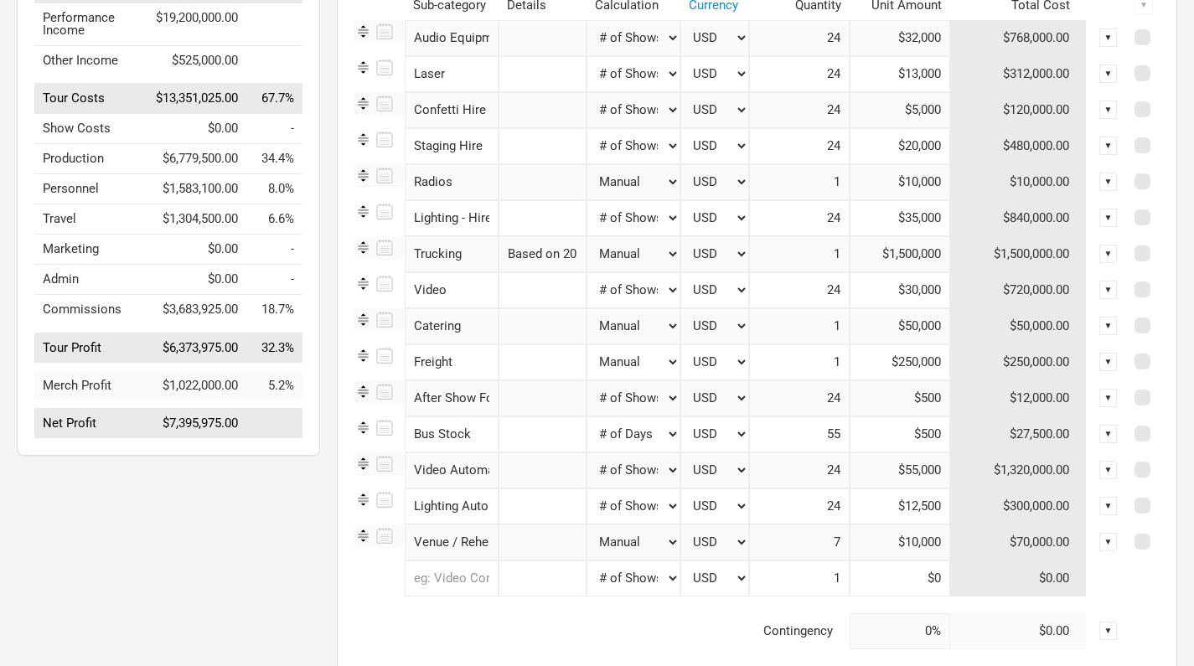
scroll to position [258, 0]
